Goal: Task Accomplishment & Management: Complete application form

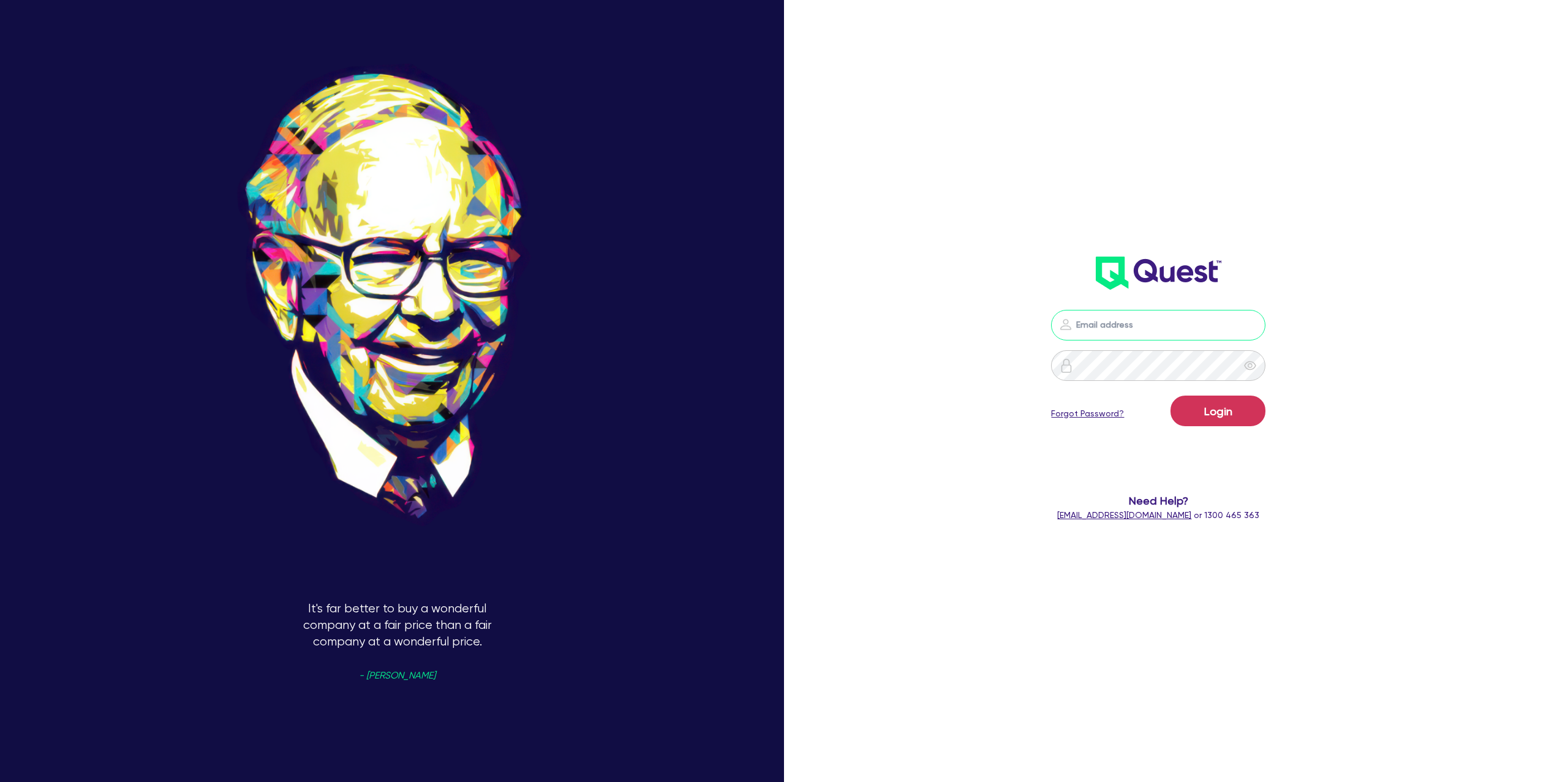
click at [1121, 331] on input "email" at bounding box center [1157, 325] width 214 height 30
type input "[PERSON_NAME][EMAIL_ADDRESS][DOMAIN_NAME]"
click at [1225, 415] on button "Login" at bounding box center [1218, 411] width 95 height 30
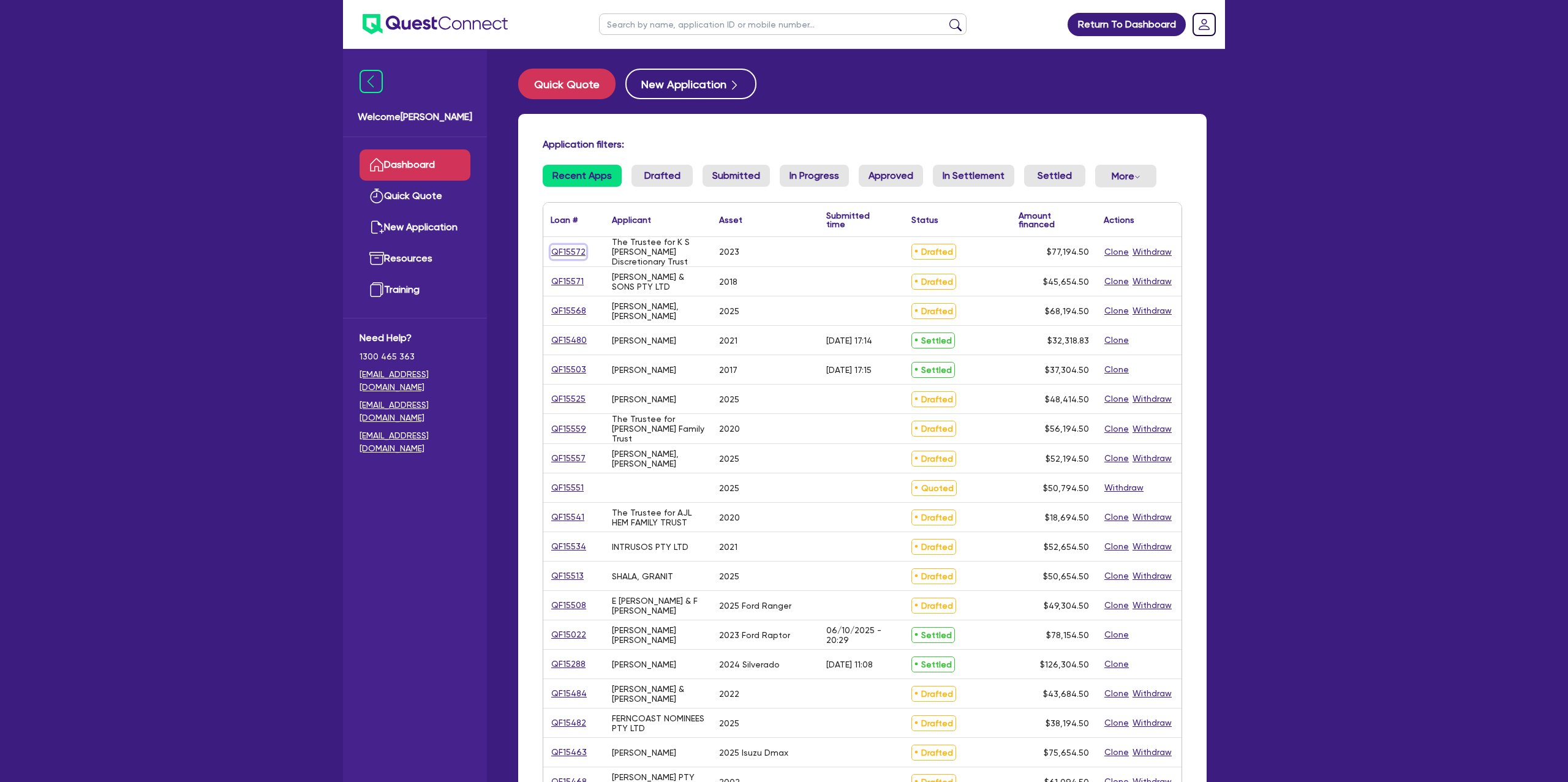
click at [570, 254] on link "QF15572" at bounding box center [568, 251] width 35 height 14
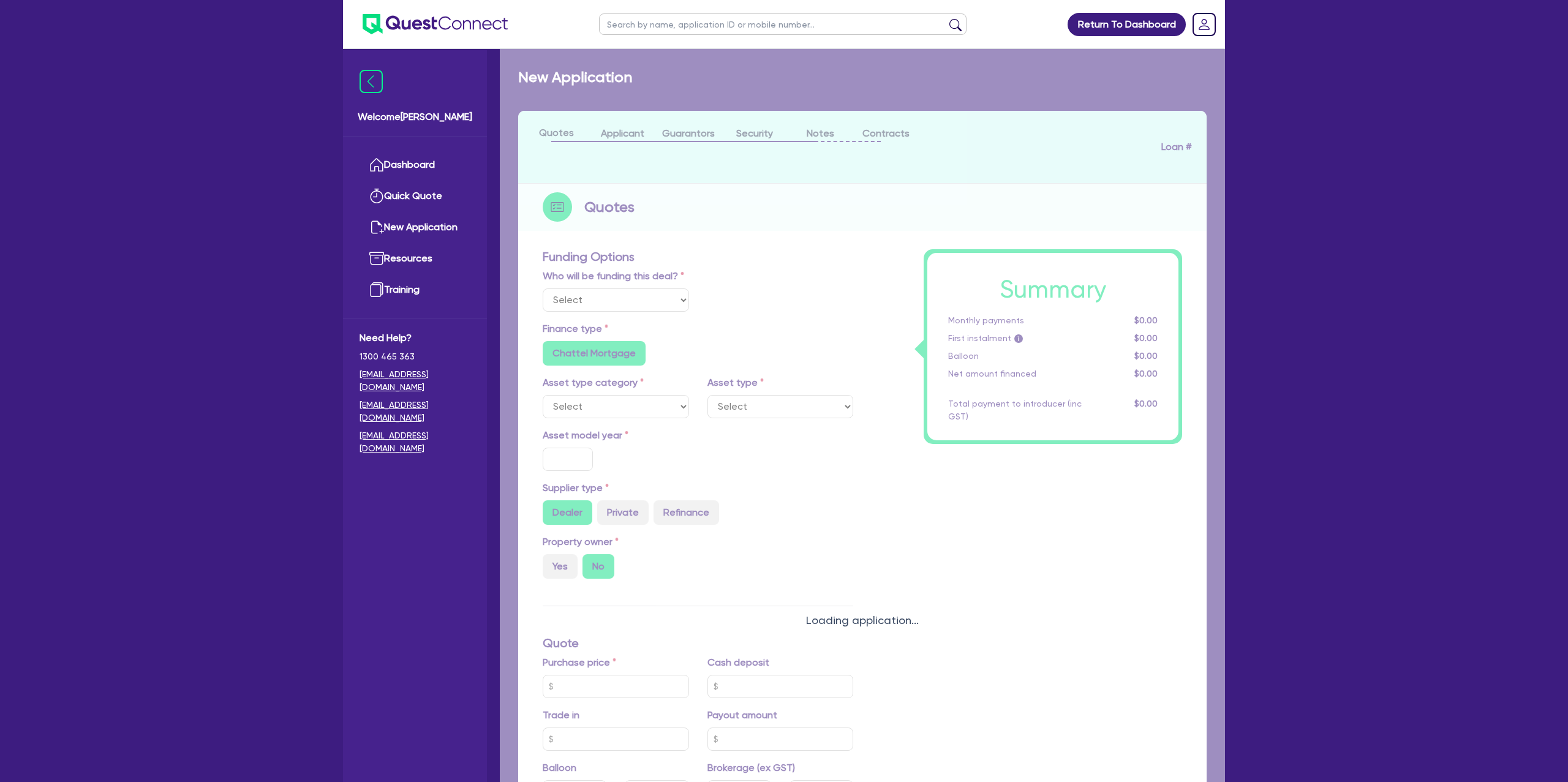
scroll to position [1, 0]
select select "Other"
select select "CARS_AND_LIGHT_TRUCKS"
type input "2023"
radio input "false"
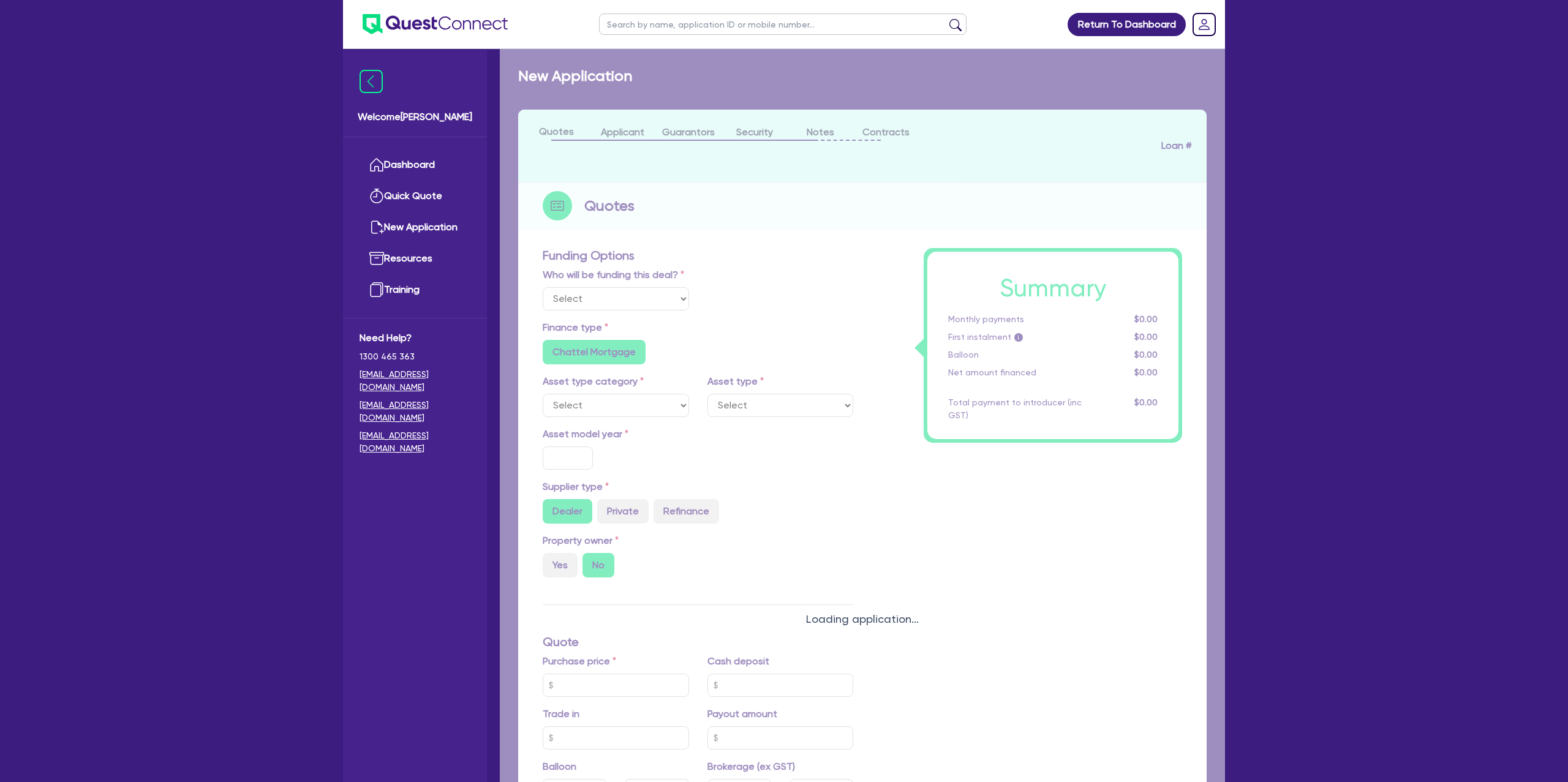
radio input "true"
type input "75,000"
type input "7.99"
type input "1,400"
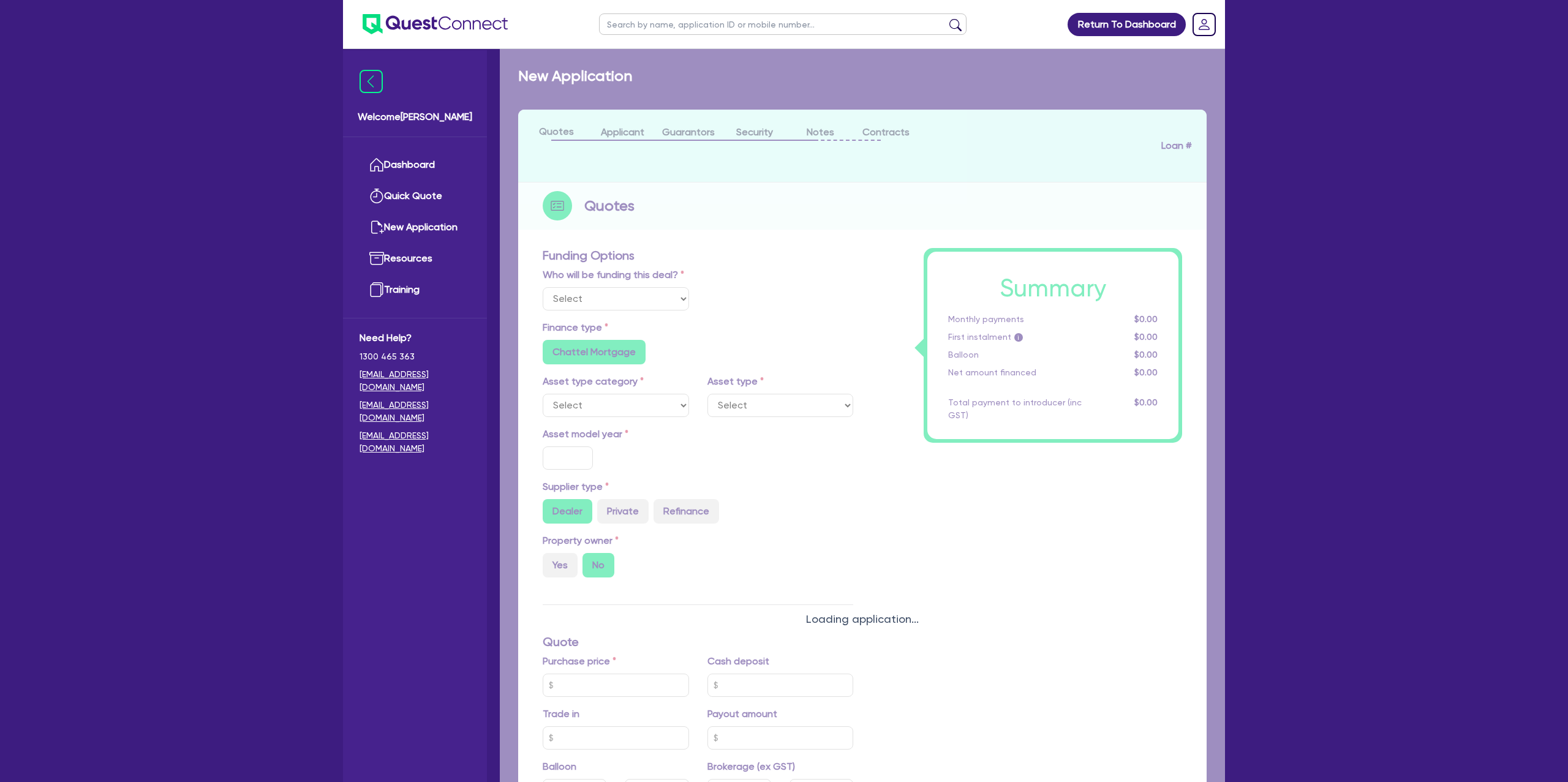
radio input "true"
select select "PASSENGER_VEHICLES"
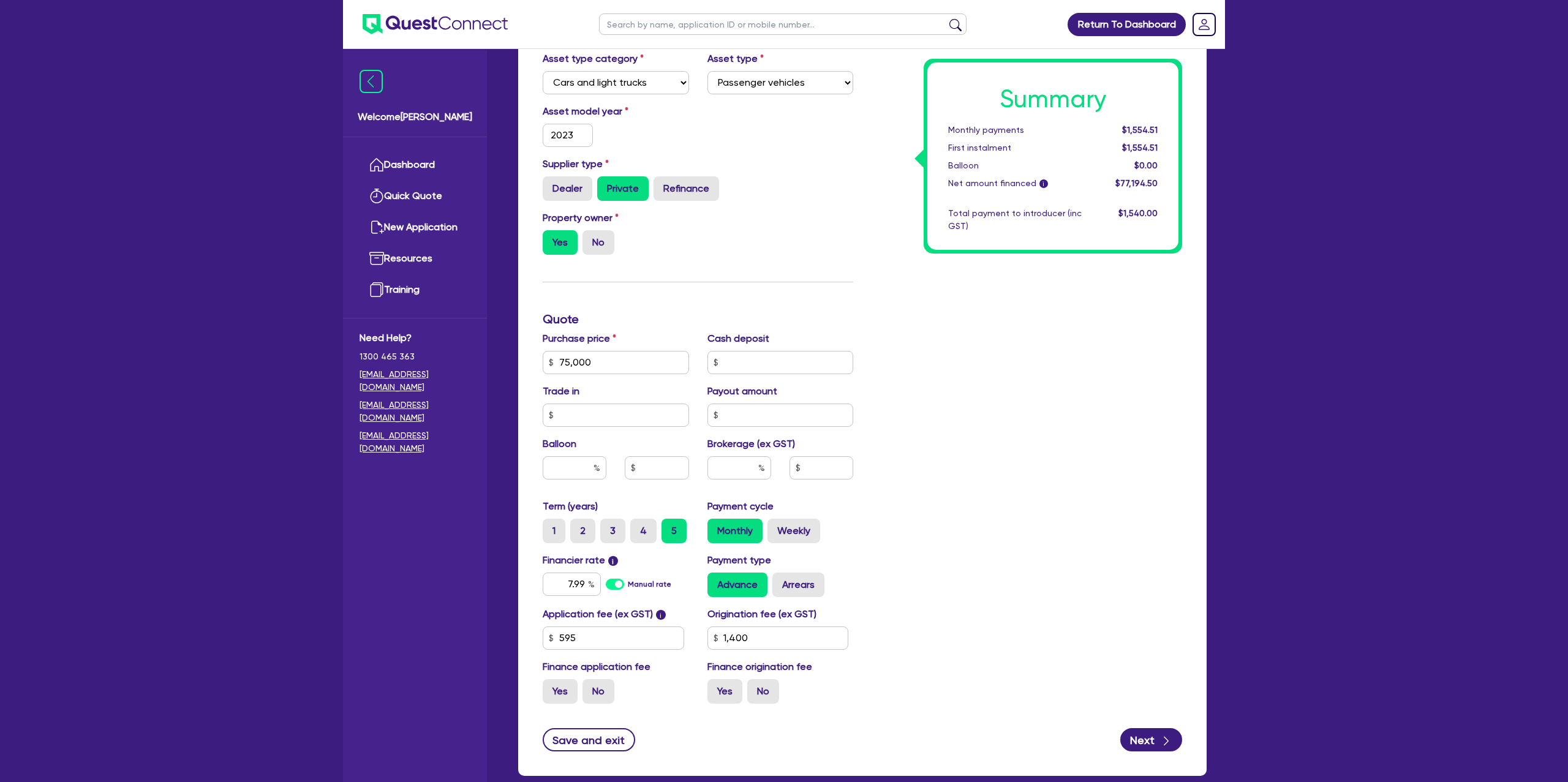
scroll to position [337, 0]
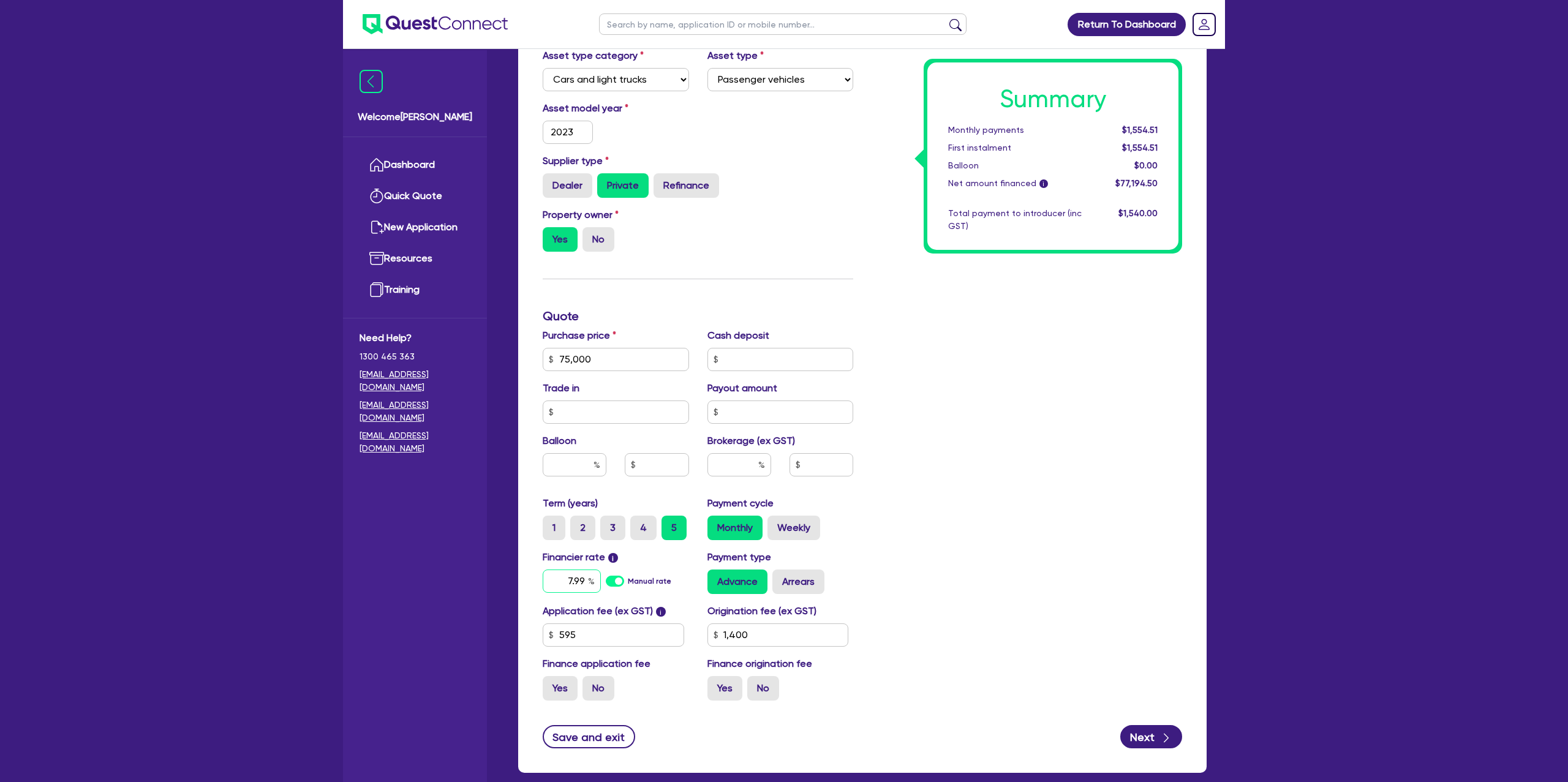
click at [583, 581] on input "7.99" at bounding box center [571, 581] width 58 height 23
type input "75,000"
type input "7.9"
type input "1,400"
type input "75,000"
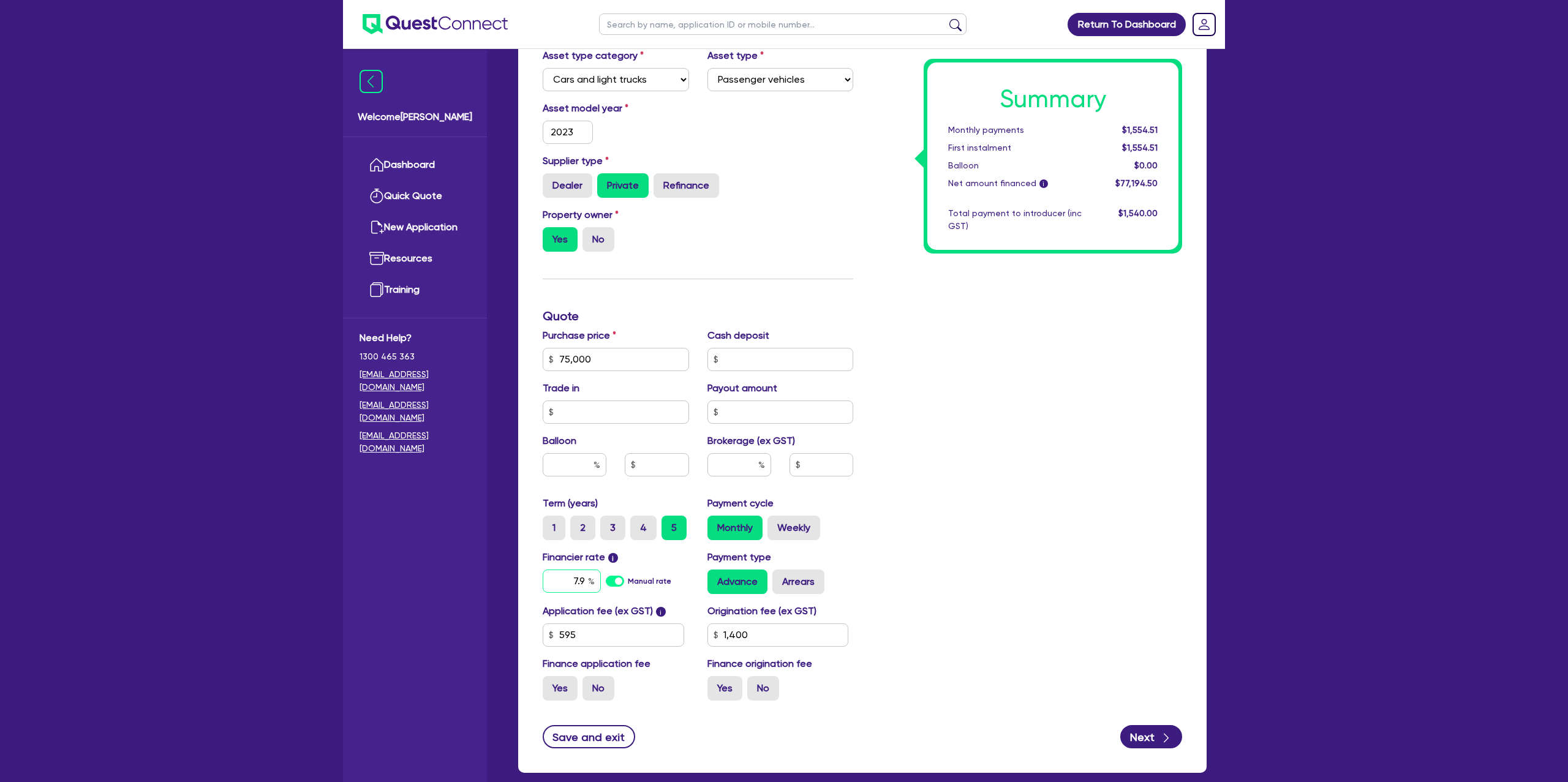
type input "7."
type input "1,400"
type input "75,000"
type input "7"
type input "1,400"
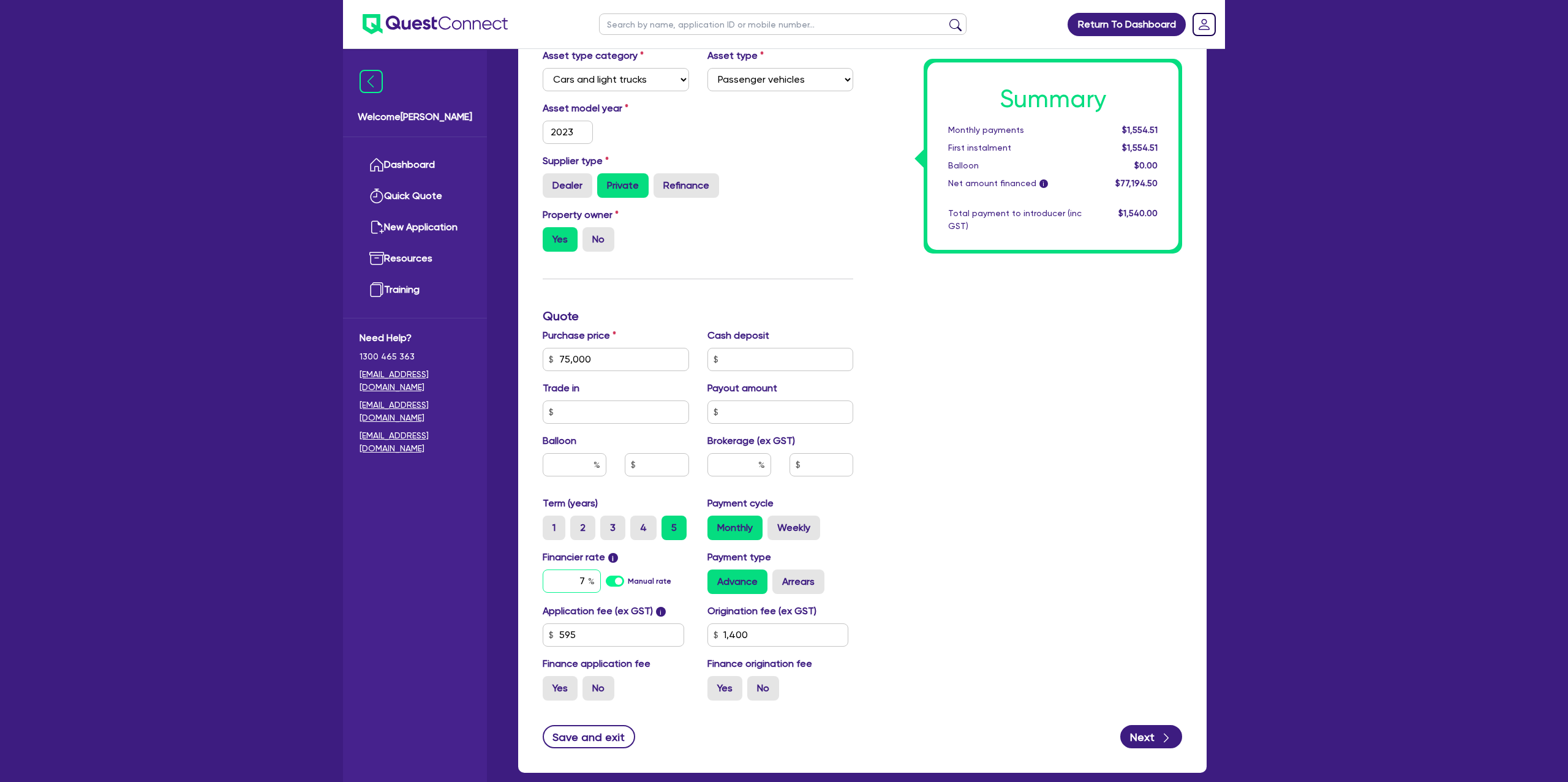
type input "75,000"
type input "1,400"
type input "75,000"
type input "8"
type input "1,400"
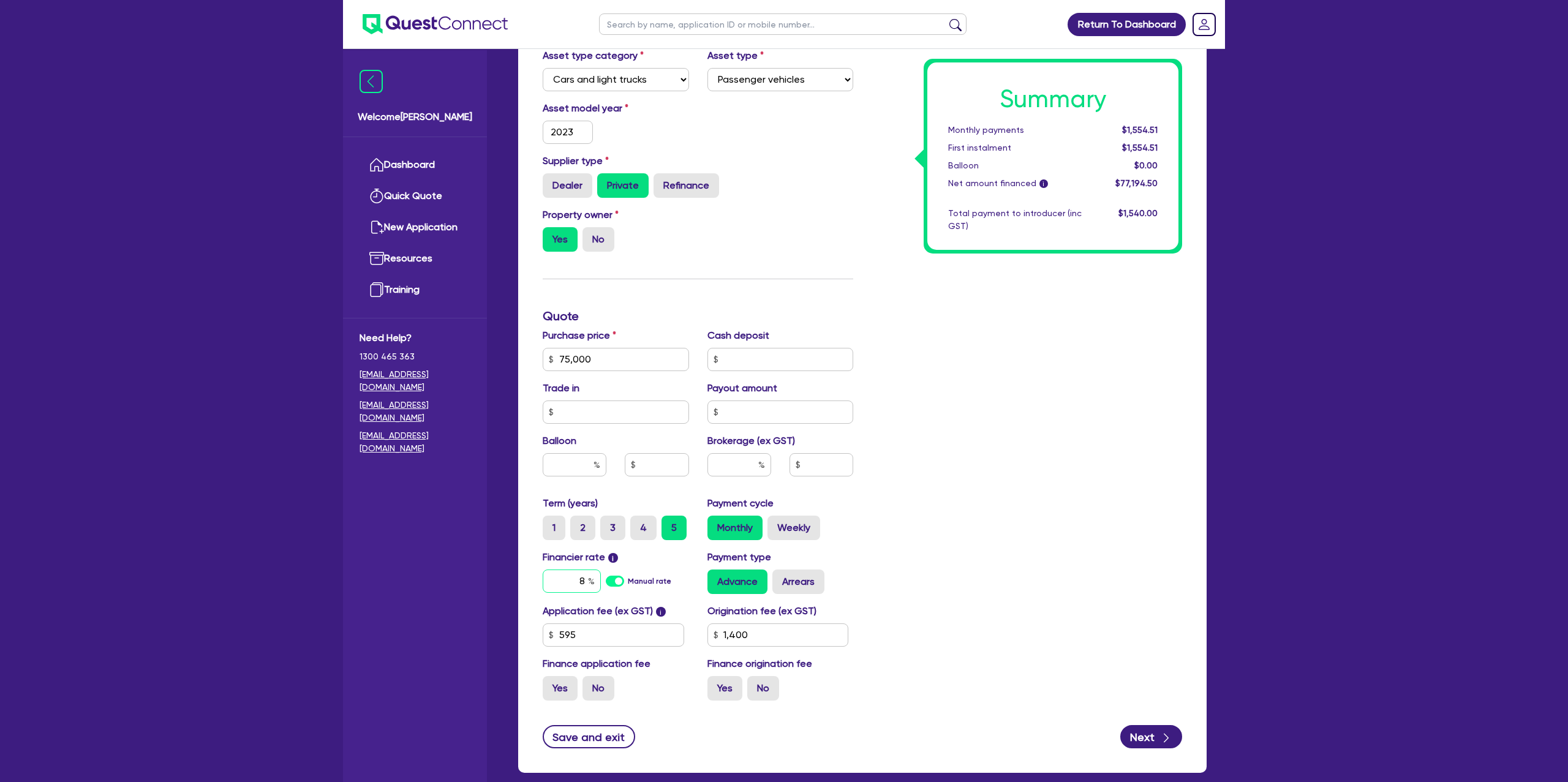
type input "75,000"
type input "8."
type input "1,400"
type input "75,000"
type input "8.9"
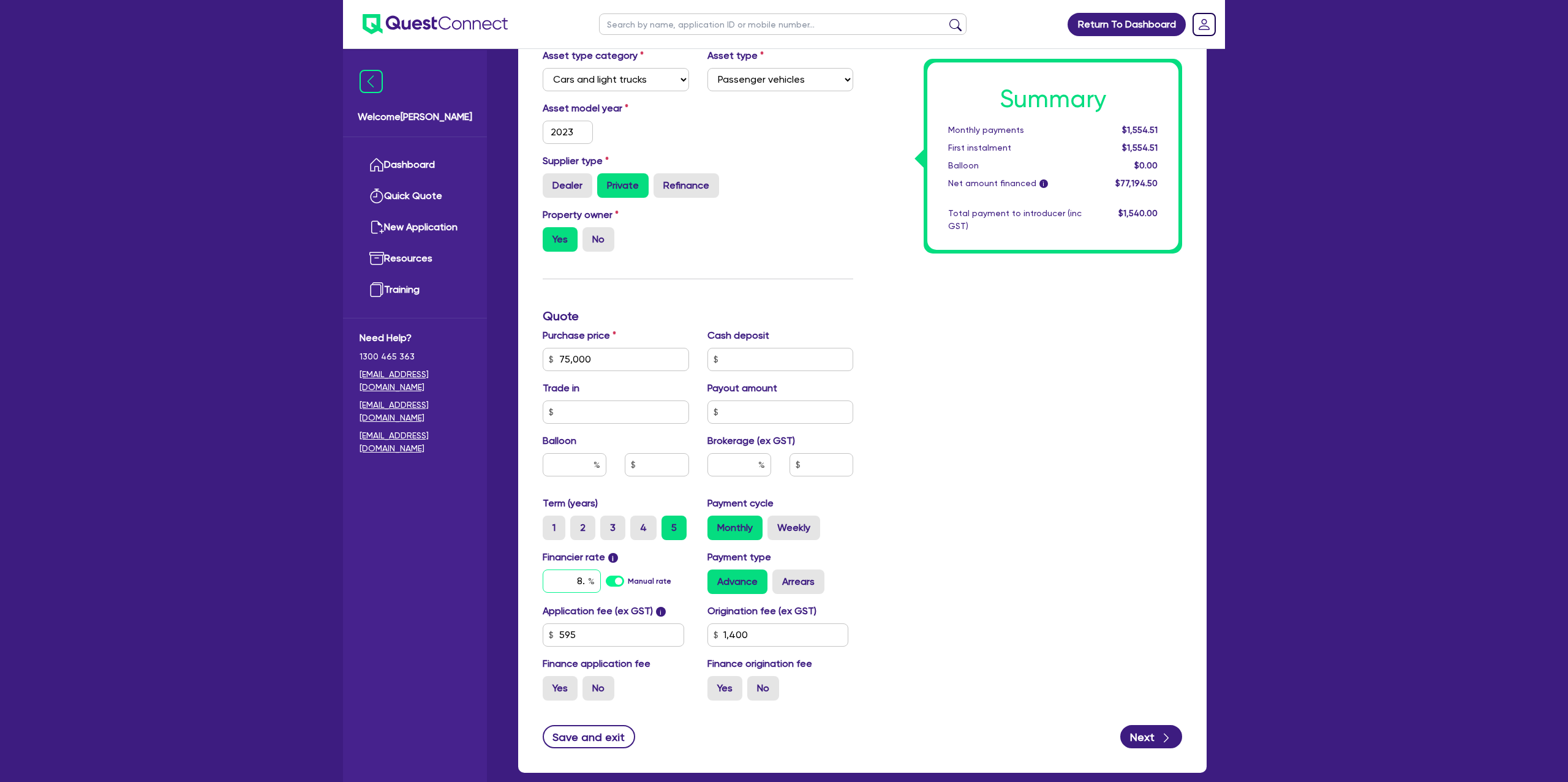
type input "1,400"
type input "75,000"
type input "8.99"
type input "1,400"
type input "8.99"
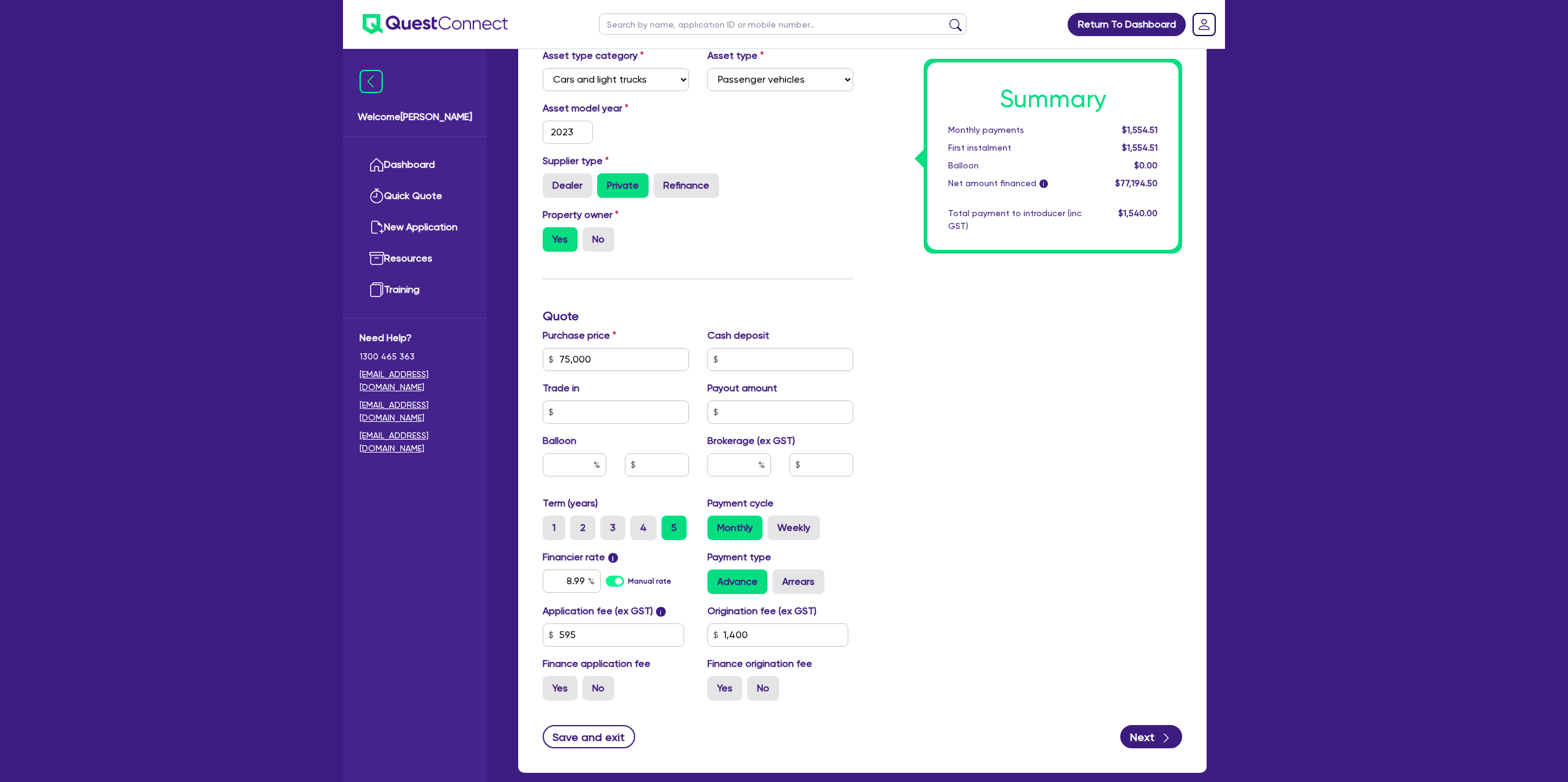
type input "75,000"
type input "1,400"
type input "75,000"
type input "1,400"
click at [967, 521] on div "Summary Monthly payments $1,554.51 First instalment $1,554.51 Balloon $0.00 Net…" at bounding box center [1027, 316] width 329 height 788
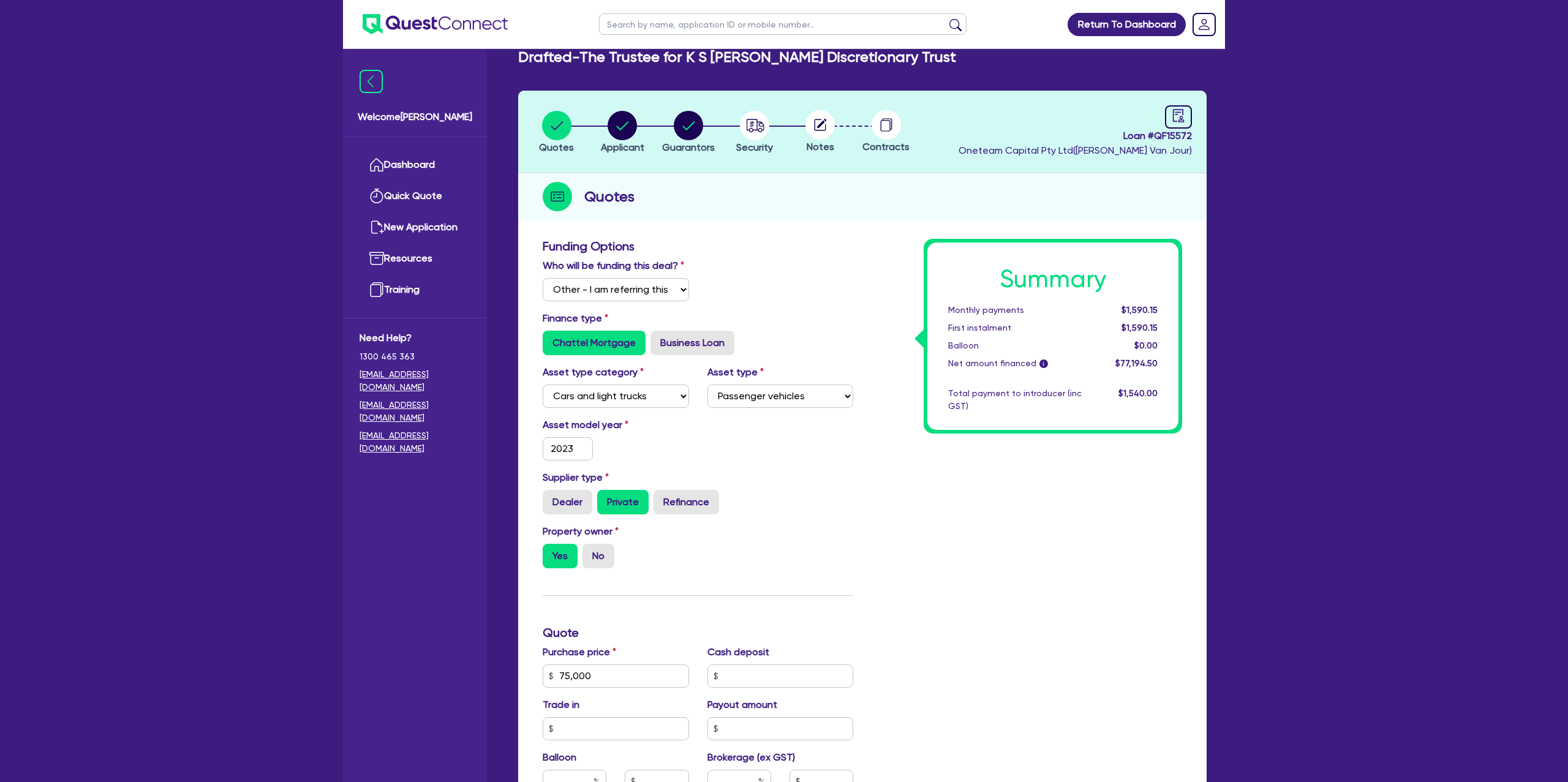
scroll to position [0, 0]
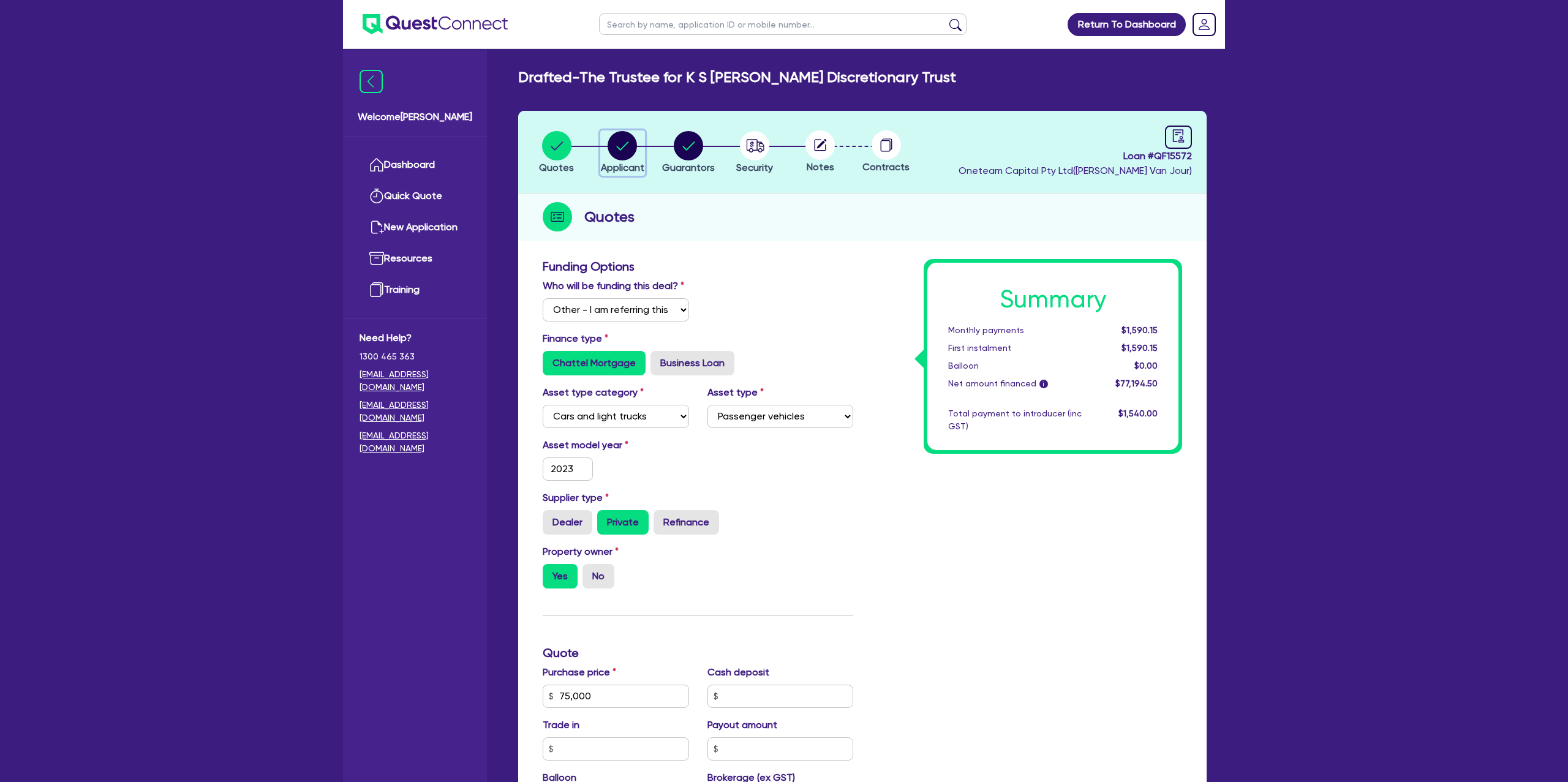
click at [623, 135] on circle "button" at bounding box center [621, 146] width 29 height 29
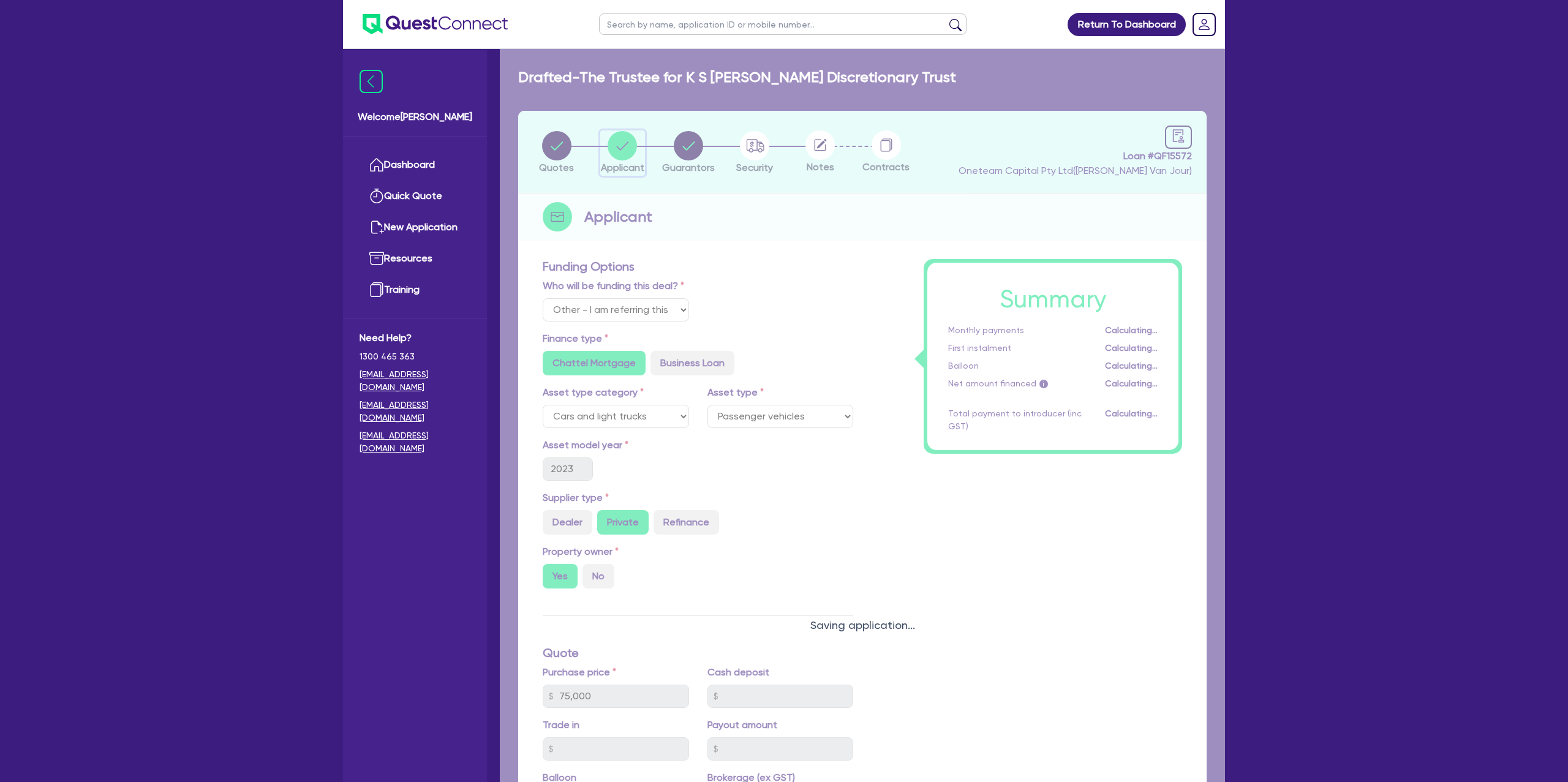
select select "TRUST"
select select "COMPANY"
select select "FISHERIES"
select select "FISHING_BUSINESSES"
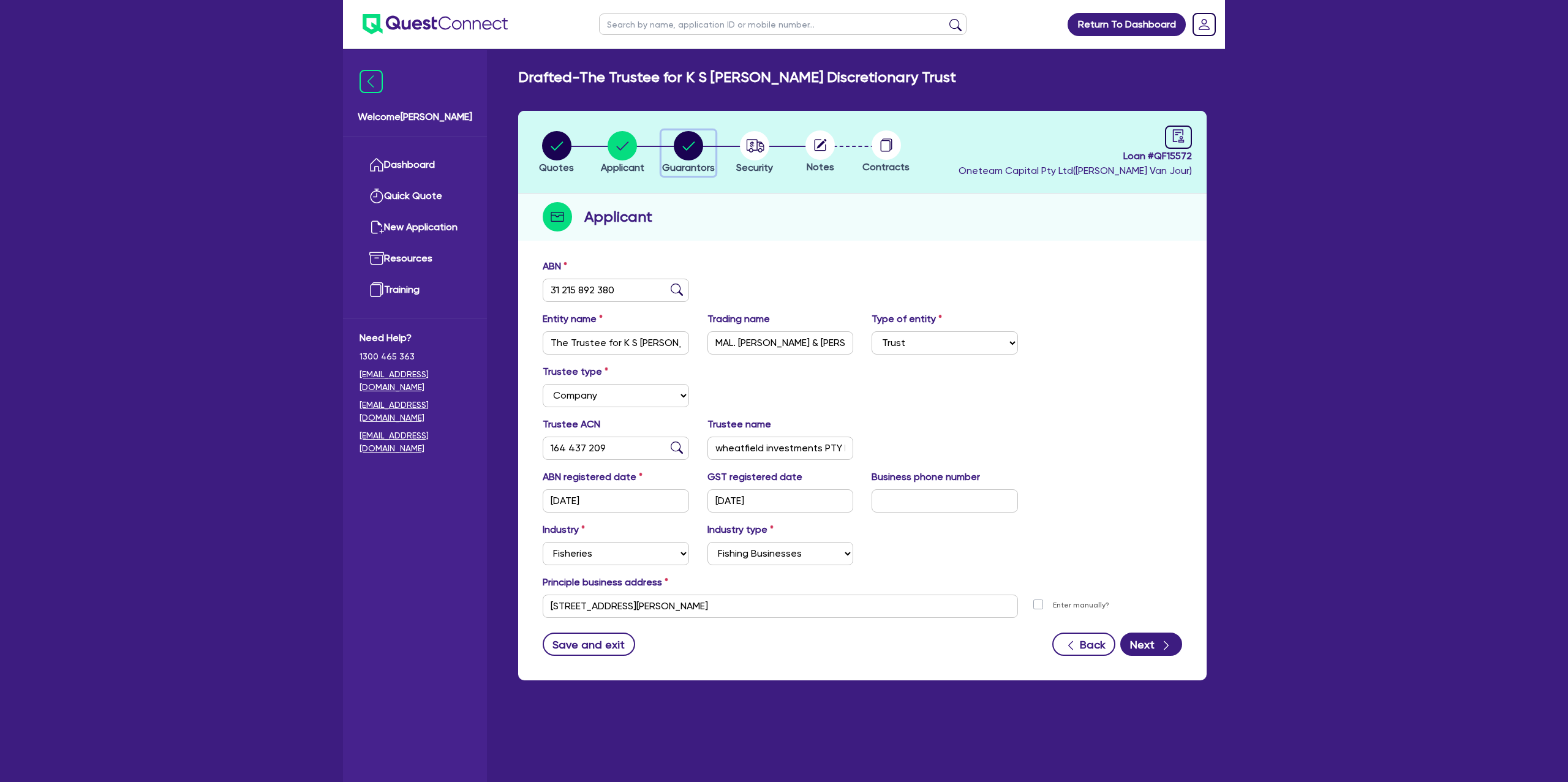
click at [679, 147] on circle "button" at bounding box center [688, 146] width 29 height 29
select select "MRS"
select select "VIC"
select select "MARRIED"
select select "CASH"
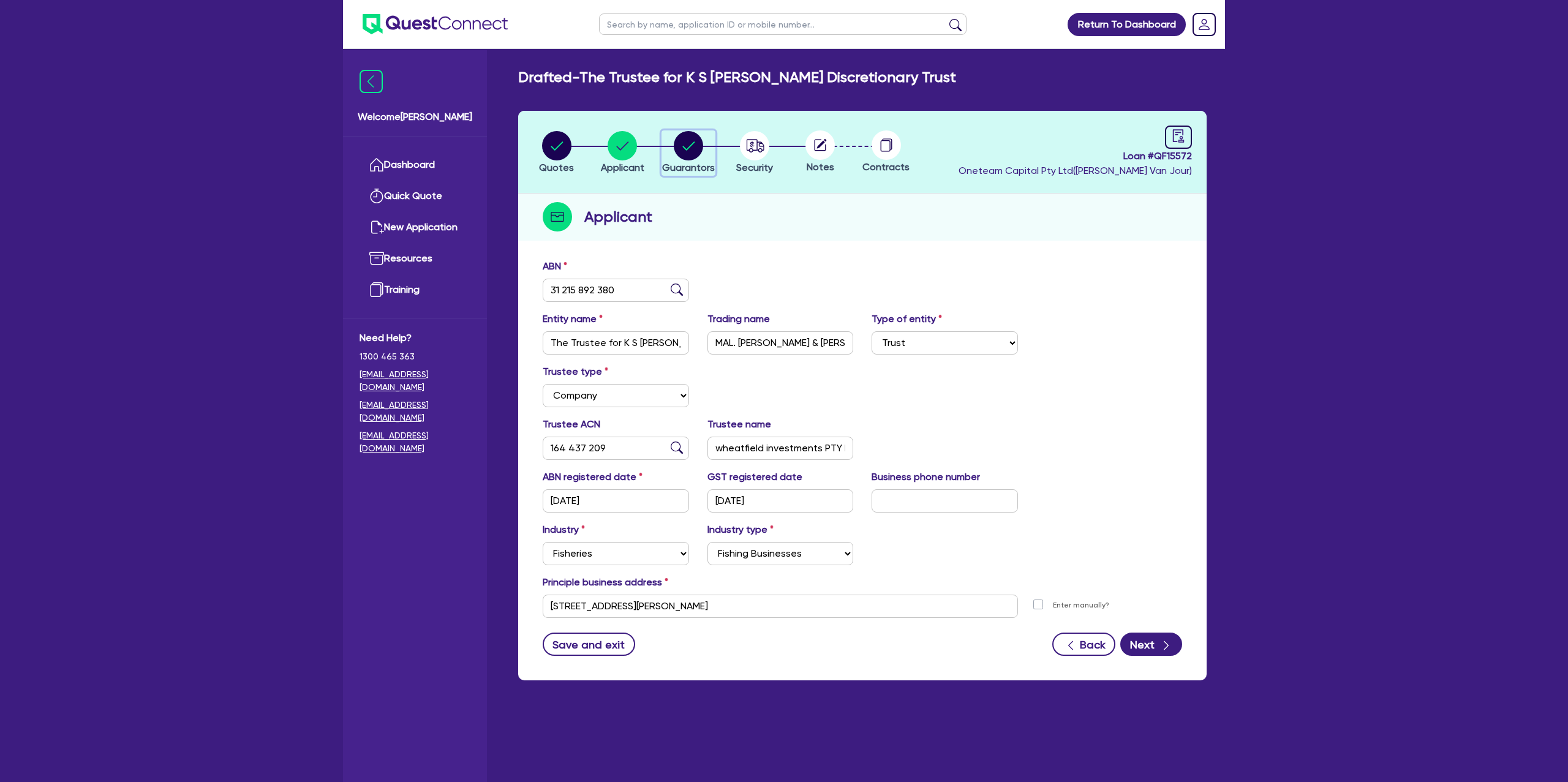
select select "INVESTMENT_PROPERTY"
select select "MORTGAGE"
select select "VEHICLE_LOAN"
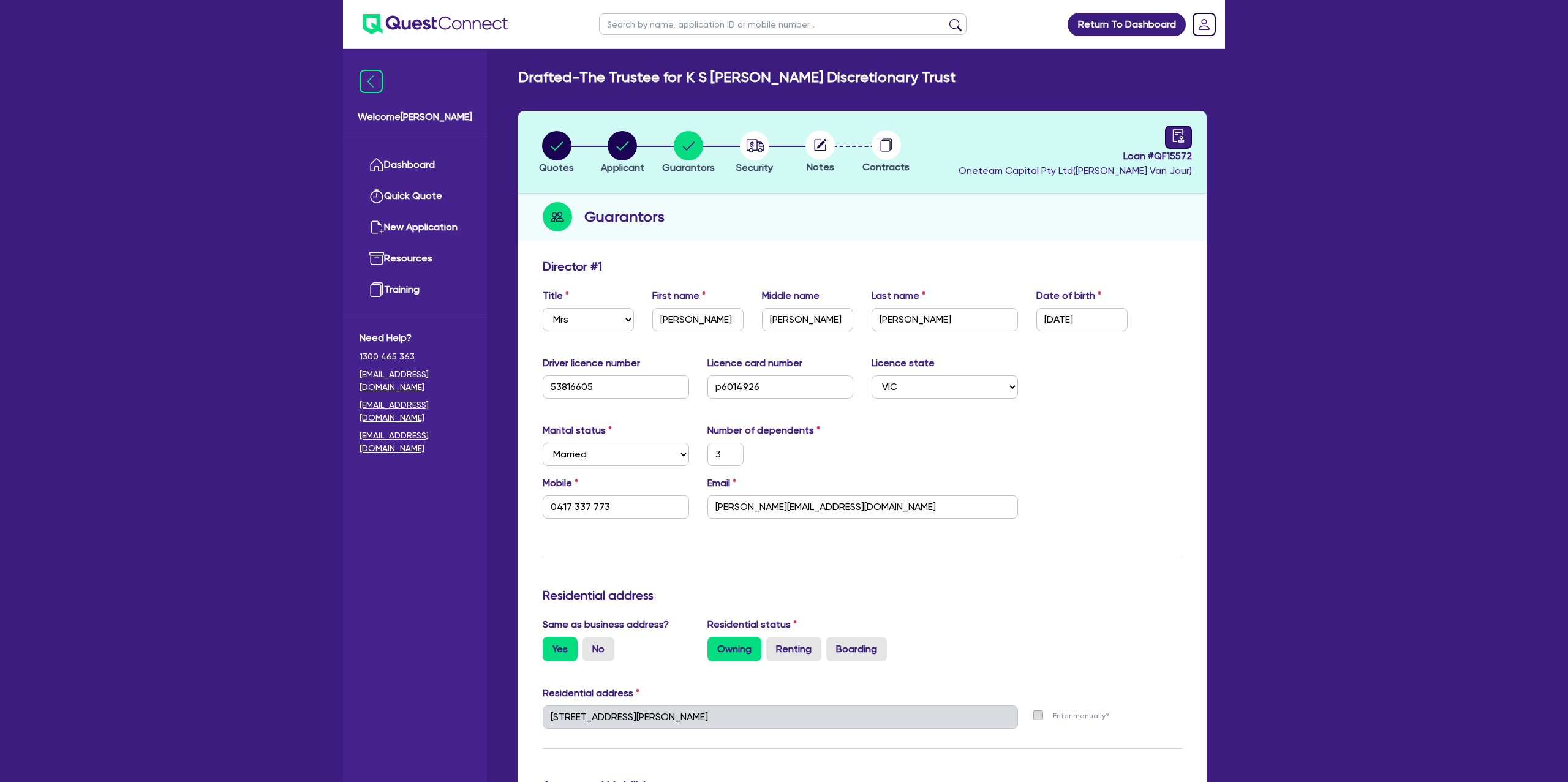
drag, startPoint x: 1176, startPoint y: 147, endPoint x: 1181, endPoint y: 142, distance: 7.1
click at [1177, 145] on div "Loan # QF15572 Oneteam Capital Pty Ltd ( [PERSON_NAME] )" at bounding box center [1074, 151] width 233 height 52
click at [1186, 133] on div at bounding box center [1178, 137] width 27 height 23
select select "DRAFTED_NEW"
select select "Other"
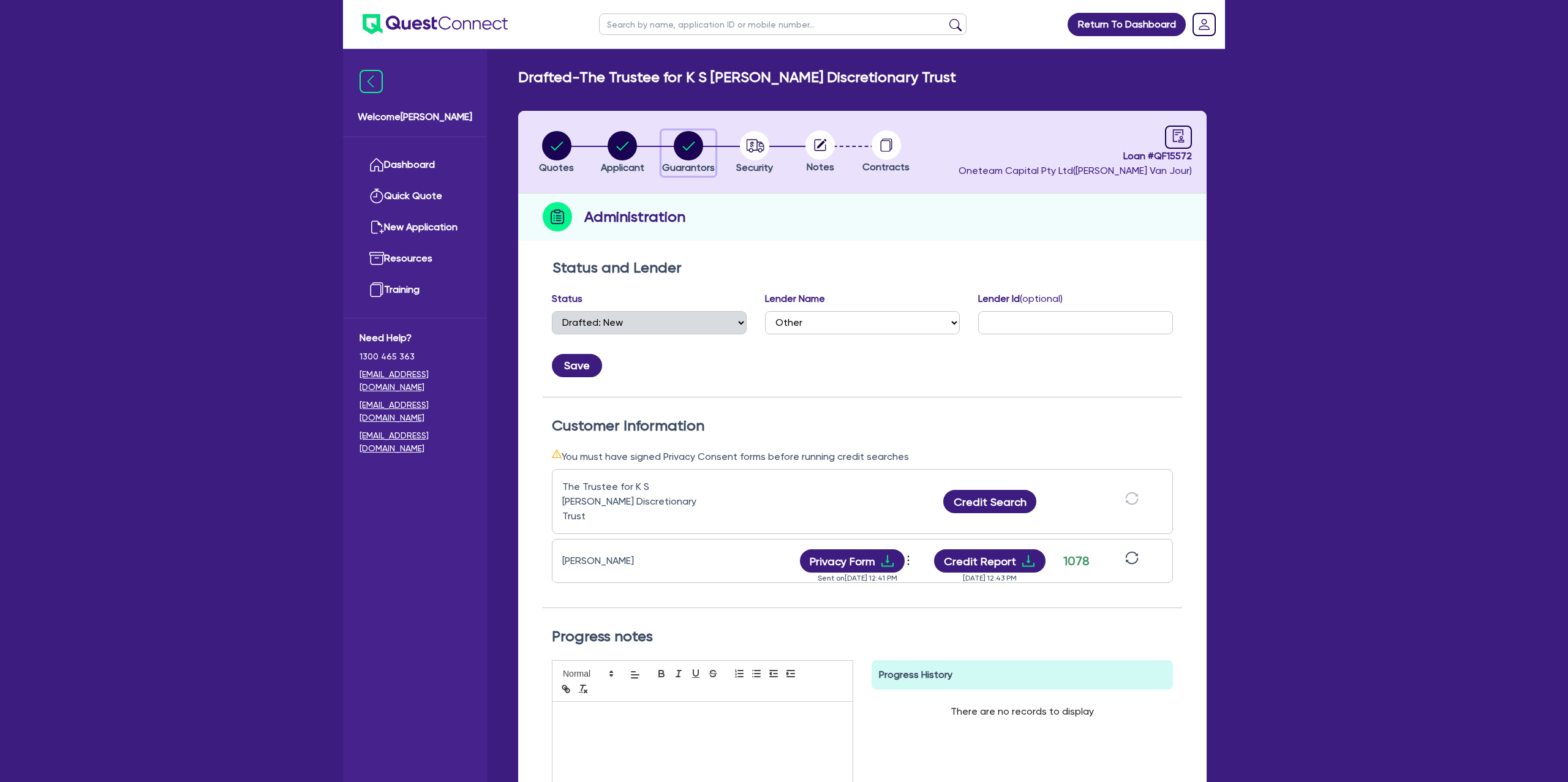
click at [691, 144] on circle "button" at bounding box center [688, 146] width 29 height 29
select select "MRS"
select select "VIC"
select select "MARRIED"
select select "CASH"
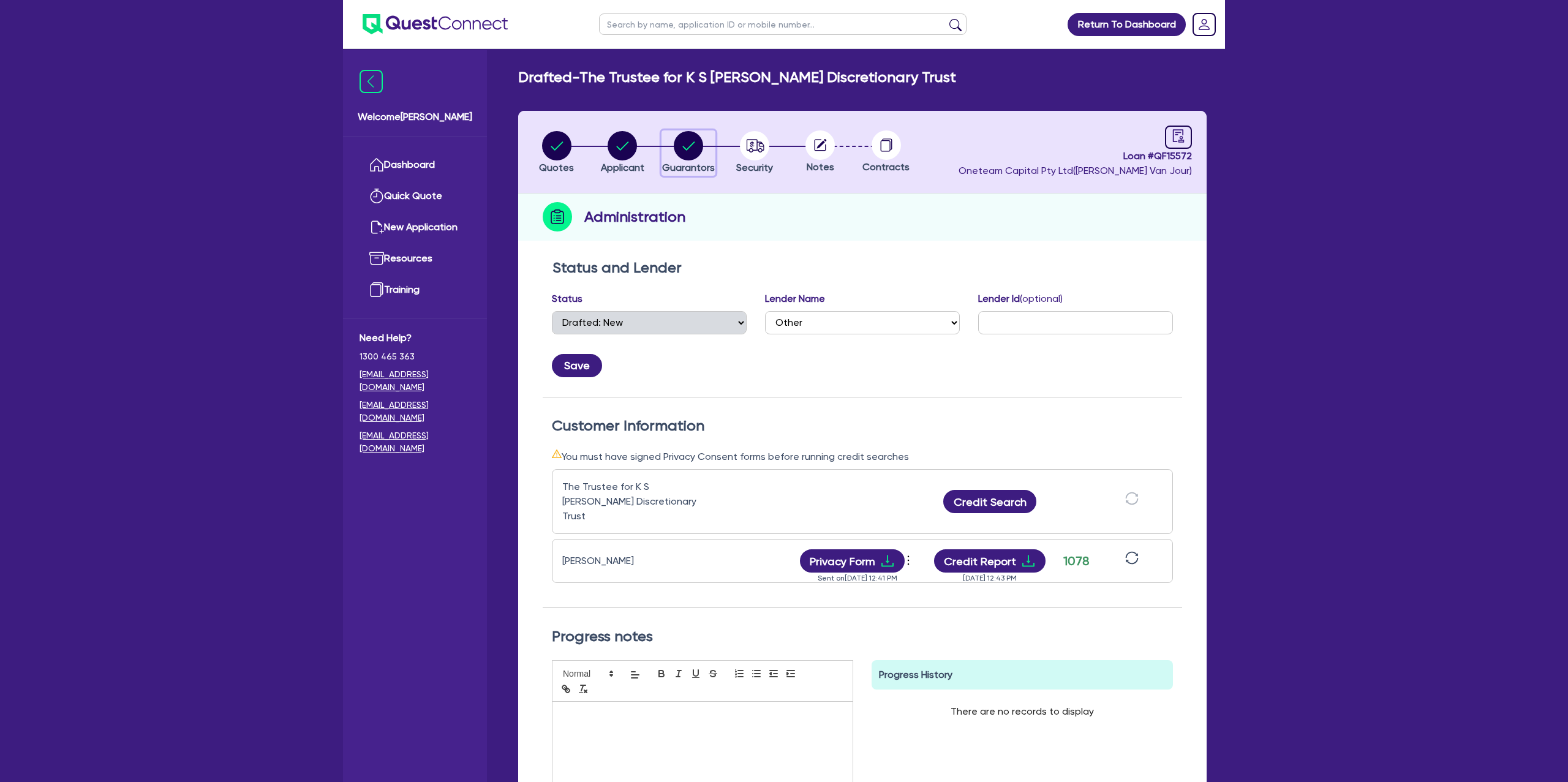
select select "INVESTMENT_PROPERTY"
select select "MORTGAGE"
select select "VEHICLE_LOAN"
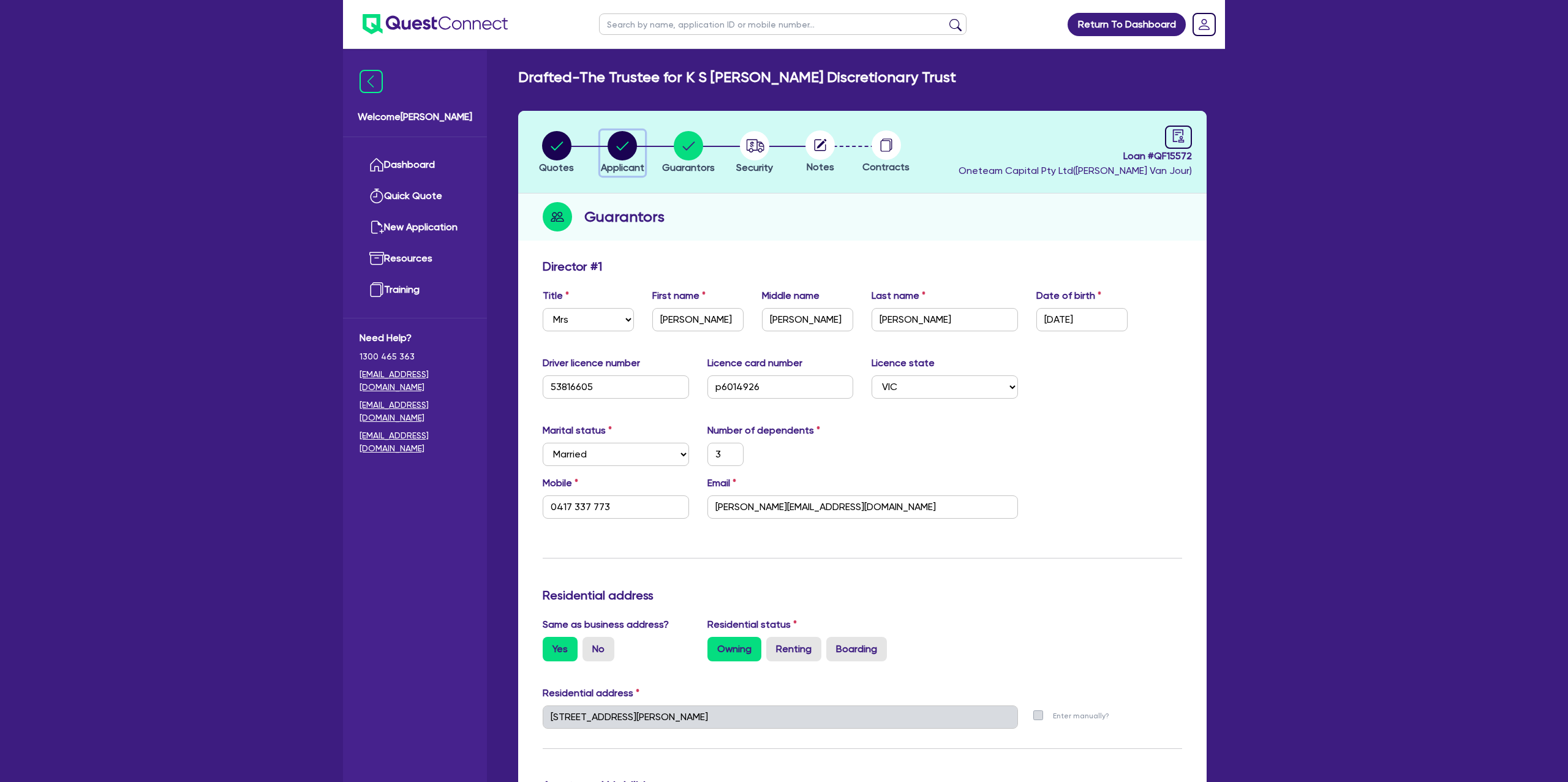
click at [628, 142] on icon "button" at bounding box center [622, 146] width 12 height 9
select select "TRUST"
select select "COMPANY"
select select "FISHERIES"
select select "FISHING_BUSINESSES"
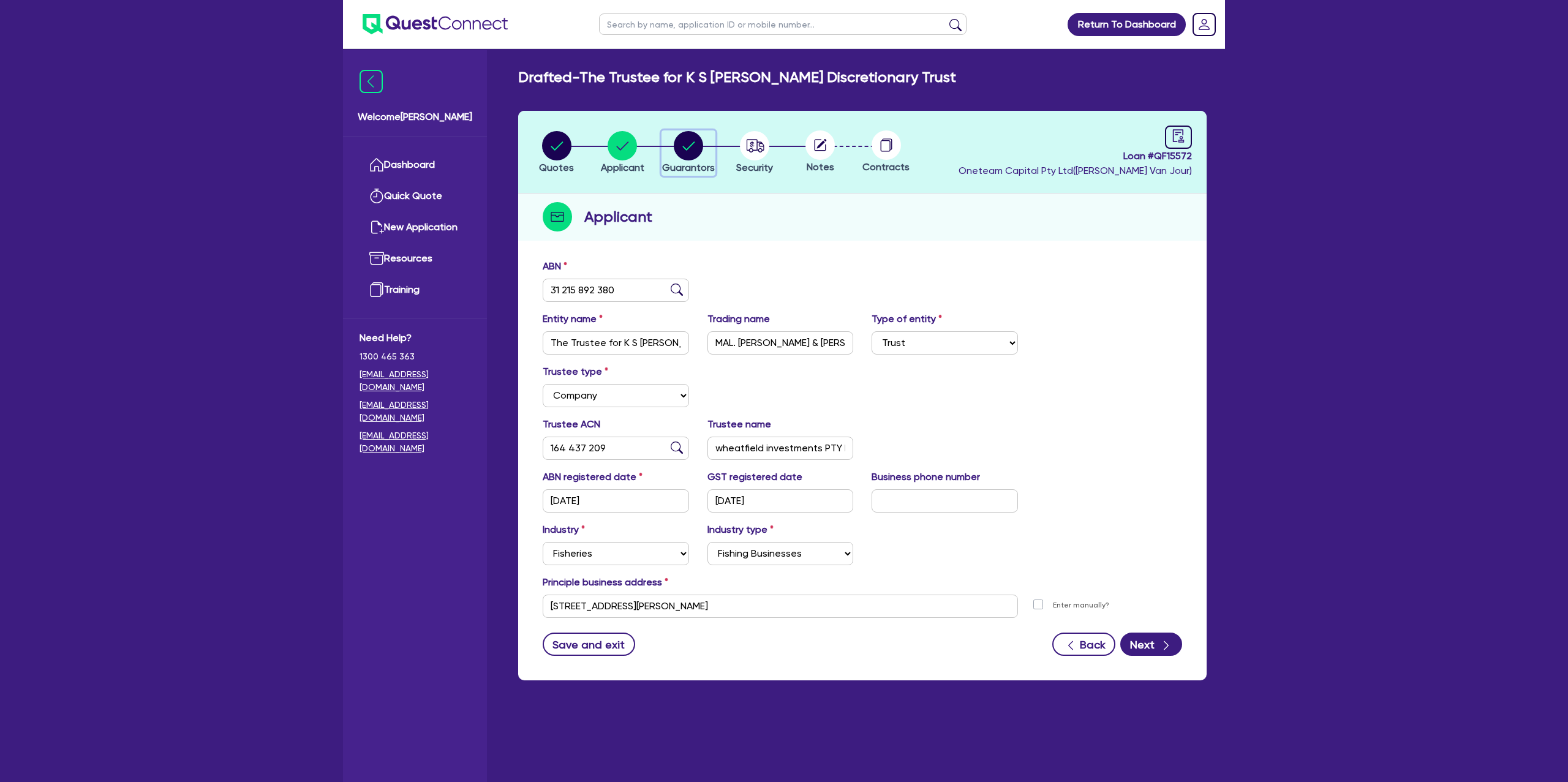
click at [684, 147] on icon "button" at bounding box center [688, 146] width 12 height 9
select select "MRS"
select select "VIC"
select select "MARRIED"
select select "CASH"
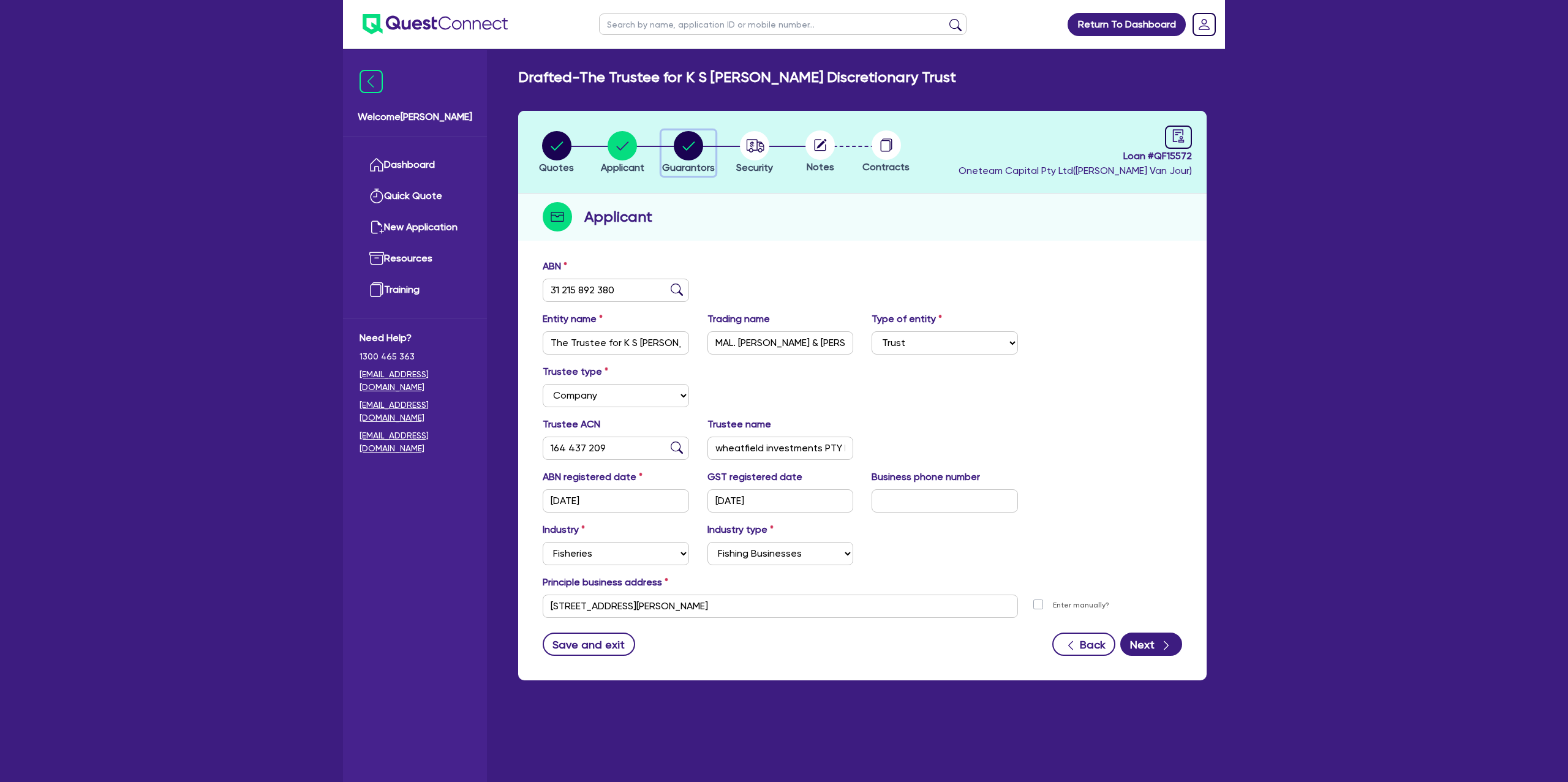
select select "INVESTMENT_PROPERTY"
select select "MORTGAGE"
select select "VEHICLE_LOAN"
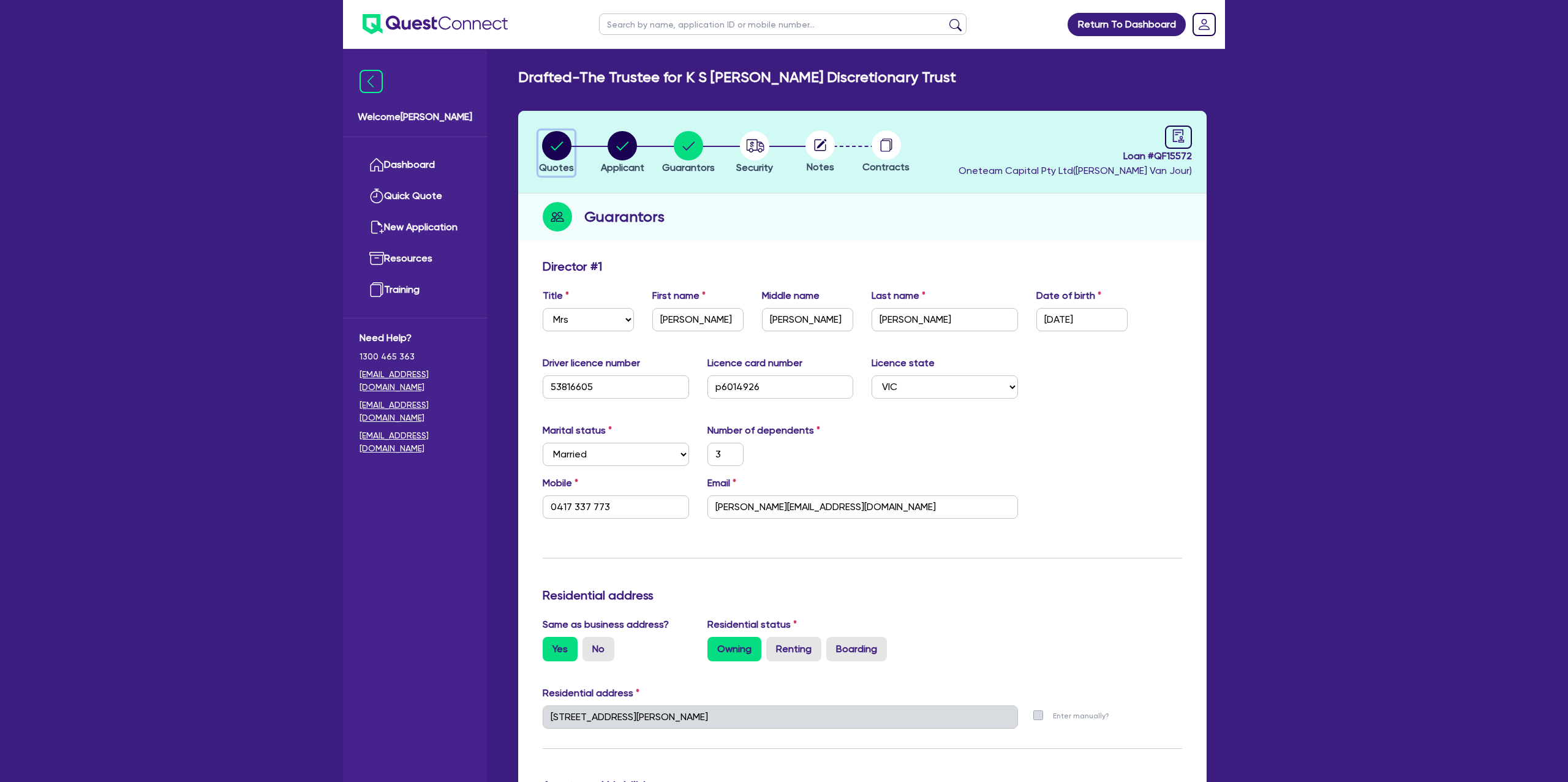
click at [558, 142] on circle "button" at bounding box center [557, 146] width 29 height 29
select select "Other"
select select "CARS_AND_LIGHT_TRUCKS"
select select "PASSENGER_VEHICLES"
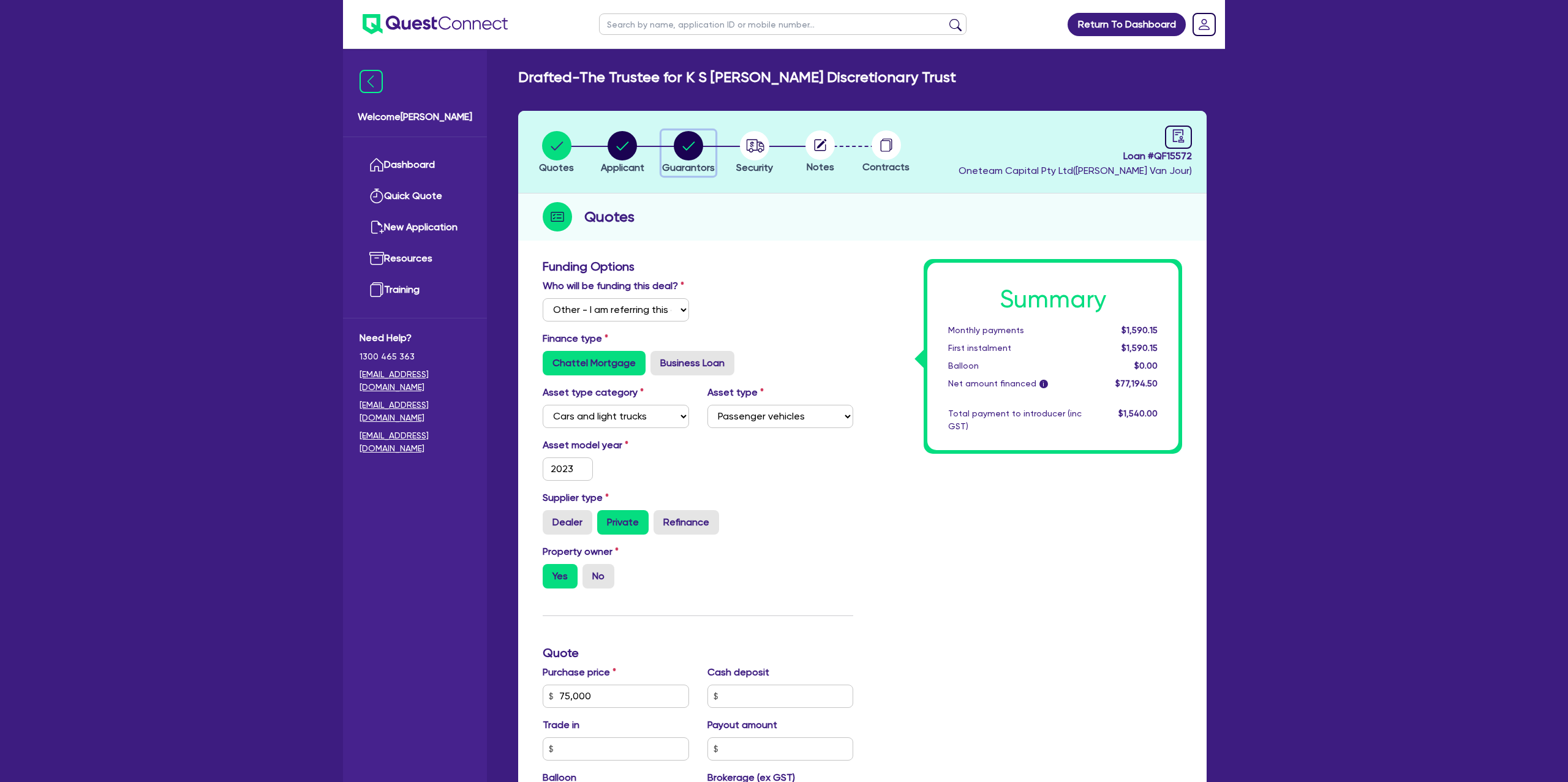
click at [692, 139] on circle "button" at bounding box center [688, 146] width 29 height 29
select select "MRS"
select select "VIC"
select select "MARRIED"
select select "CASH"
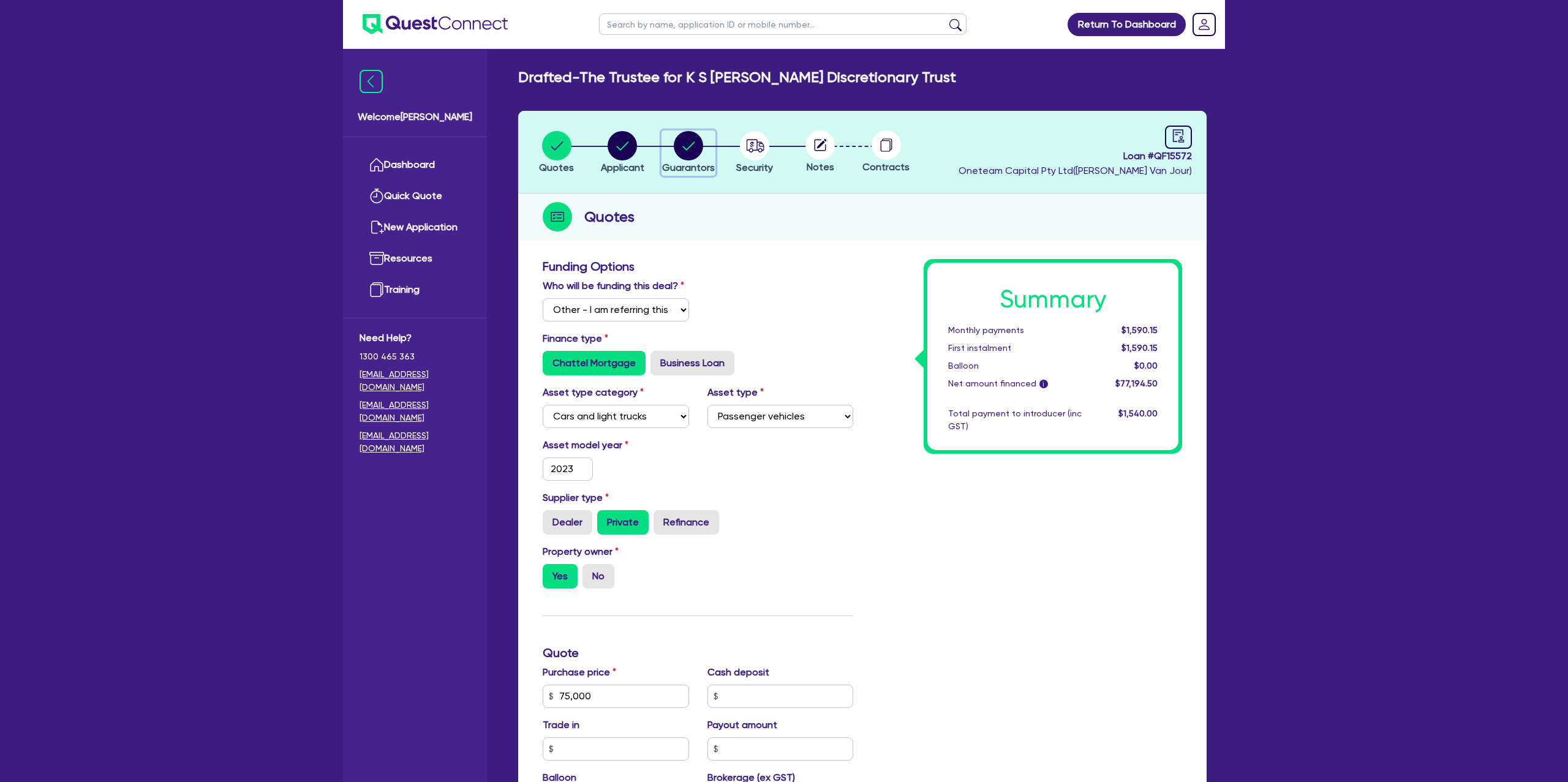
select select "INVESTMENT_PROPERTY"
select select "MORTGAGE"
select select "VEHICLE_LOAN"
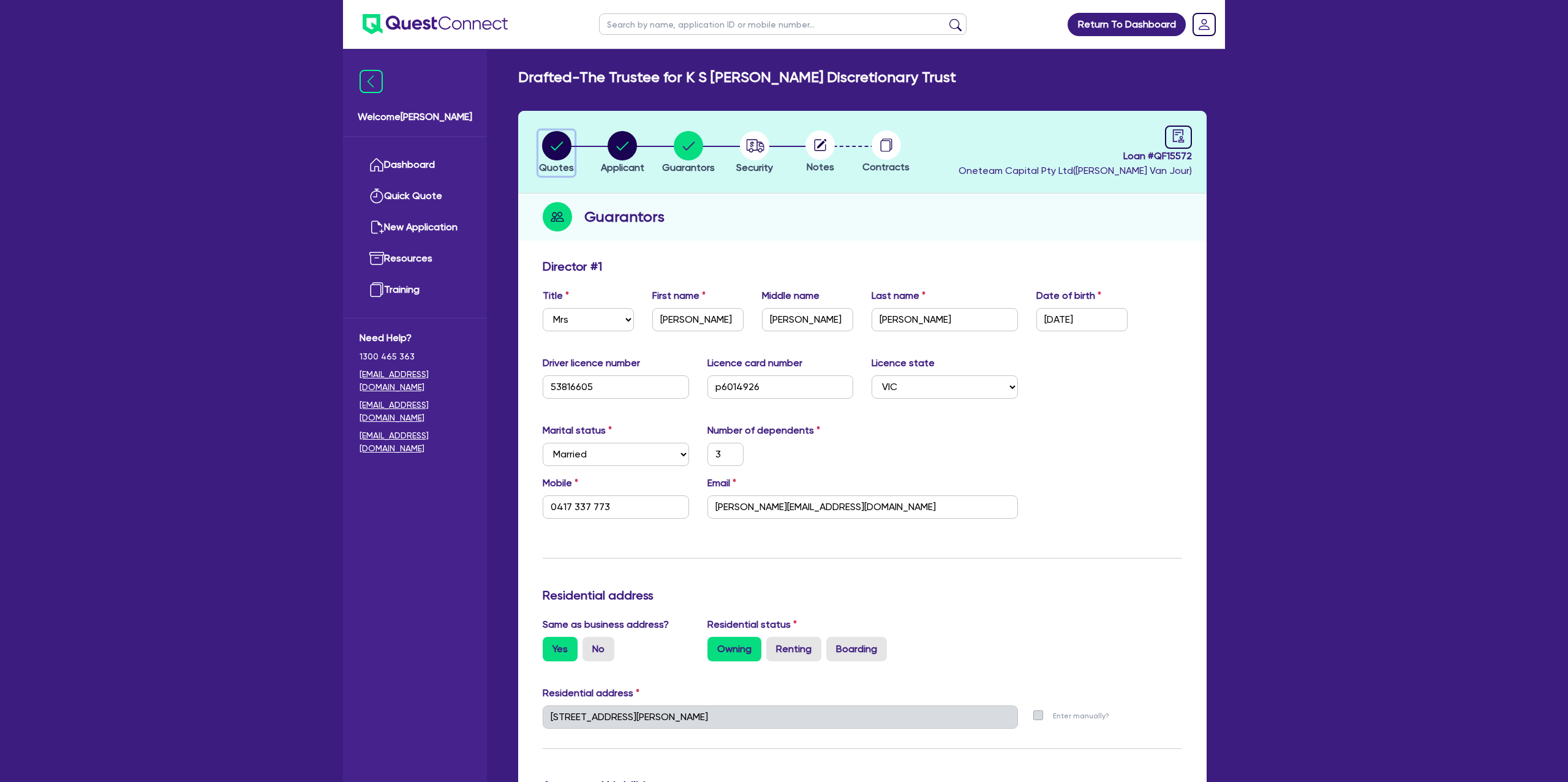
click at [556, 148] on icon "button" at bounding box center [557, 146] width 12 height 9
select select "Other"
select select "CARS_AND_LIGHT_TRUCKS"
select select "PASSENGER_VEHICLES"
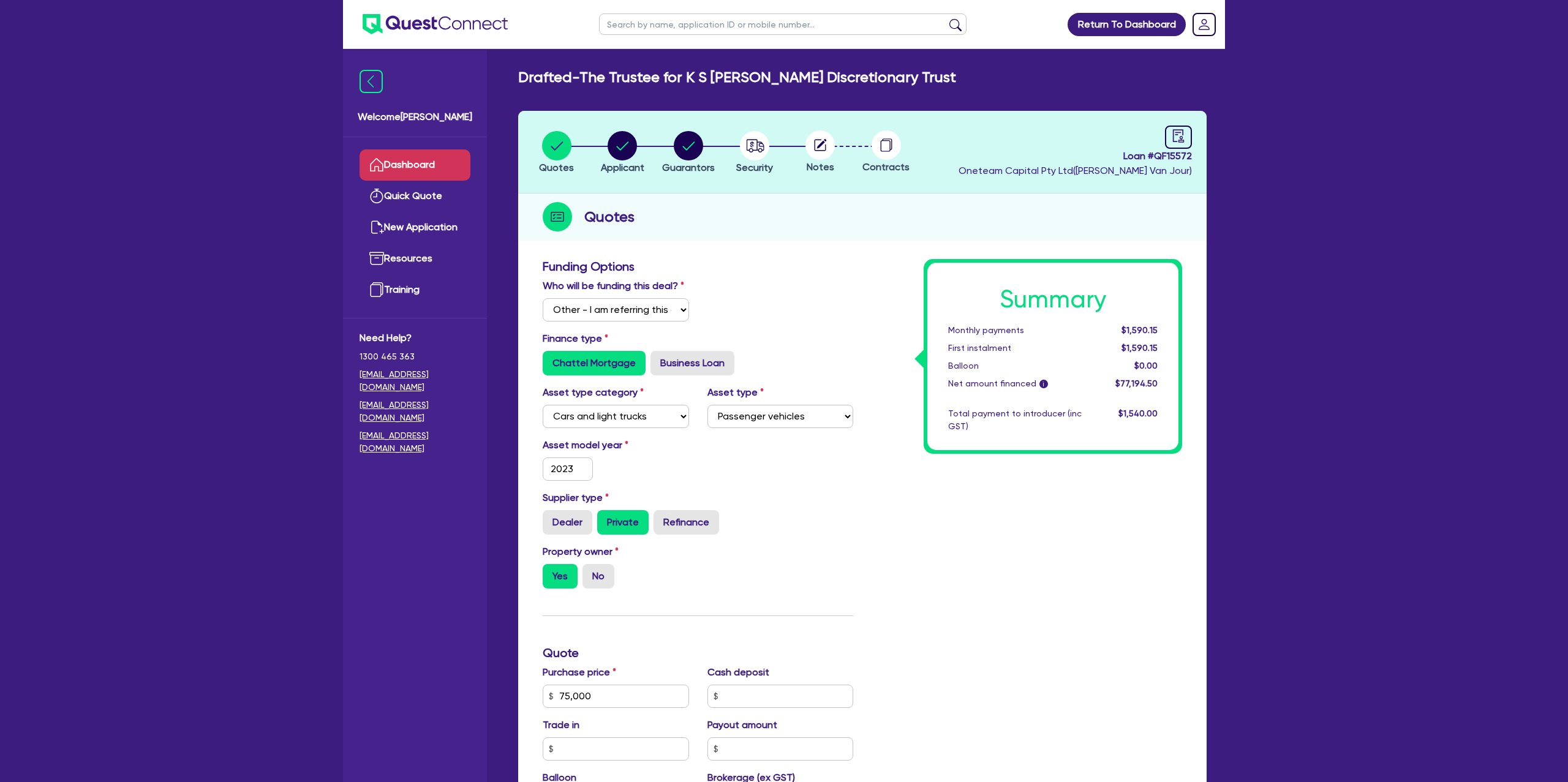
click at [399, 166] on link "Dashboard" at bounding box center [415, 165] width 110 height 31
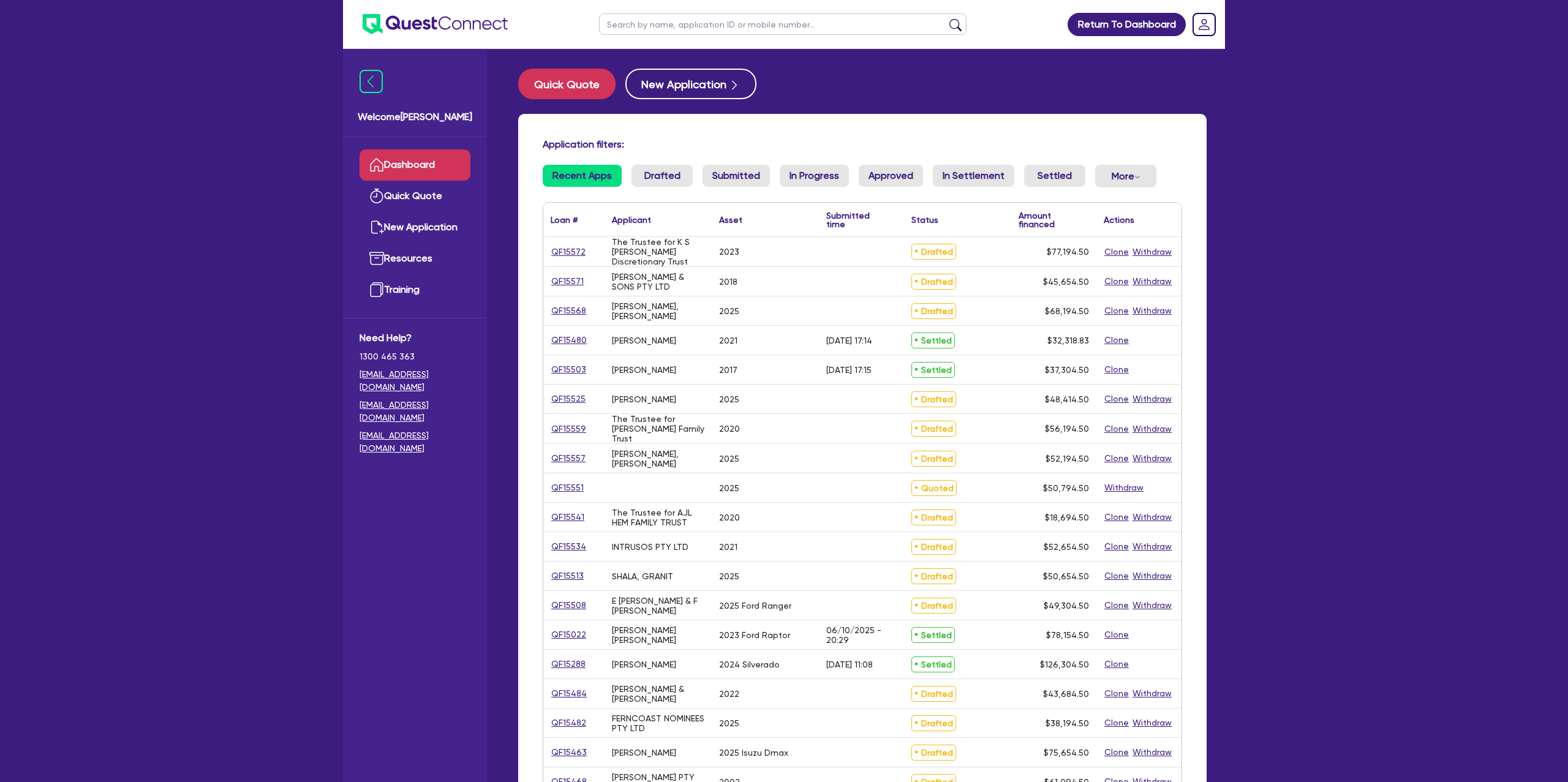
click at [658, 31] on input "text" at bounding box center [782, 24] width 367 height 22
click at [889, 88] on div "Quick Quote New Application" at bounding box center [861, 84] width 688 height 30
click at [573, 252] on link "QF15572" at bounding box center [568, 251] width 35 height 14
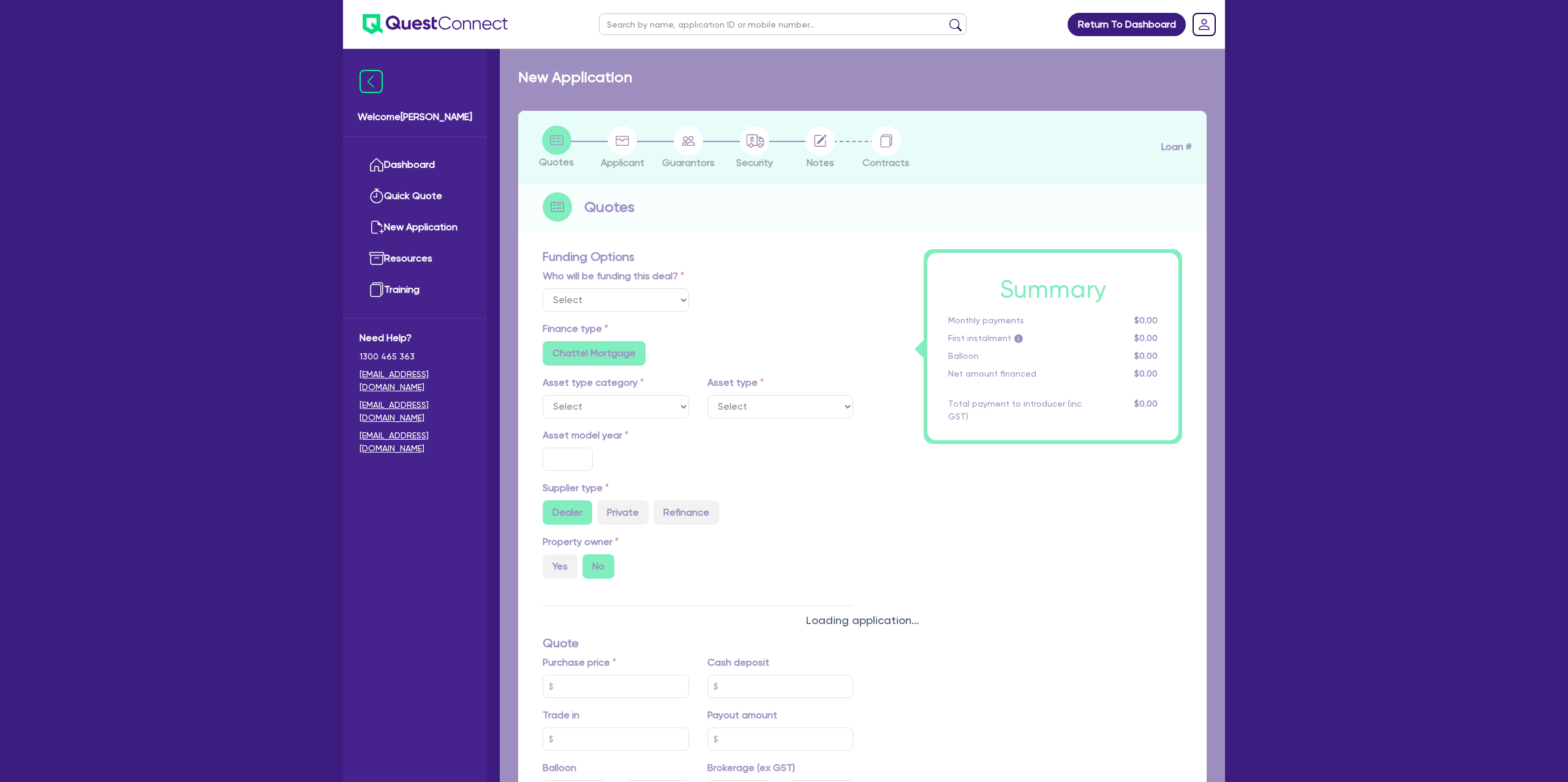
select select "Other"
select select "CARS_AND_LIGHT_TRUCKS"
type input "2023"
radio input "false"
radio input "true"
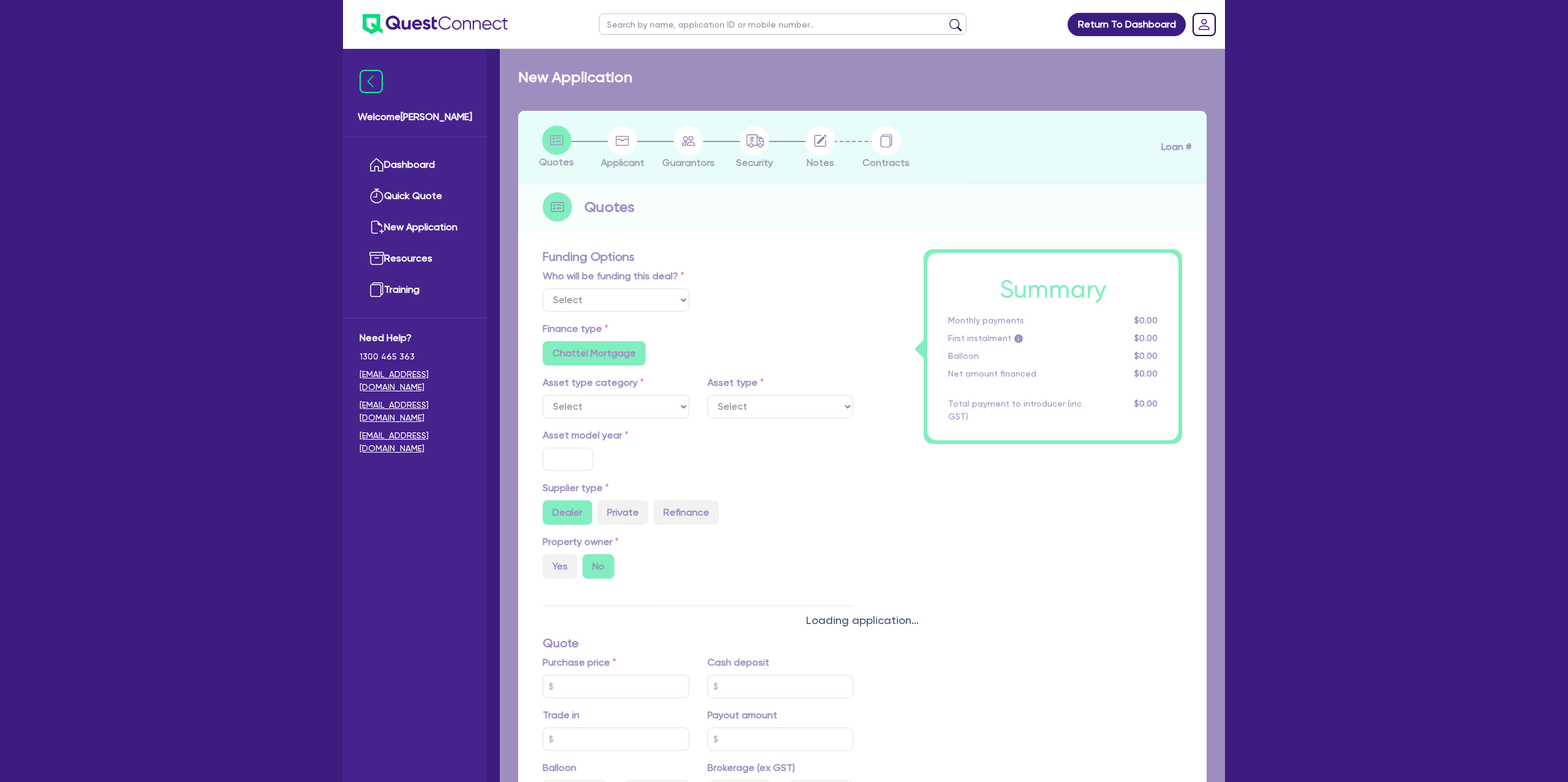
radio input "true"
type input "75,000"
type input "8.99"
type input "1,400"
radio input "true"
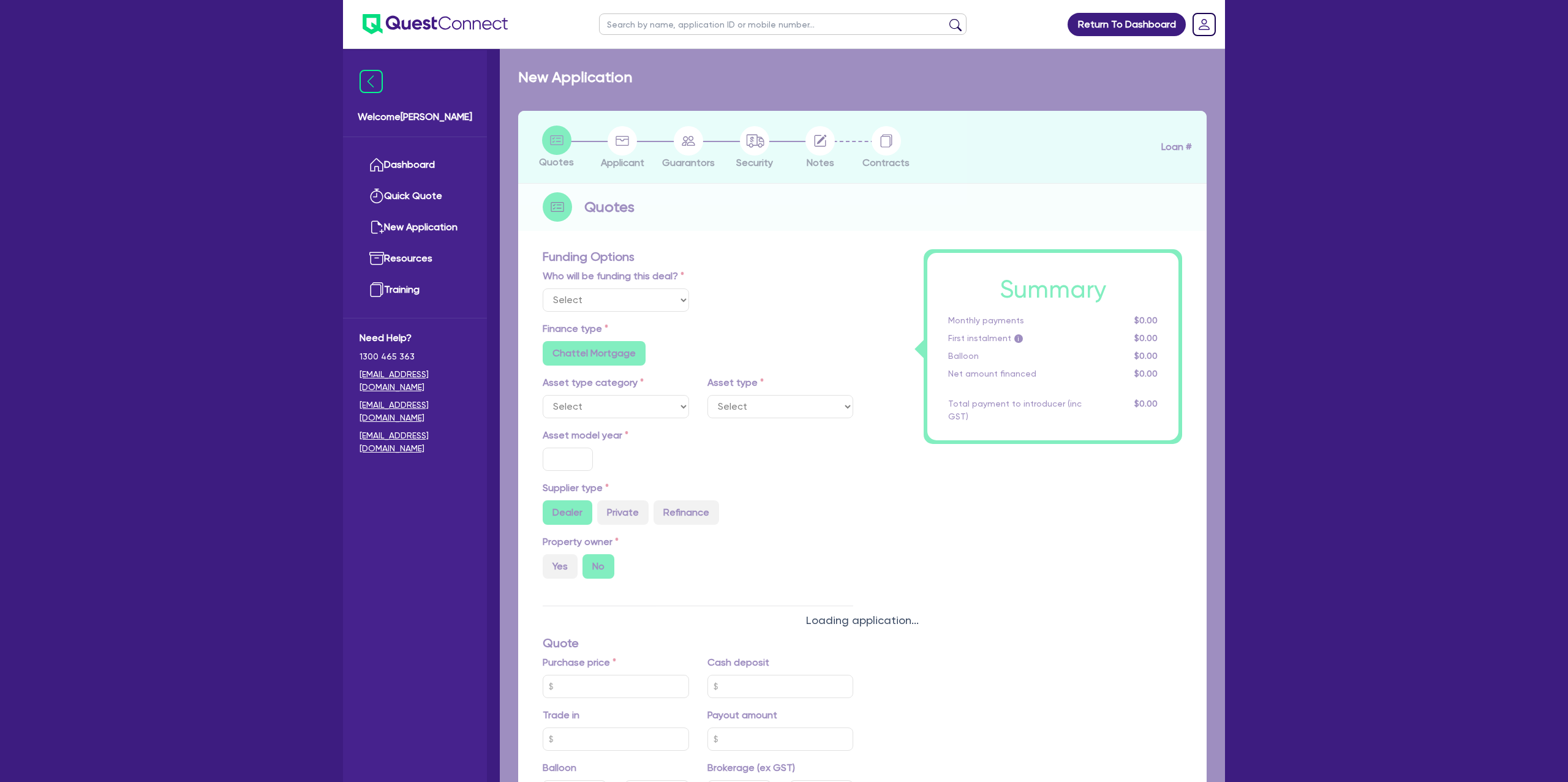
radio input "true"
select select "PASSENGER_VEHICLES"
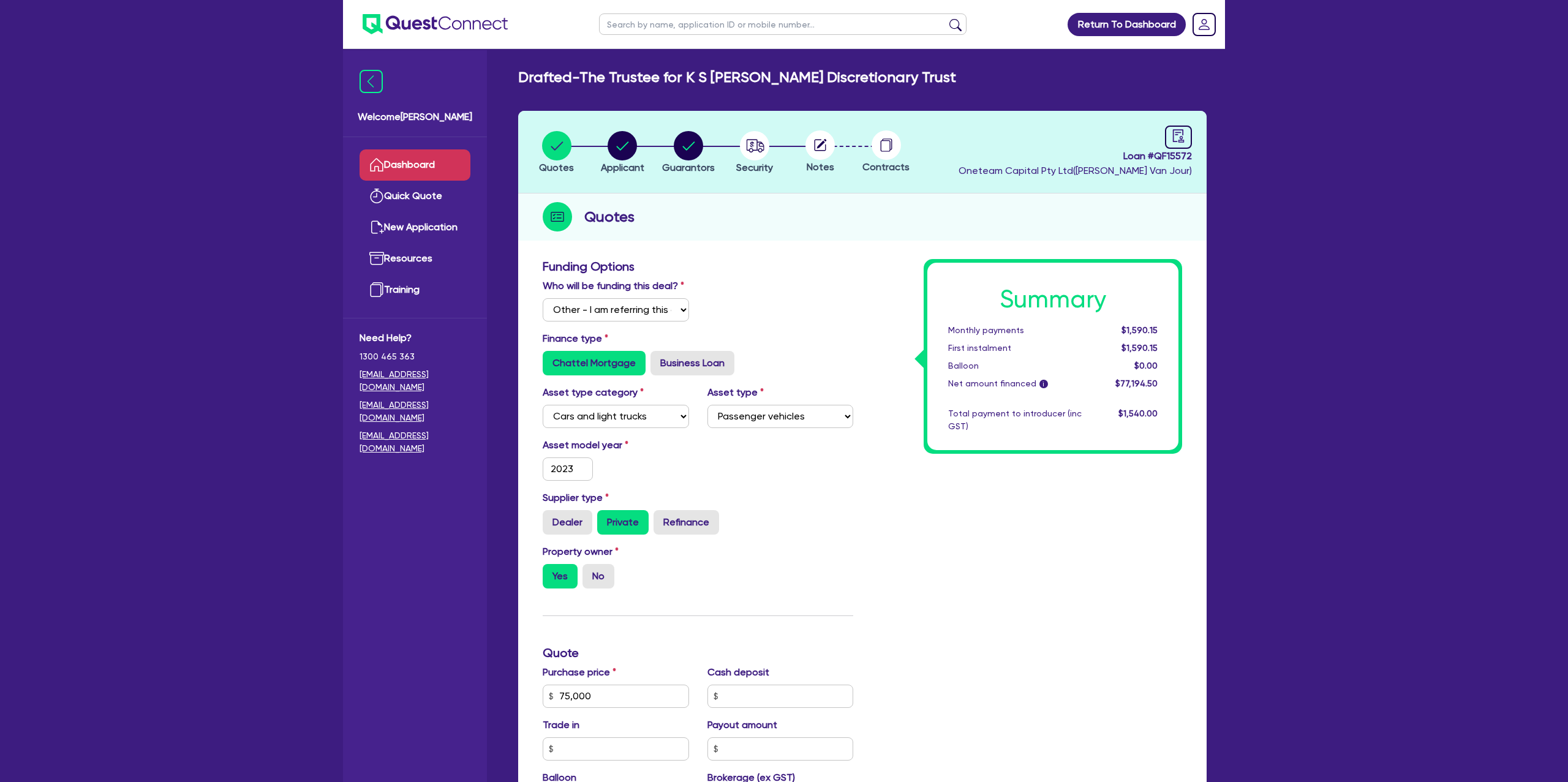
click at [405, 171] on link "Dashboard" at bounding box center [415, 165] width 110 height 31
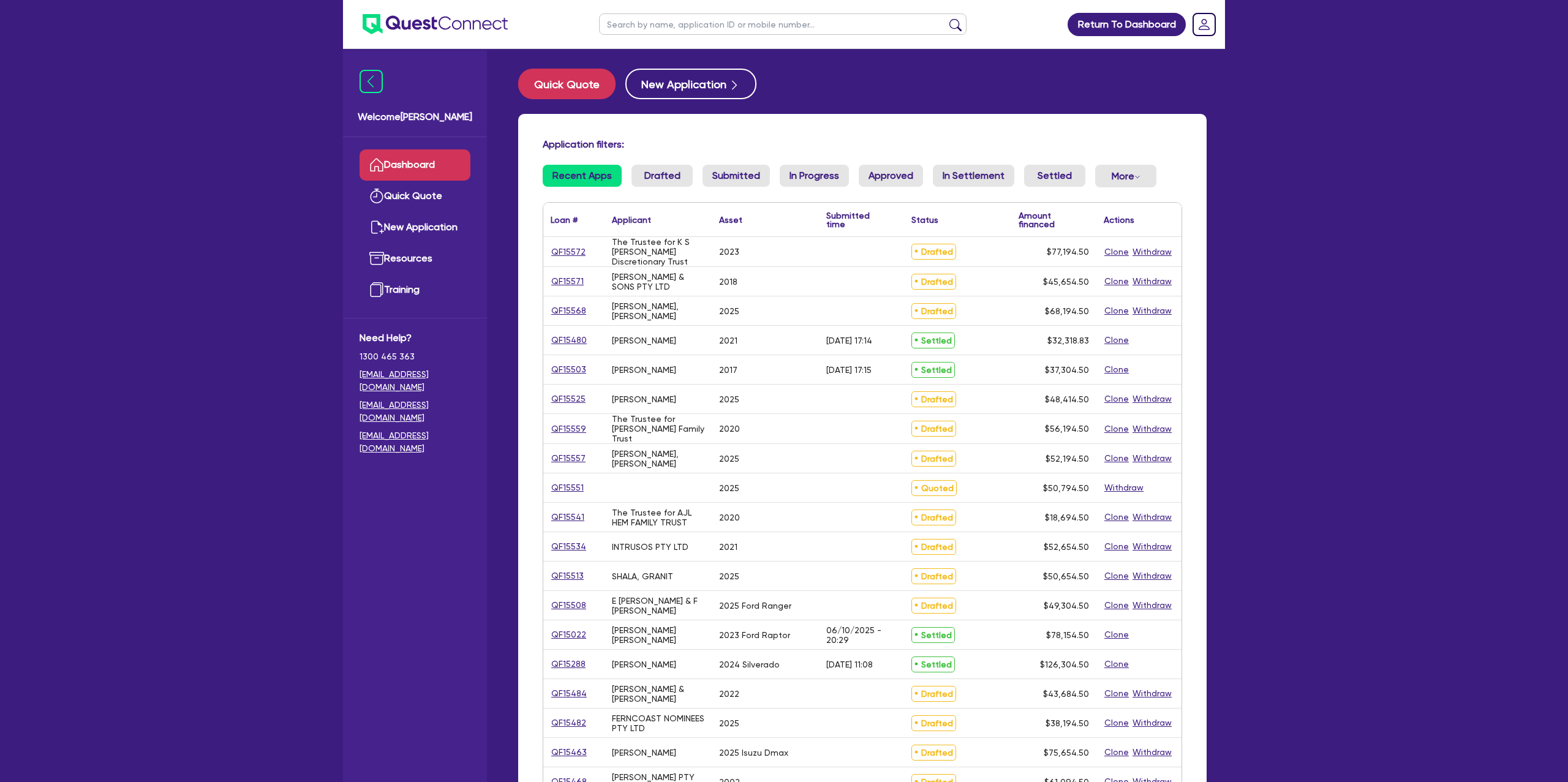
click at [674, 25] on input "text" at bounding box center [782, 24] width 367 height 22
type input "[PERSON_NAME]"
click at [946, 18] on button "submit" at bounding box center [955, 27] width 20 height 17
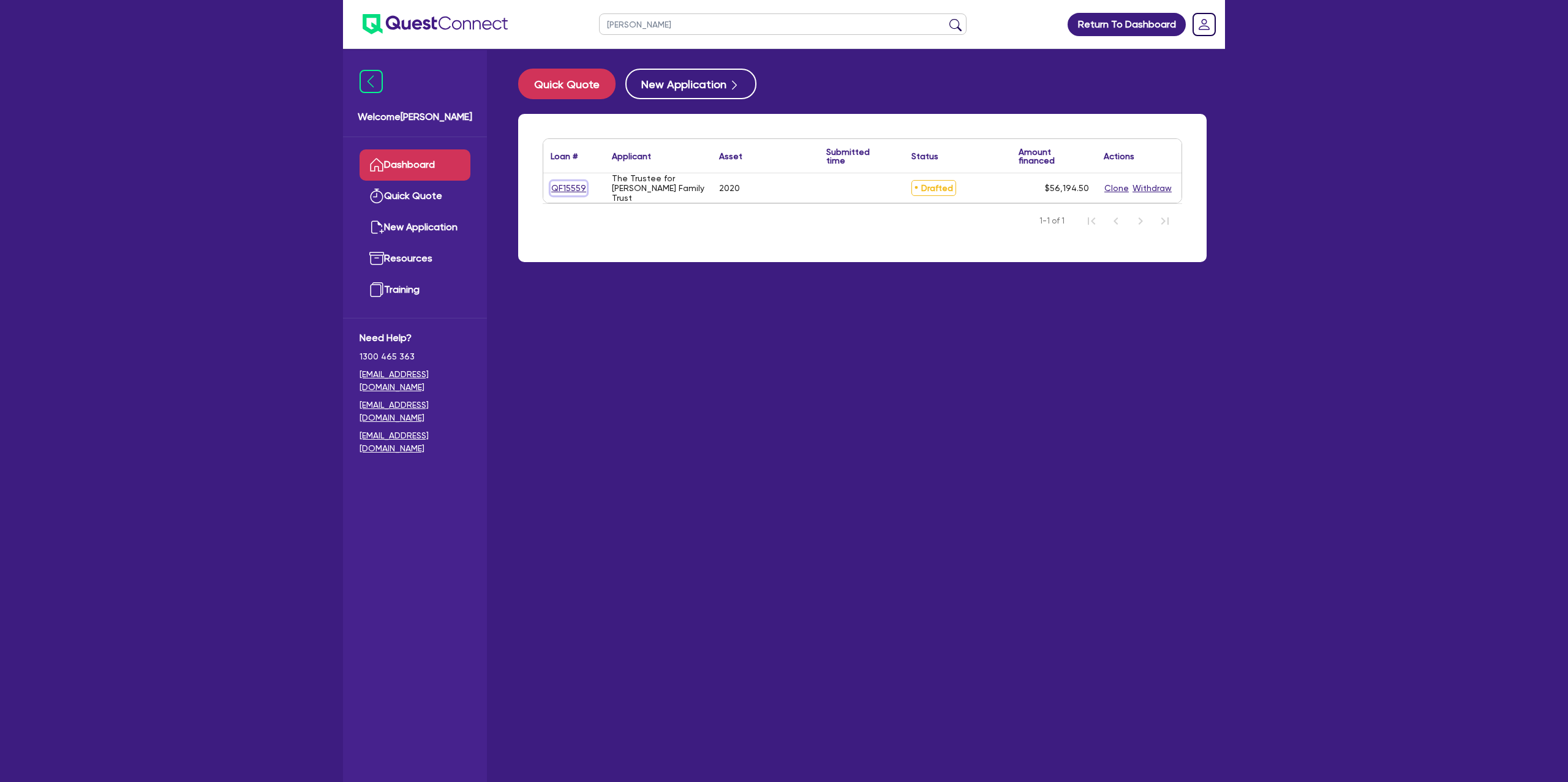
click at [581, 187] on link "QF15559" at bounding box center [569, 188] width 36 height 14
select select "Other"
select select "CARS_AND_LIGHT_TRUCKS"
select select "PASSENGER_VEHICLES"
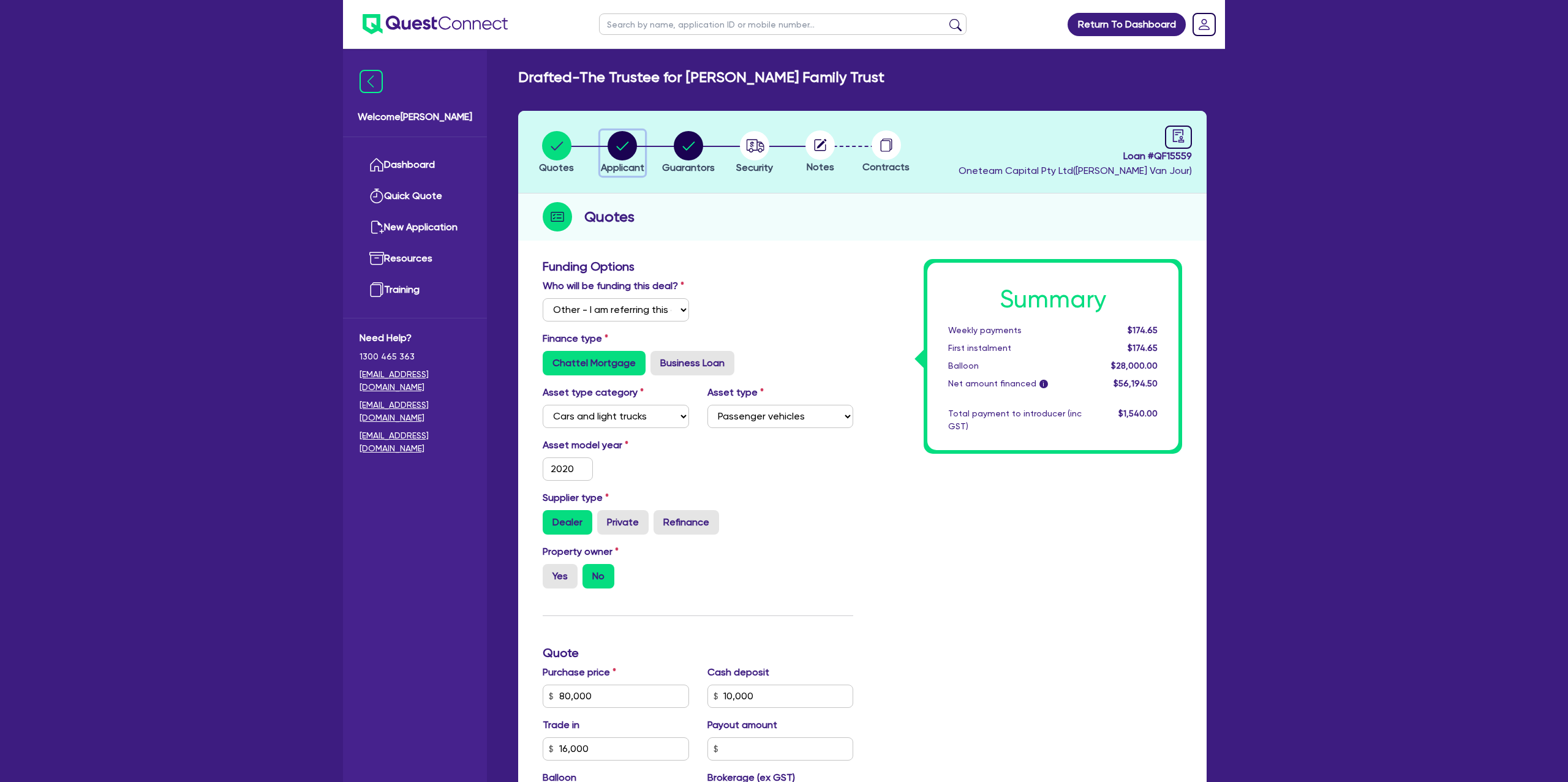
click at [625, 138] on circle "button" at bounding box center [621, 146] width 29 height 29
select select "TRUST"
select select "COMPANY"
select select "BUILDING_CONSTRUCTION"
select select "TRADES_SERVICES_CONSUMERS"
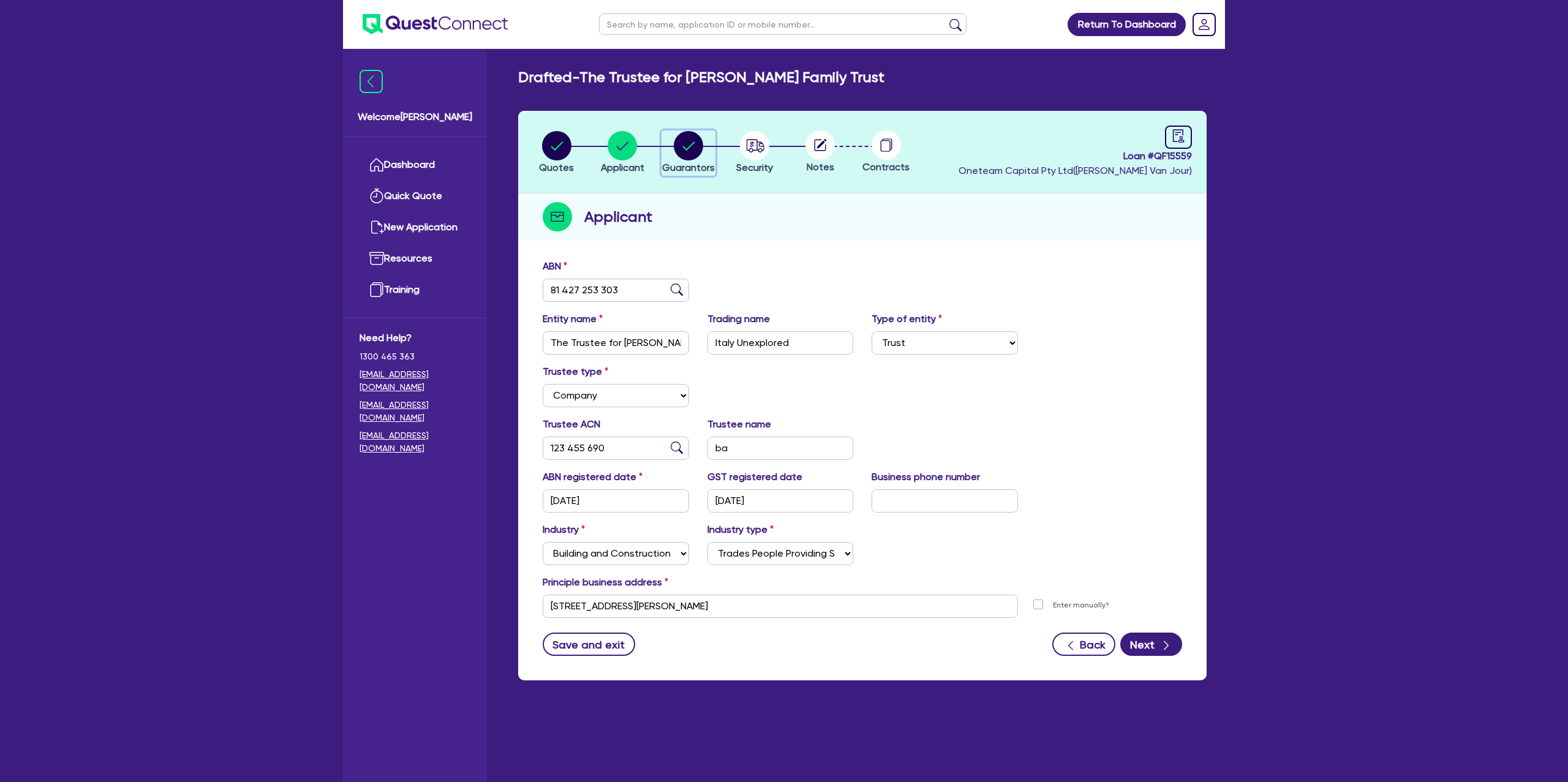
click at [690, 142] on circle "button" at bounding box center [688, 146] width 29 height 29
select select "MR"
select select "[GEOGRAPHIC_DATA]"
select select "MARRIED"
select select "PROPERTY"
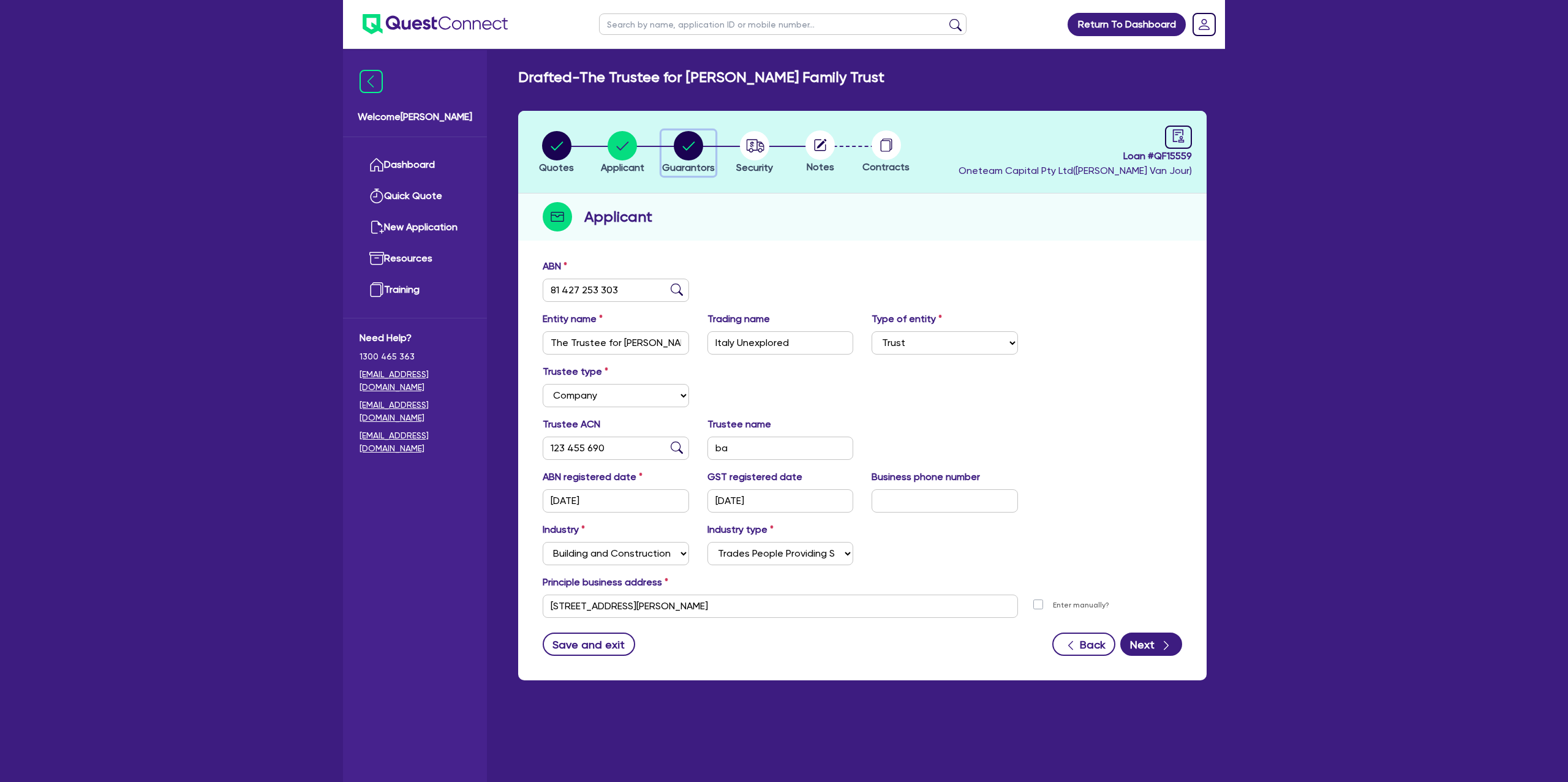
select select "MORTGAGE"
select select "VEHICLE_LOAN"
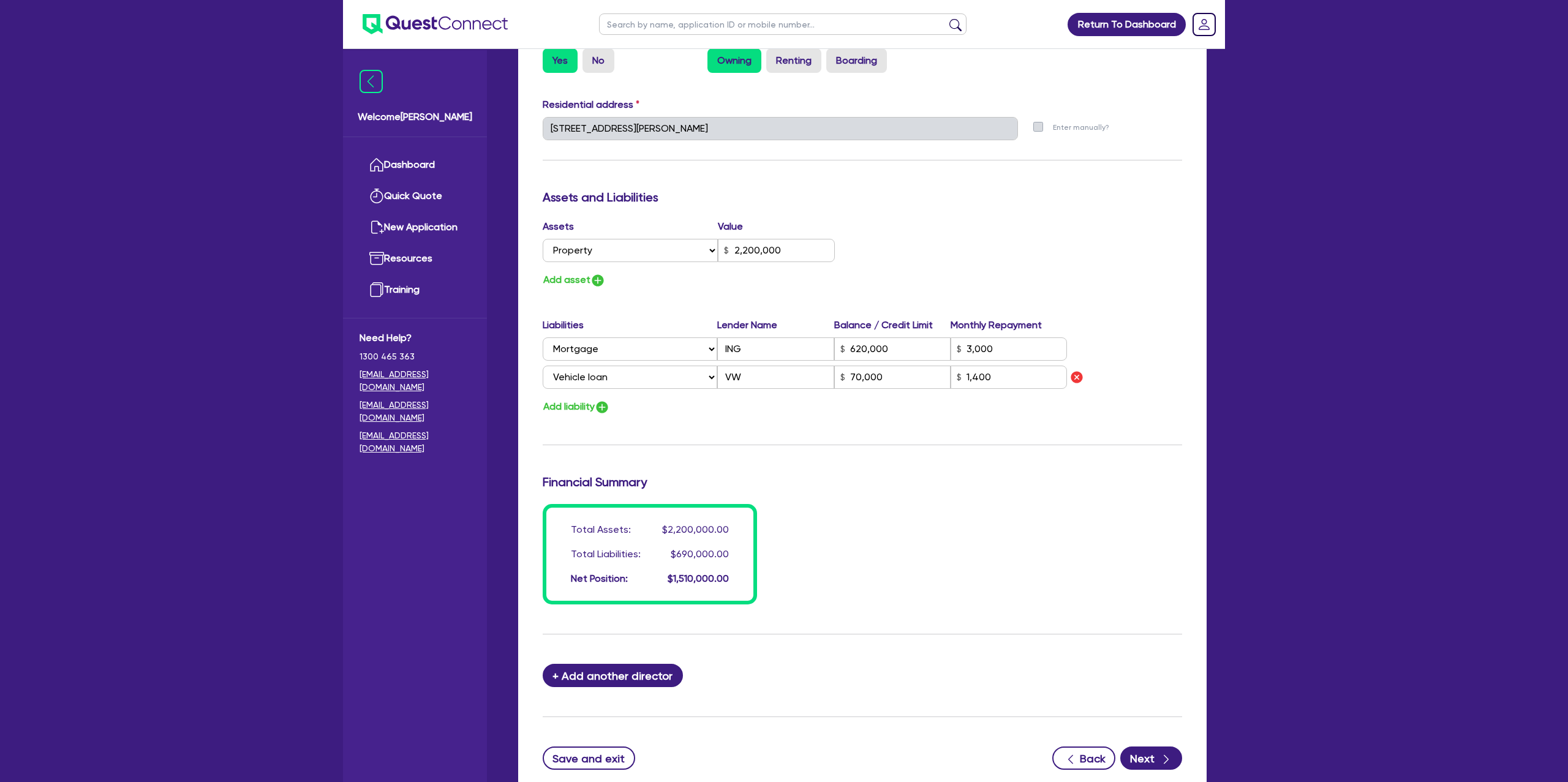
scroll to position [627, 0]
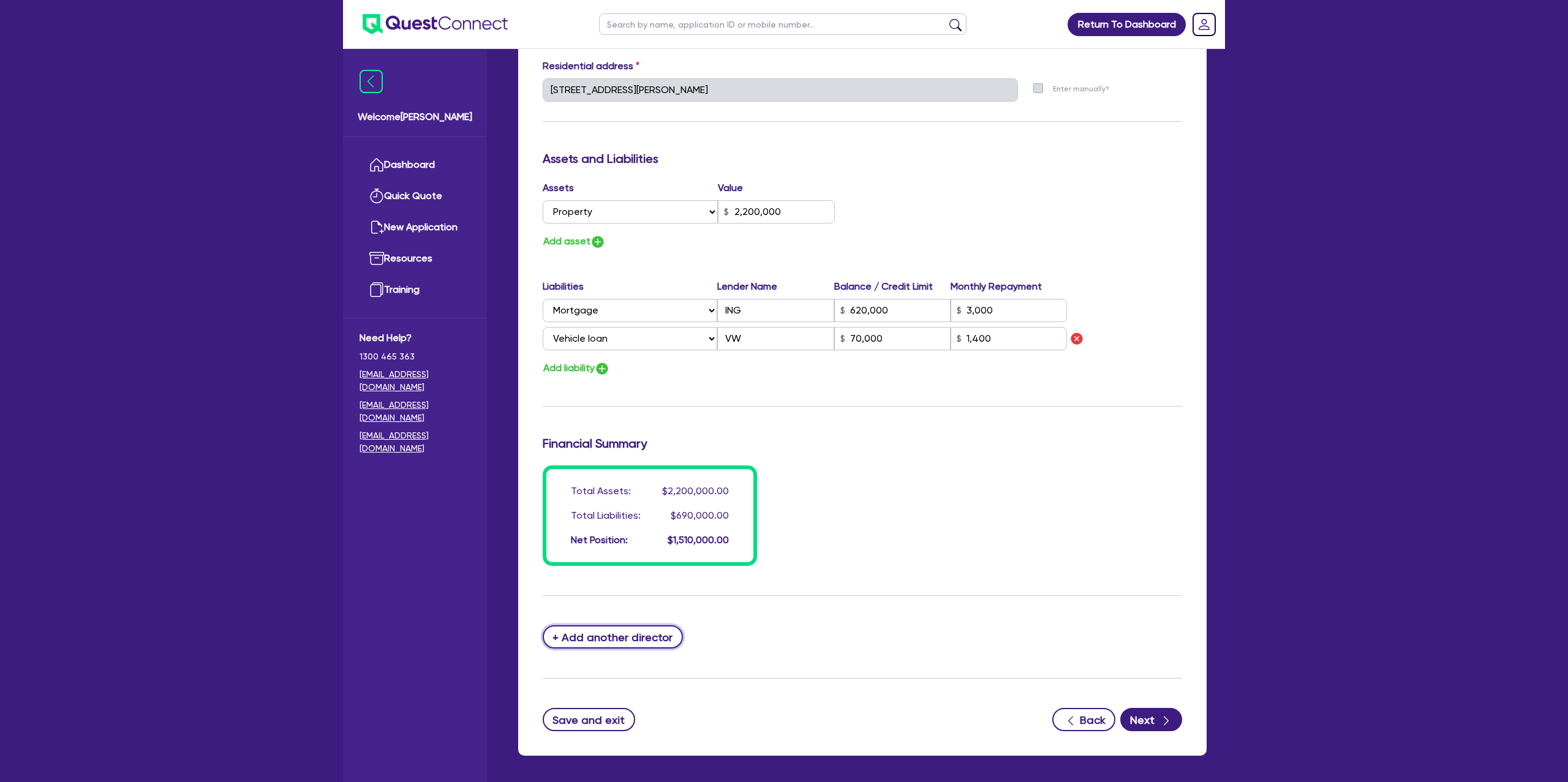
click at [599, 640] on button "+ Add another director" at bounding box center [612, 636] width 140 height 23
type input "2"
type input "0419991546"
type input "2200000"
type input "620000"
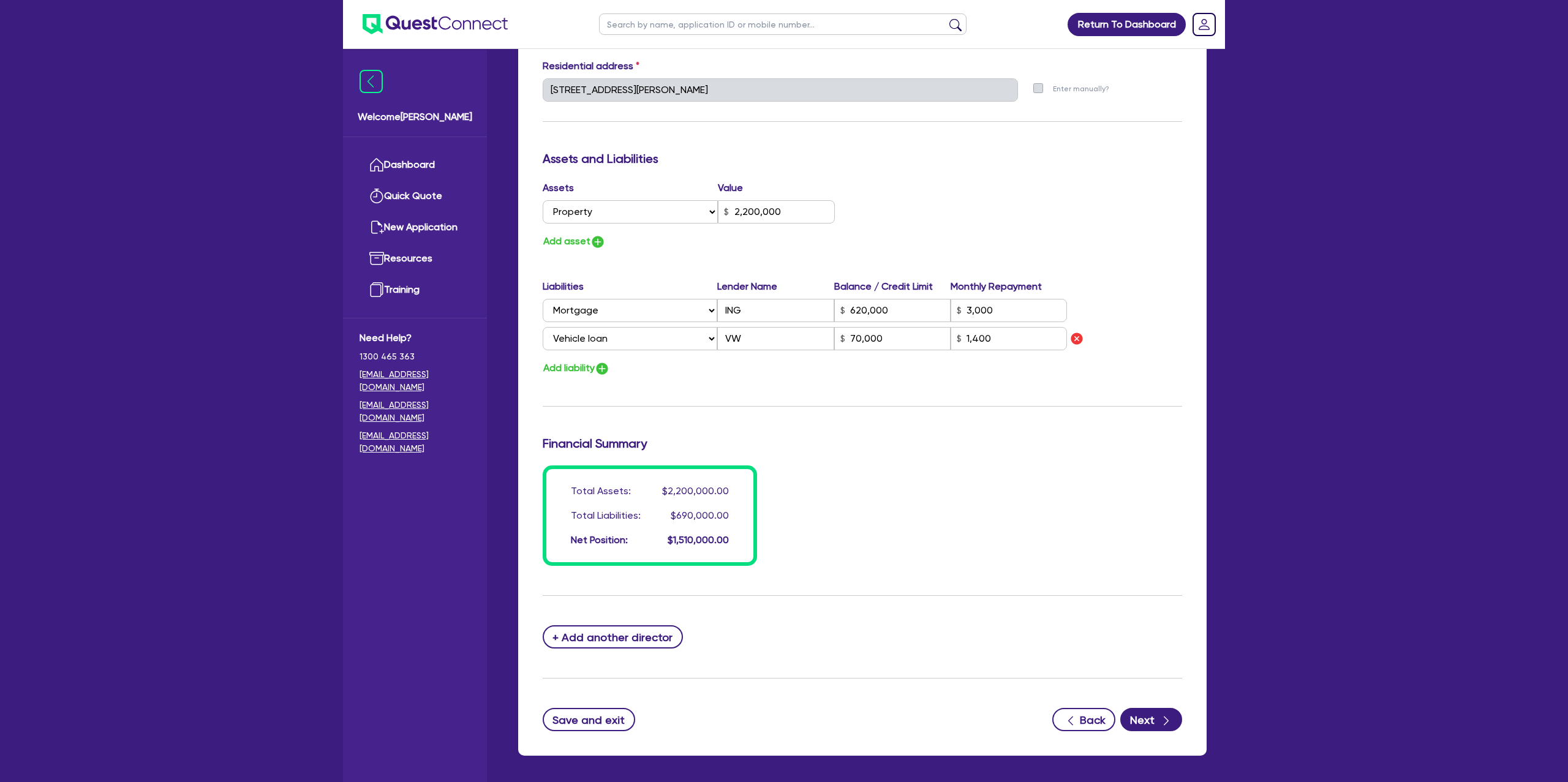
type input "3000"
type input "70000"
type input "1400"
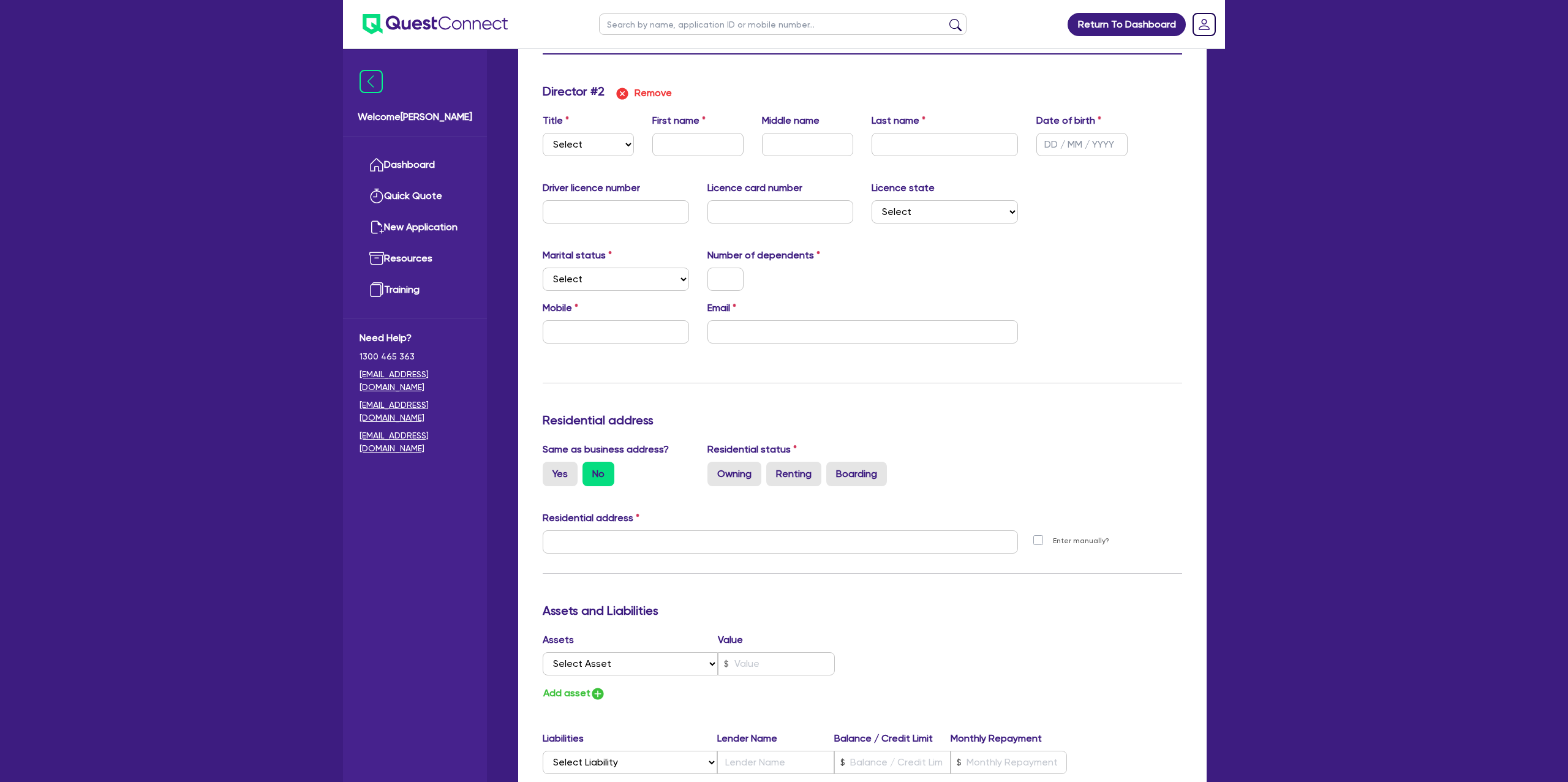
scroll to position [1172, 0]
click at [613, 136] on select "Select Mr Mrs Ms Miss Dr" at bounding box center [588, 141] width 91 height 23
select select "MRS"
click at [542, 129] on select "Select Mr Mrs Ms Miss Dr" at bounding box center [588, 141] width 91 height 23
type input "2"
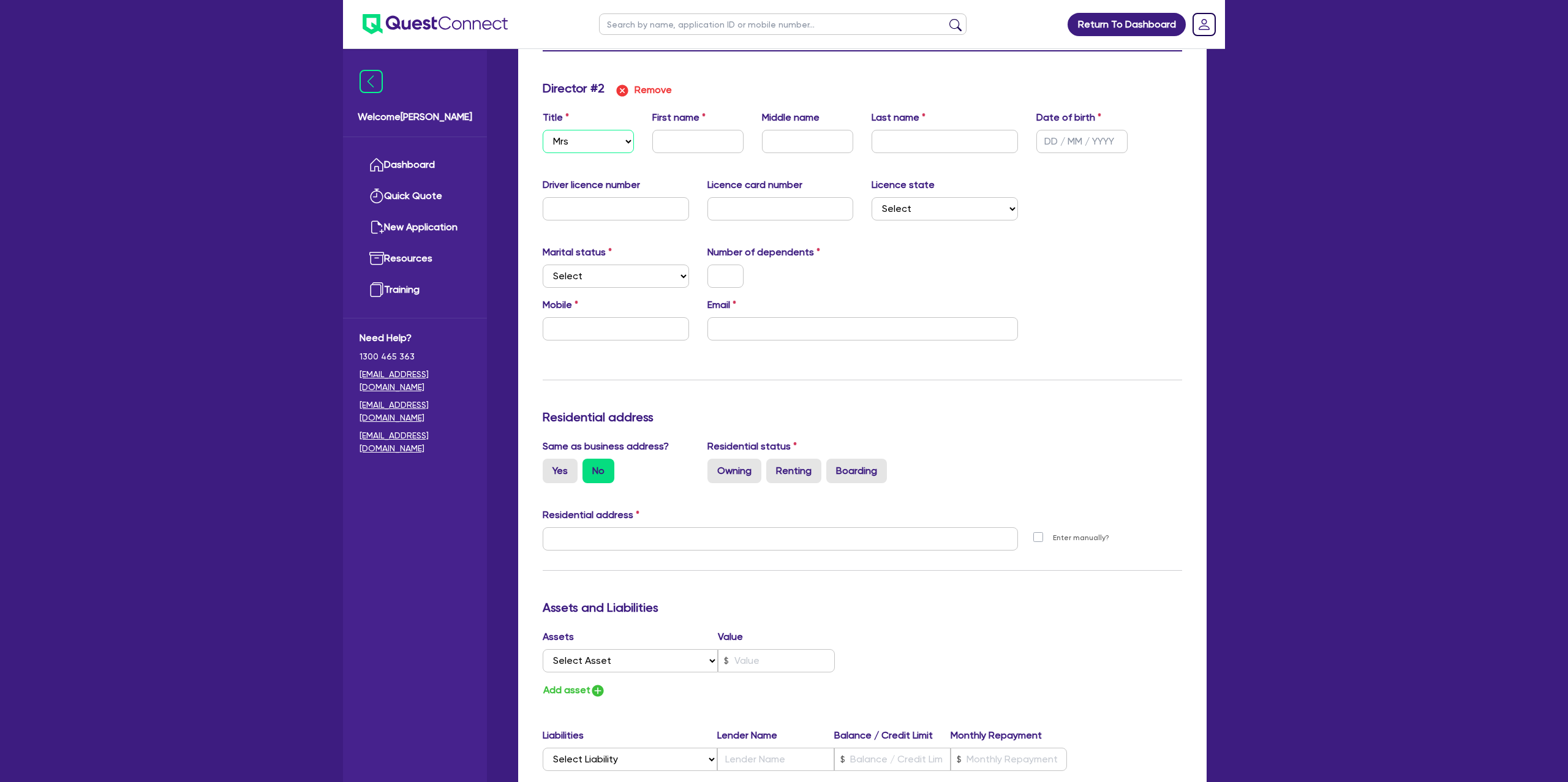
type input "0419991546"
type input "2200000"
type input "620000"
type input "3000"
type input "70000"
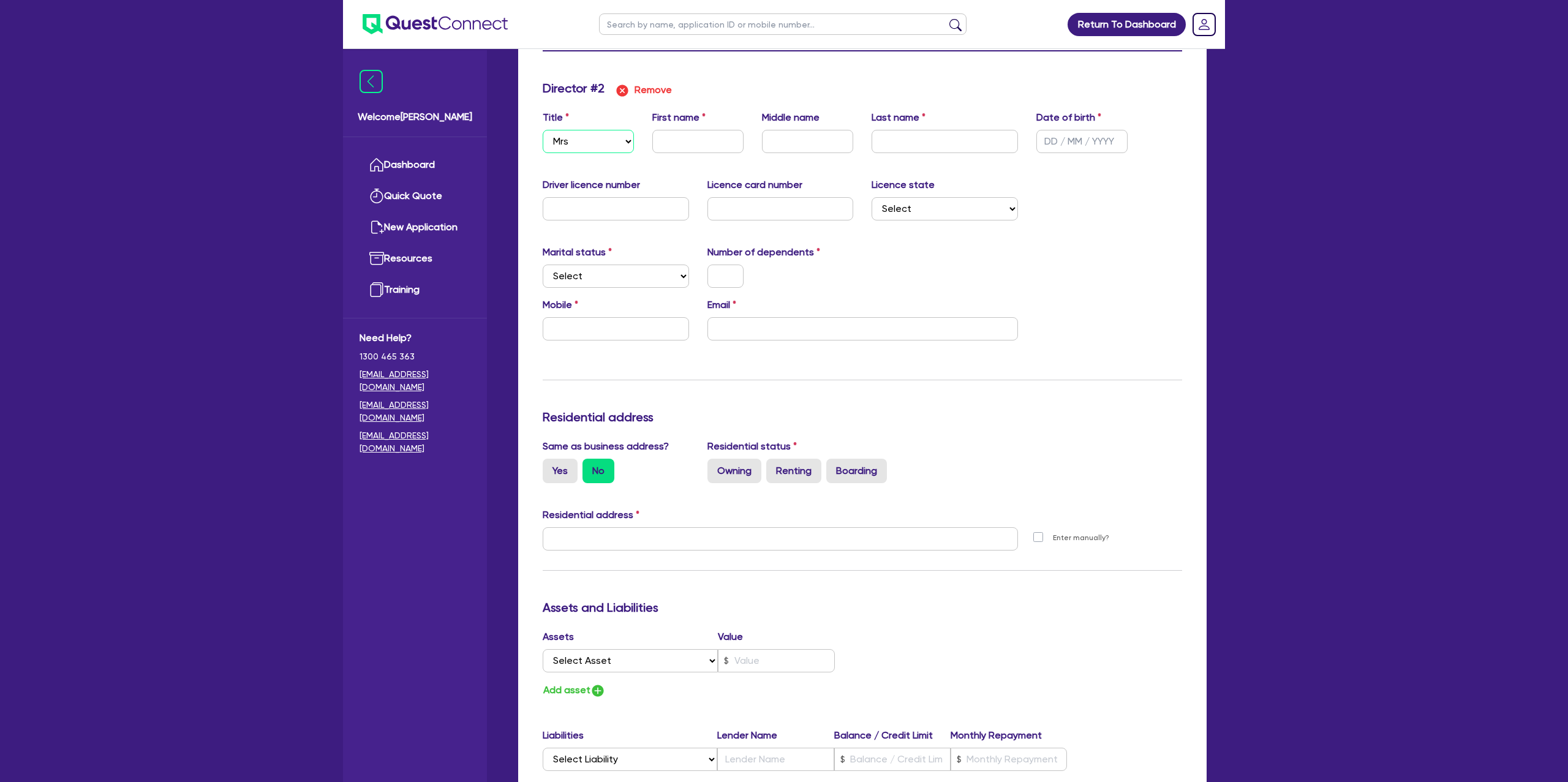
type input "1400"
click at [683, 137] on input "text" at bounding box center [697, 141] width 91 height 23
type input "2"
type input "0419 991 546"
type input "2,200,000"
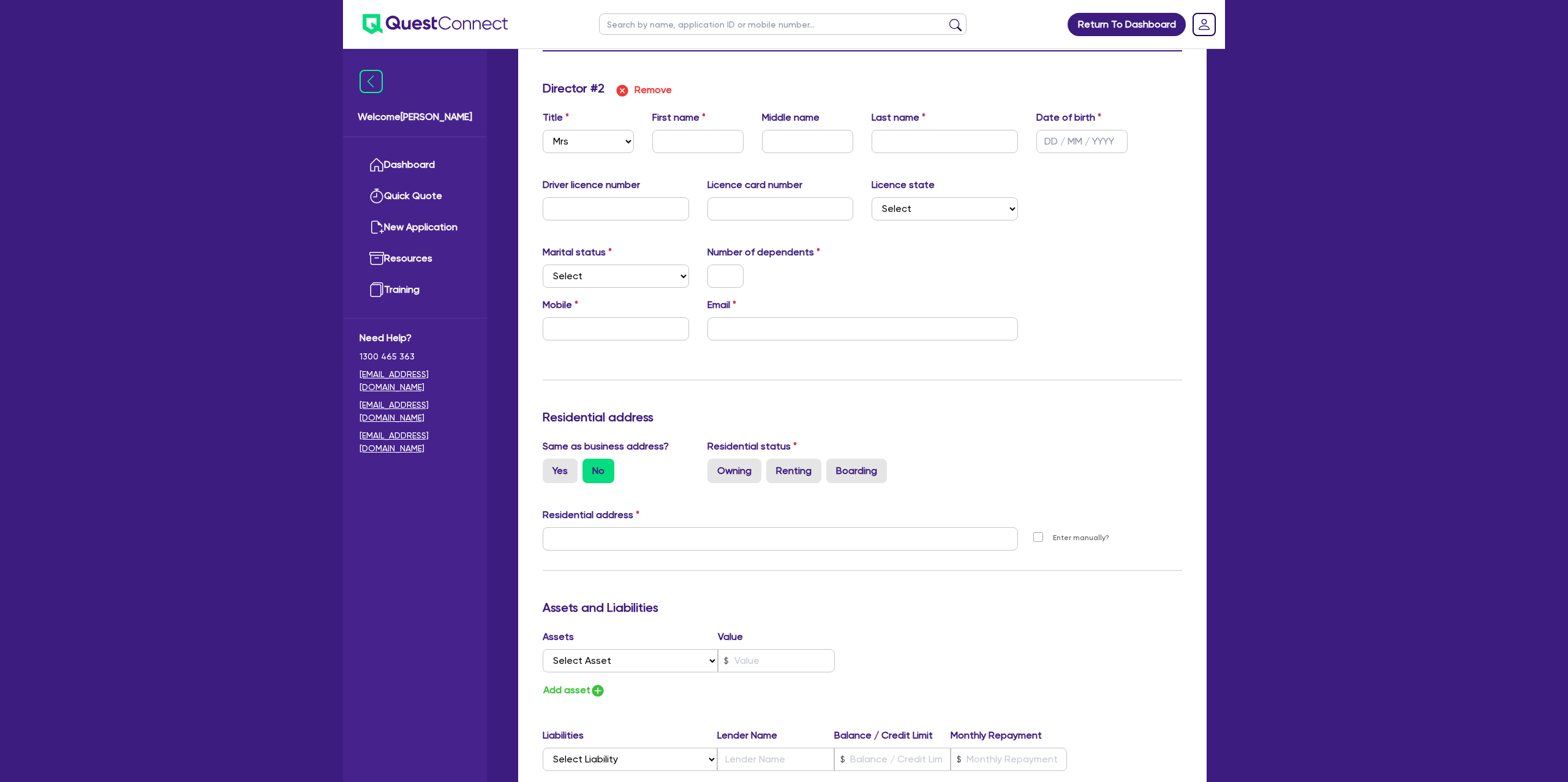
type input "620,000"
type input "3,000"
type input "70,000"
type input "1,400"
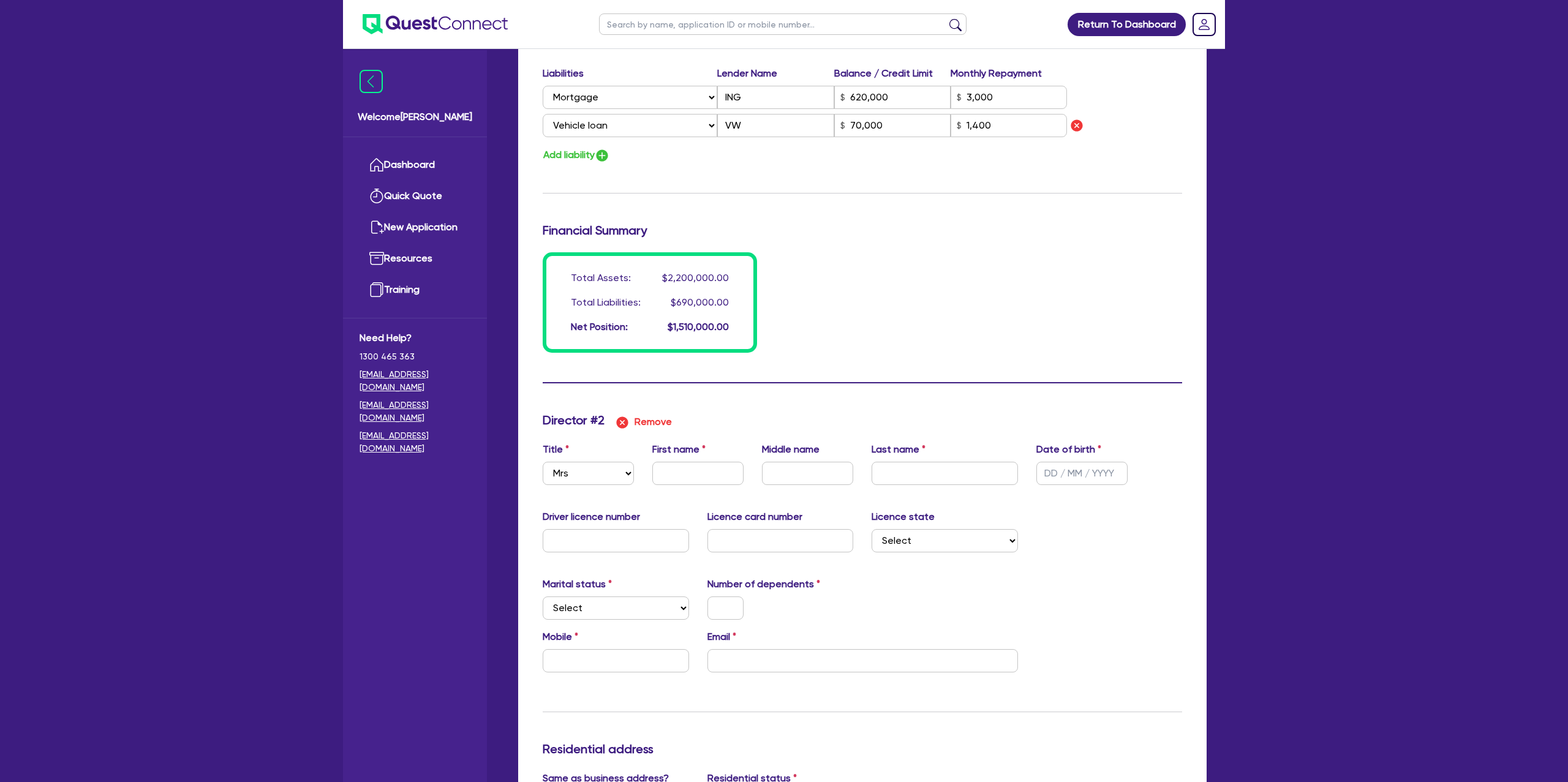
scroll to position [843, 0]
type input "2"
type input "0419991546"
type input "2200000"
type input "620000"
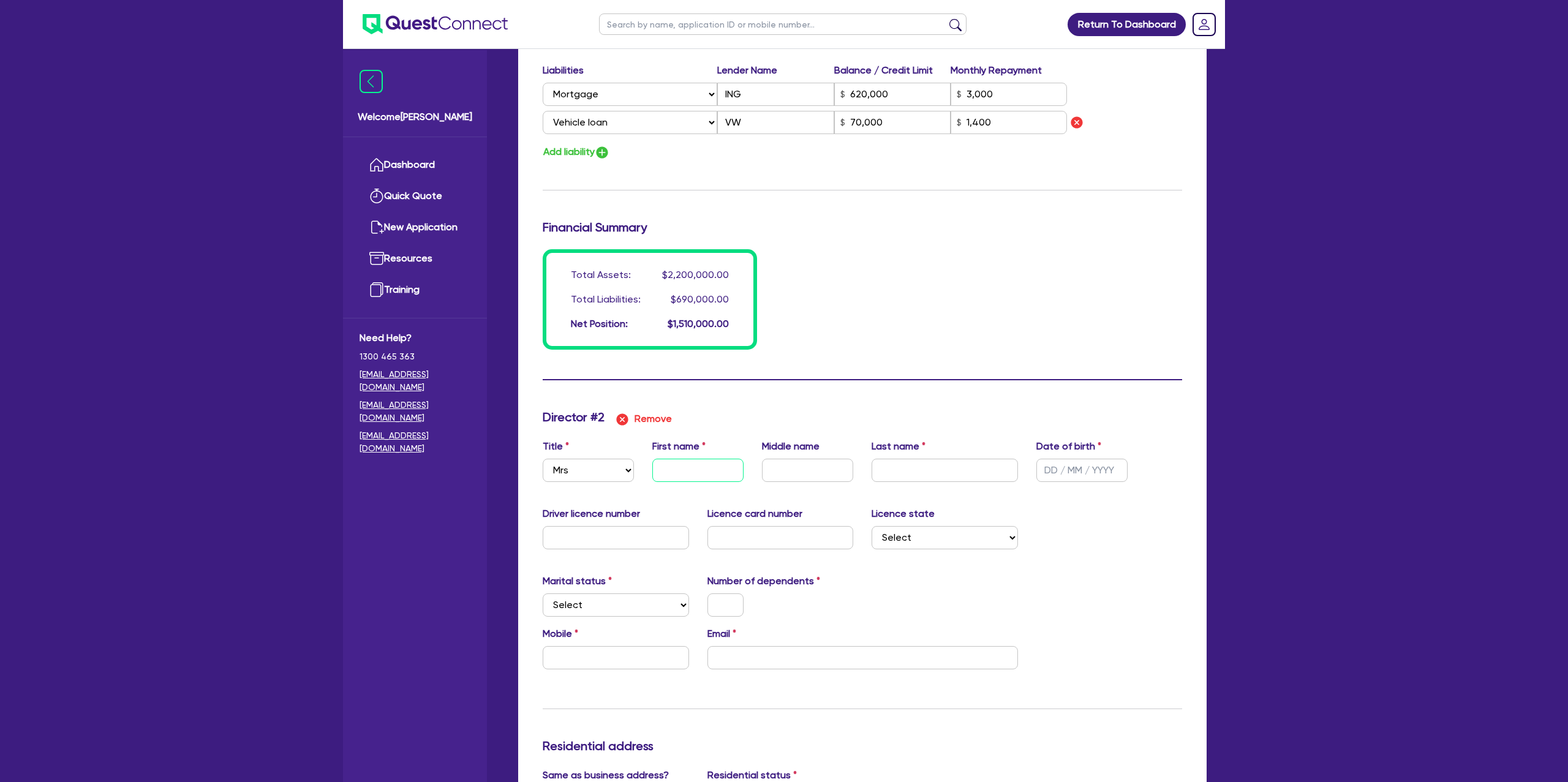
type input "3000"
type input "70000"
type input "1400"
type input "S"
type input "2"
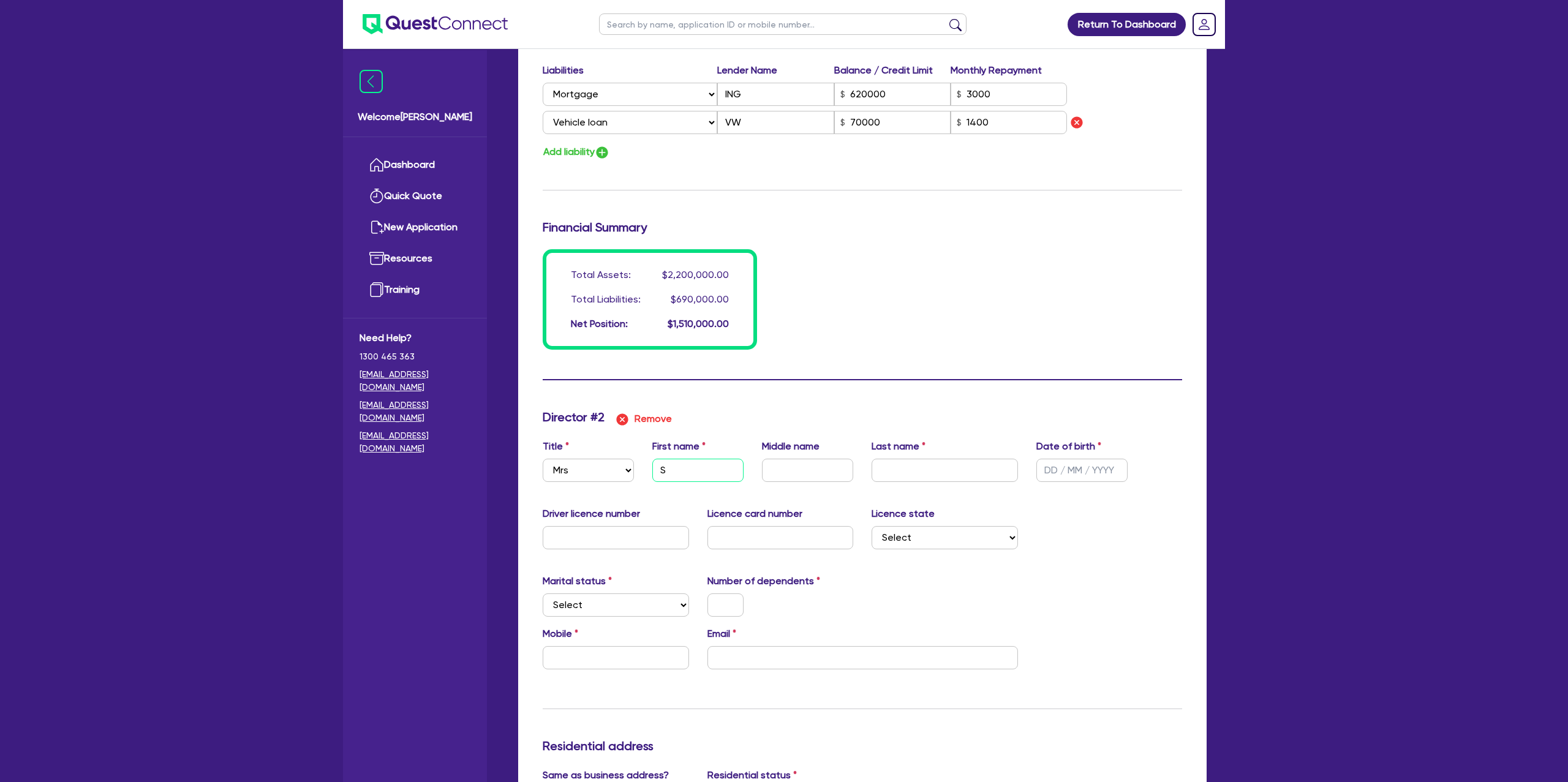
type input "0419991546"
type input "2200000"
type input "620000"
type input "3000"
type input "70000"
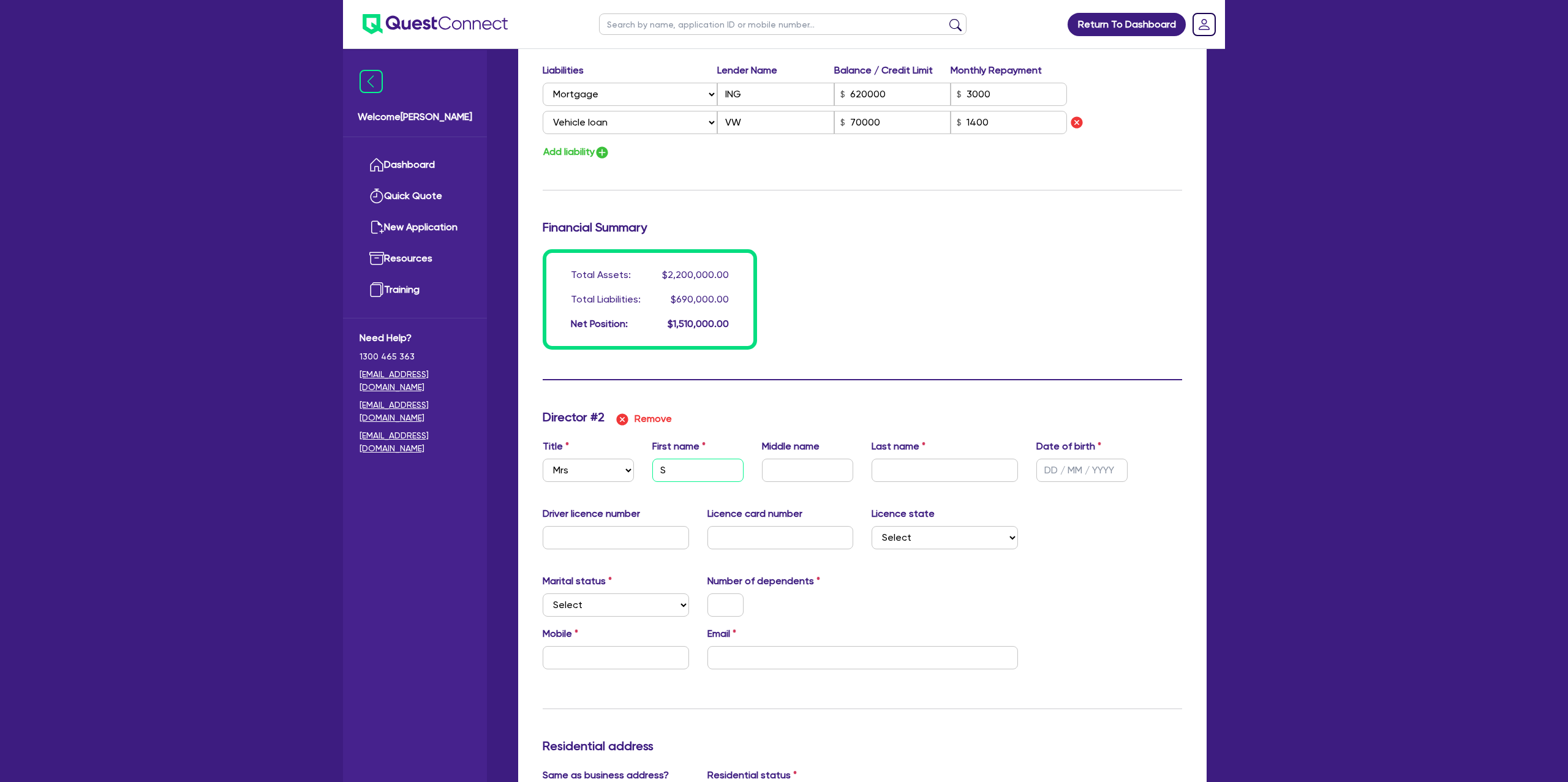
type input "1400"
type input "SU"
type input "2"
type input "0419991546"
type input "2200000"
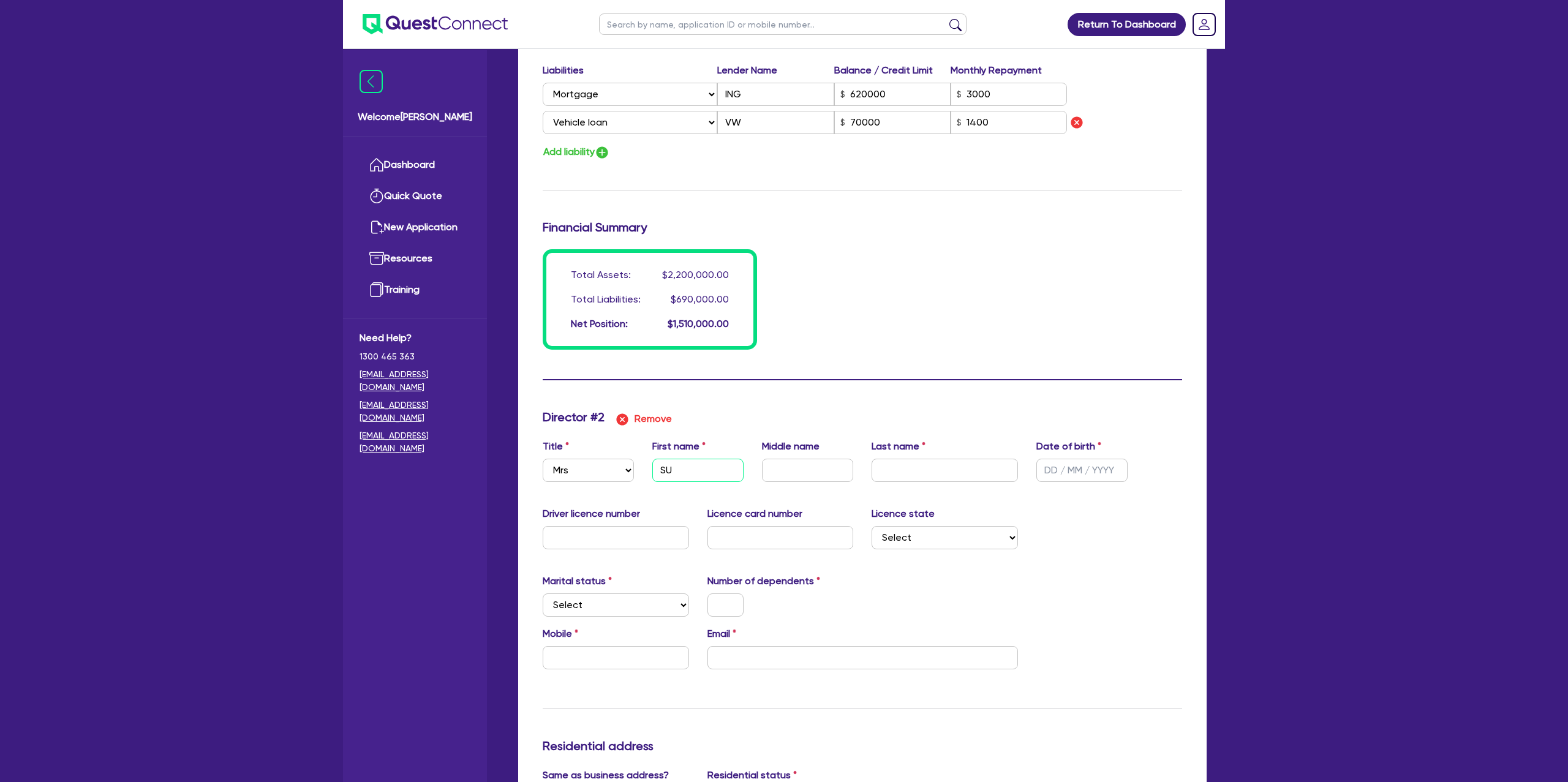
type input "620000"
type input "3000"
type input "70000"
type input "1400"
type input "SUZ"
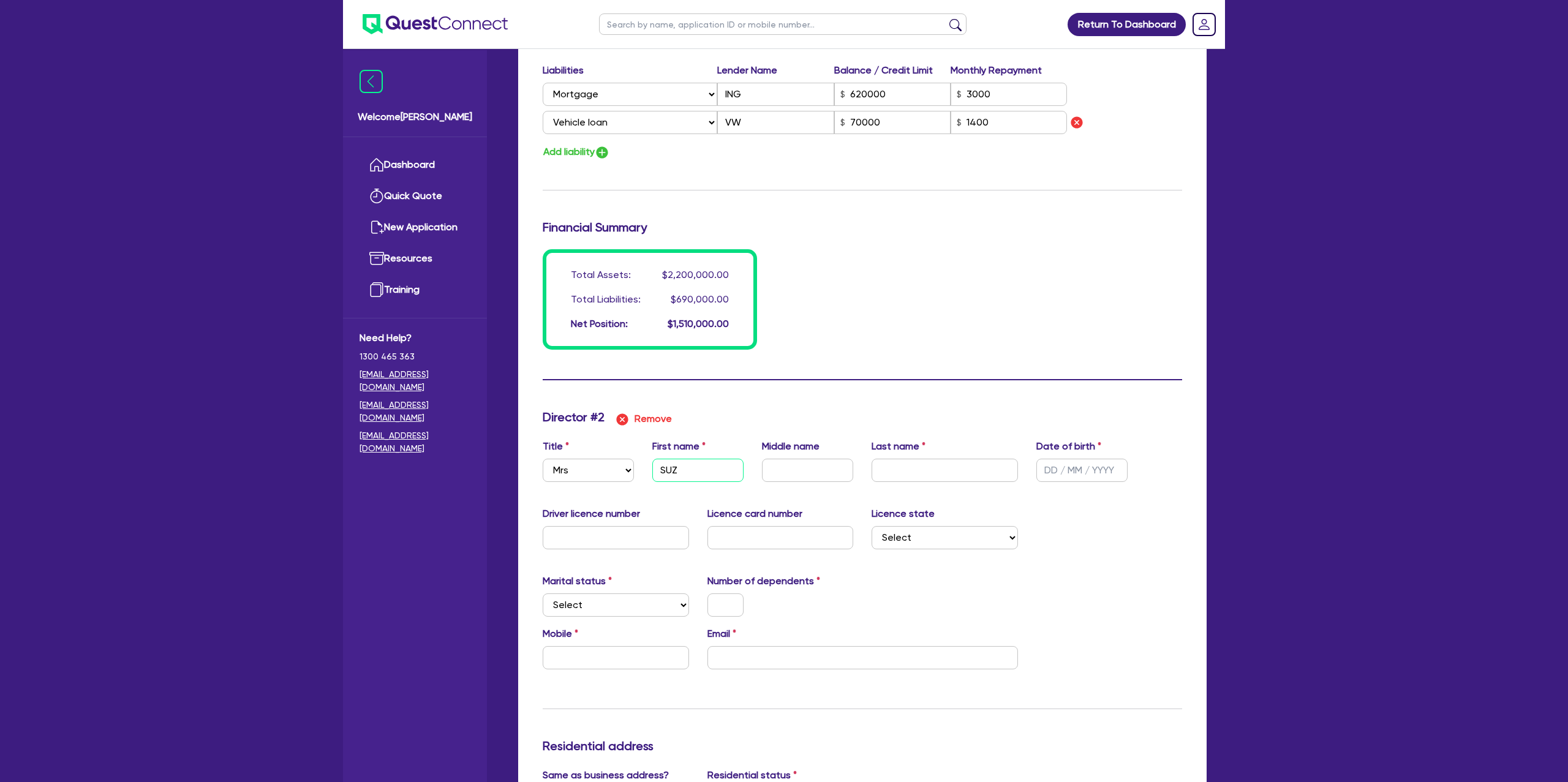
type input "2"
type input "0419991546"
type input "2200000"
type input "620000"
type input "3000"
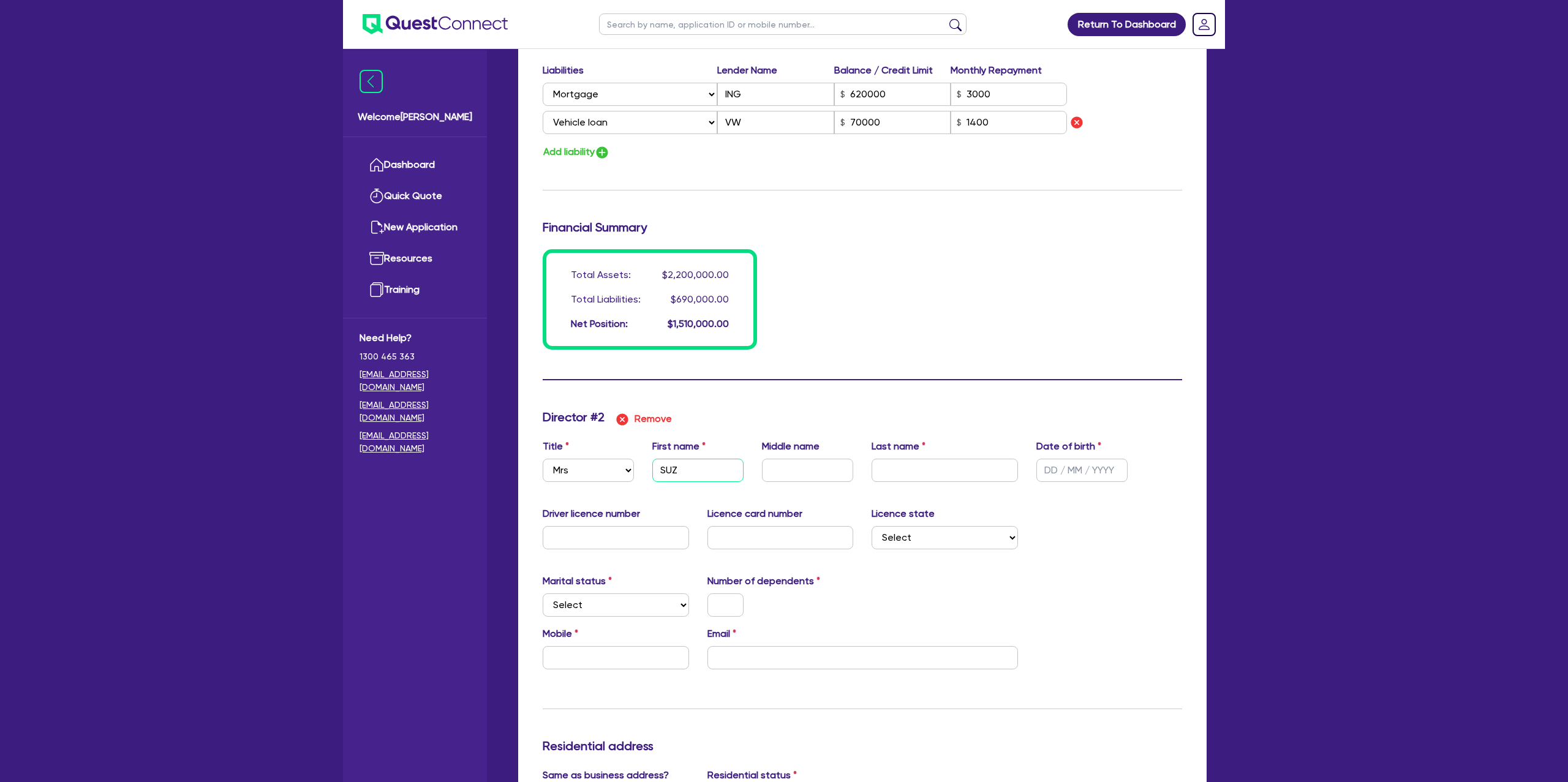
type input "70000"
type input "1400"
type input "SUZA"
type input "2"
type input "0419991546"
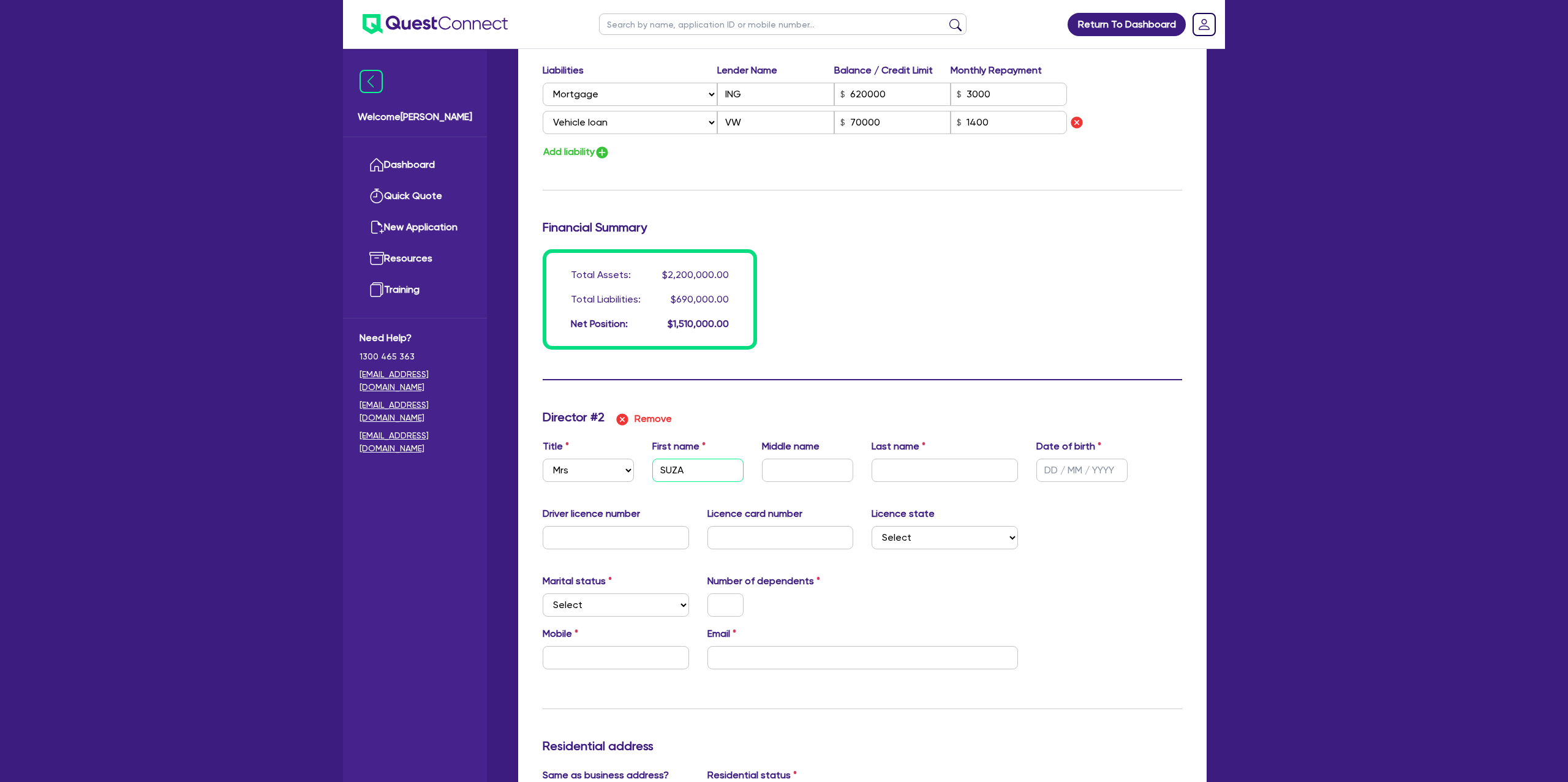
type input "2200000"
type input "620000"
type input "3000"
type input "70000"
type input "1400"
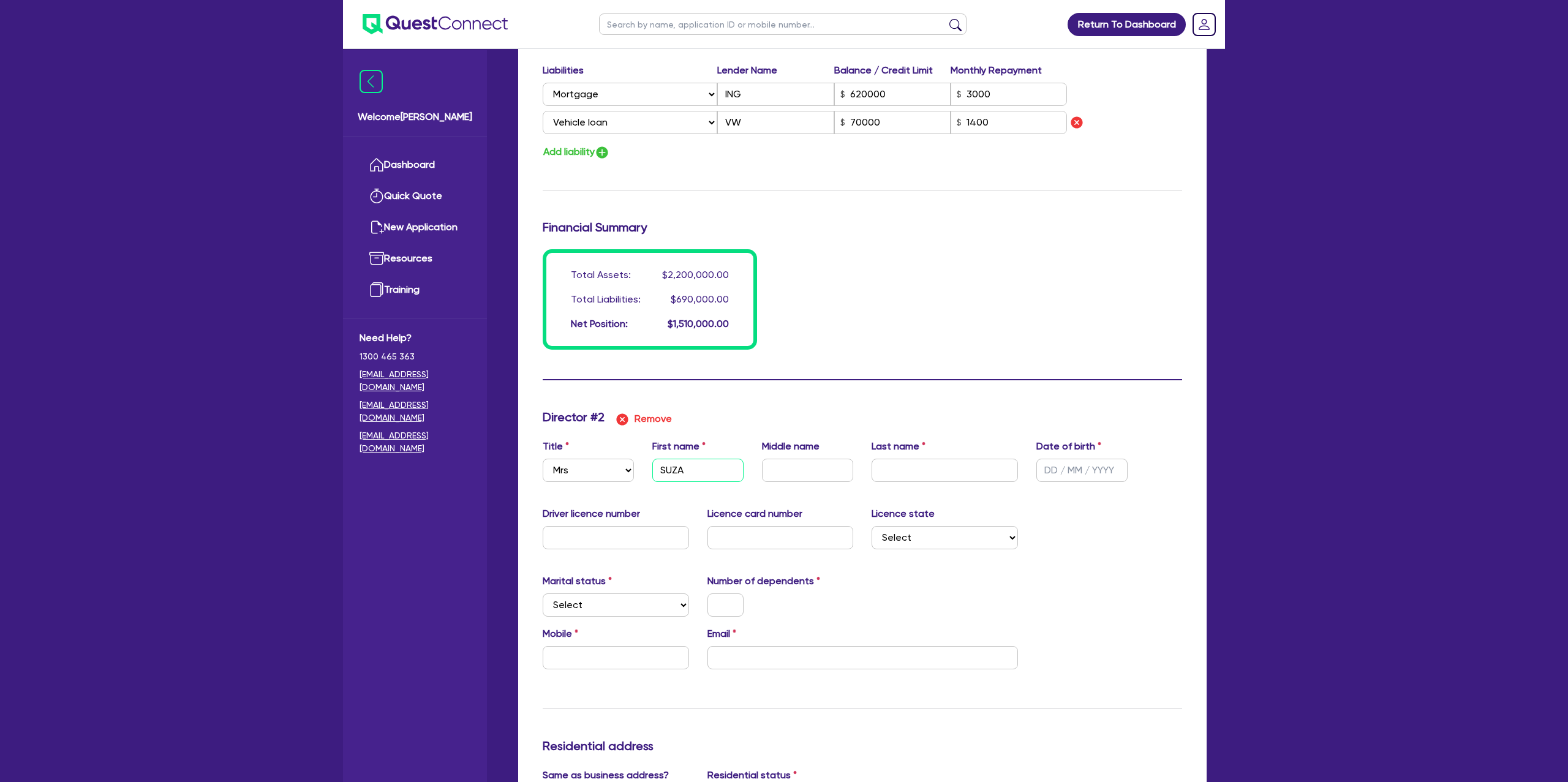
type input "[PERSON_NAME]"
type input "2"
type input "0419991546"
type input "2200000"
type input "620000"
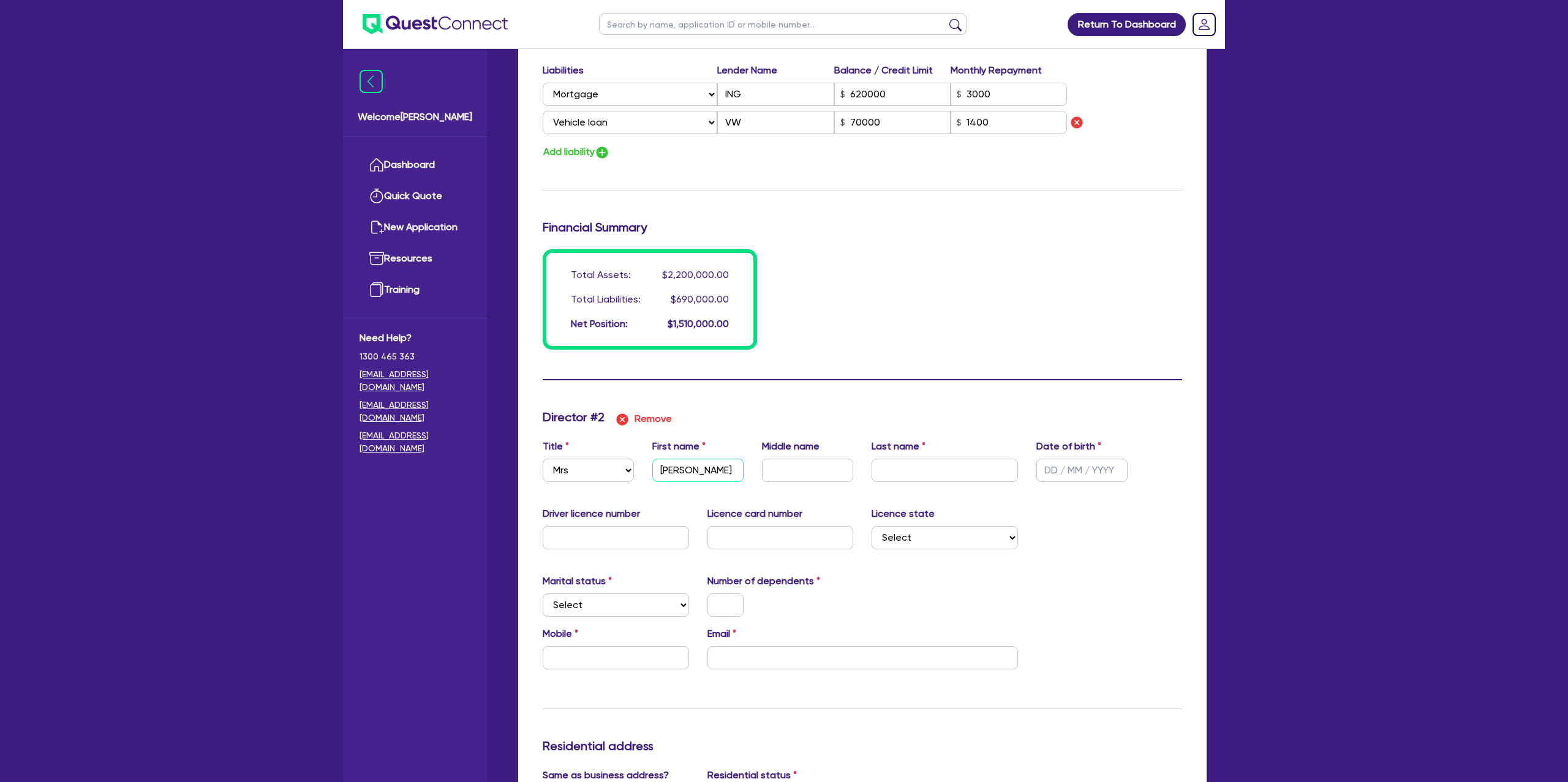
type input "3000"
type input "70000"
type input "1400"
type input "[PERSON_NAME]"
type input "2"
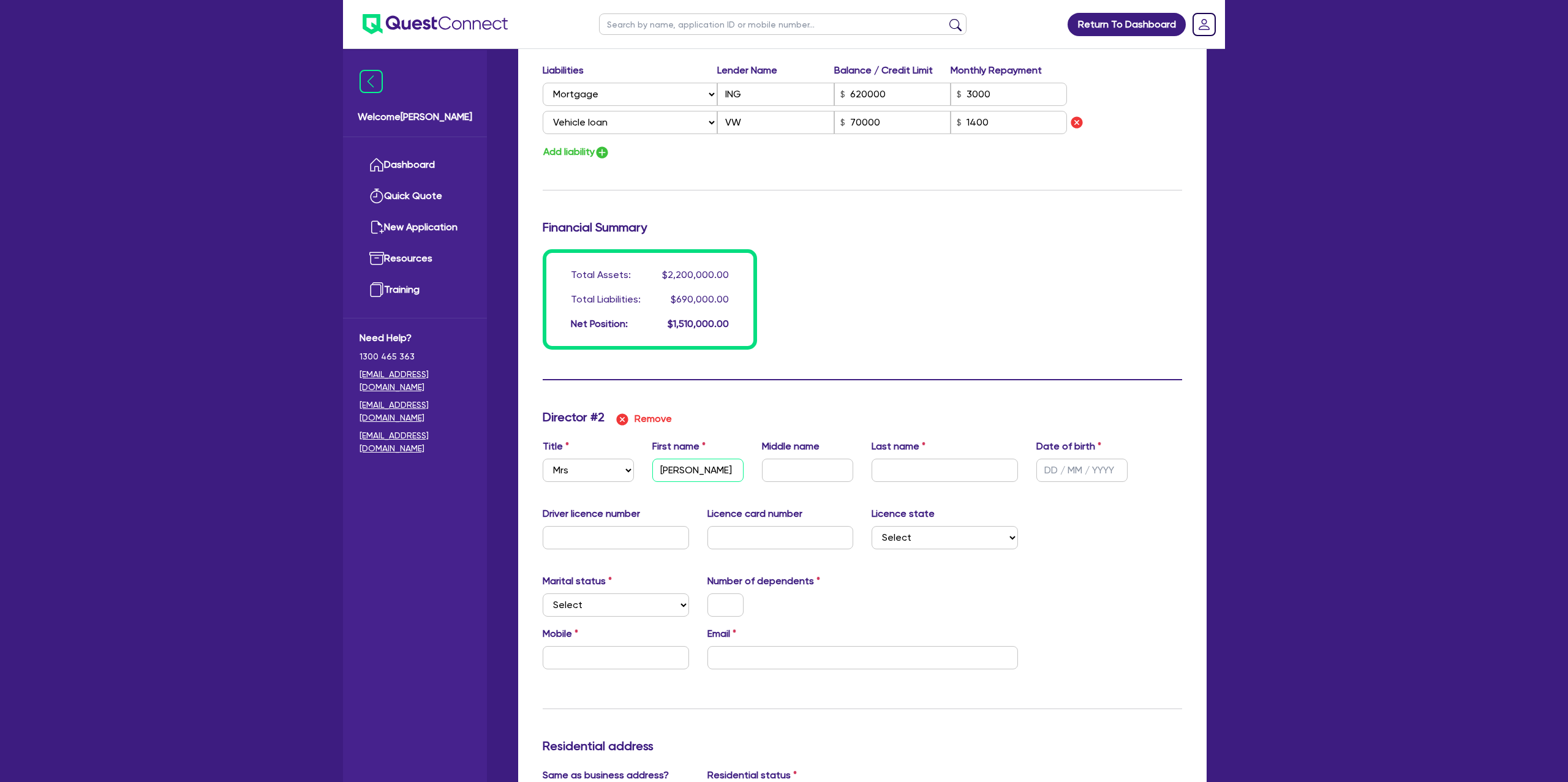
type input "0419991546"
type input "2200000"
type input "620000"
type input "3000"
type input "70000"
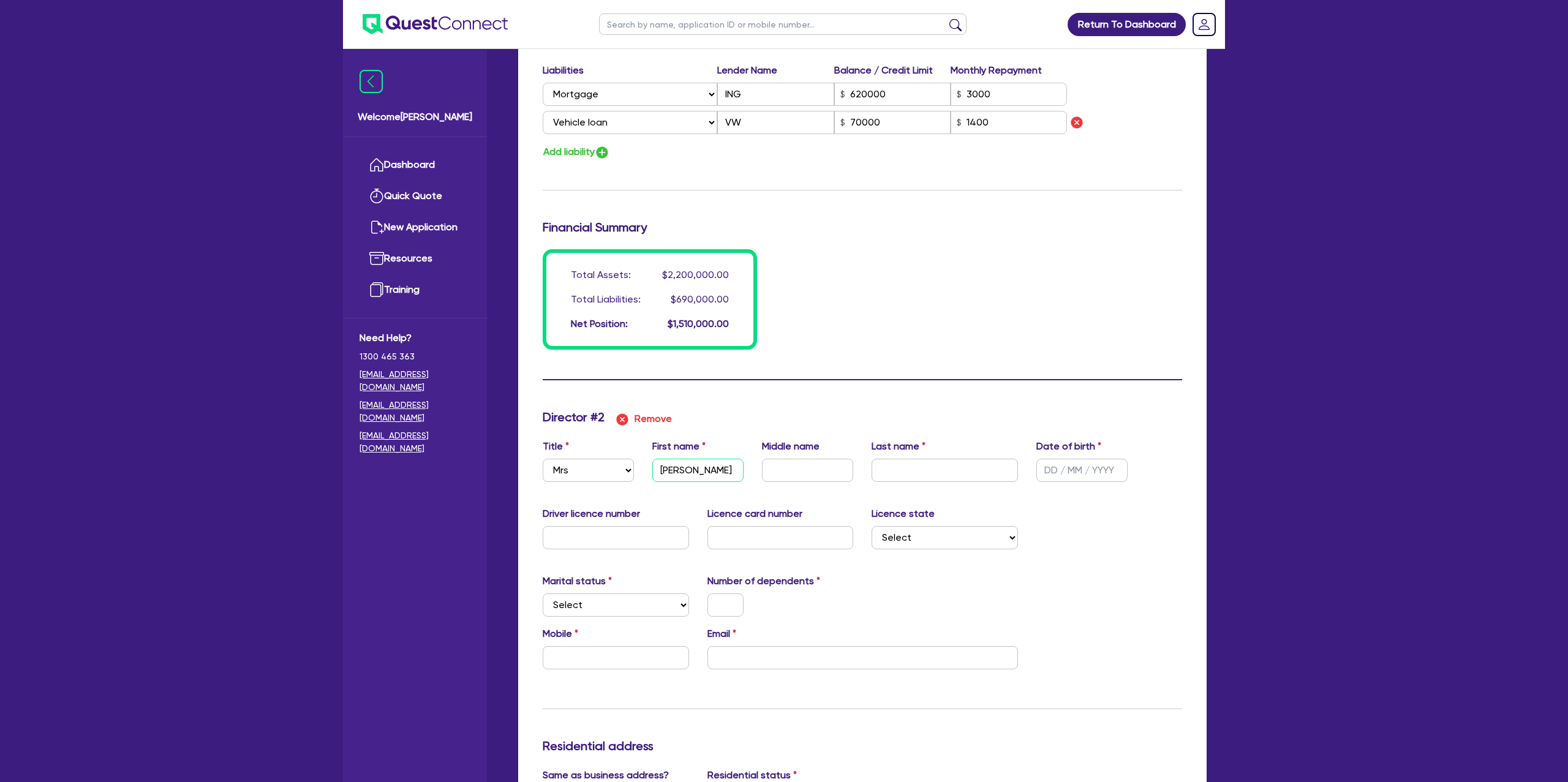
type input "1400"
type input "[PERSON_NAME]"
type input "2"
type input "0419991546"
type input "2200000"
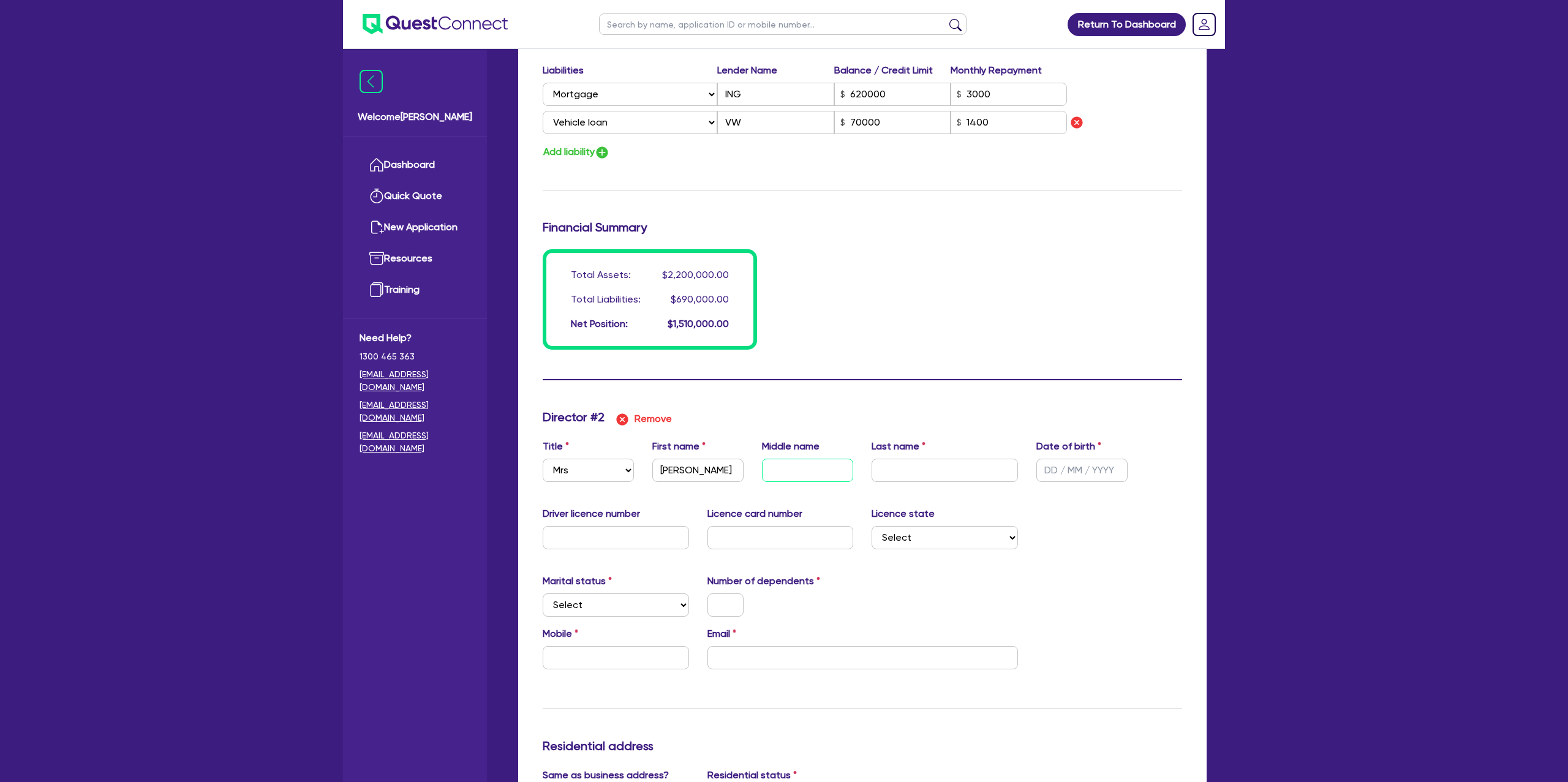
type input "620000"
type input "3000"
type input "70000"
type input "1400"
type input "I"
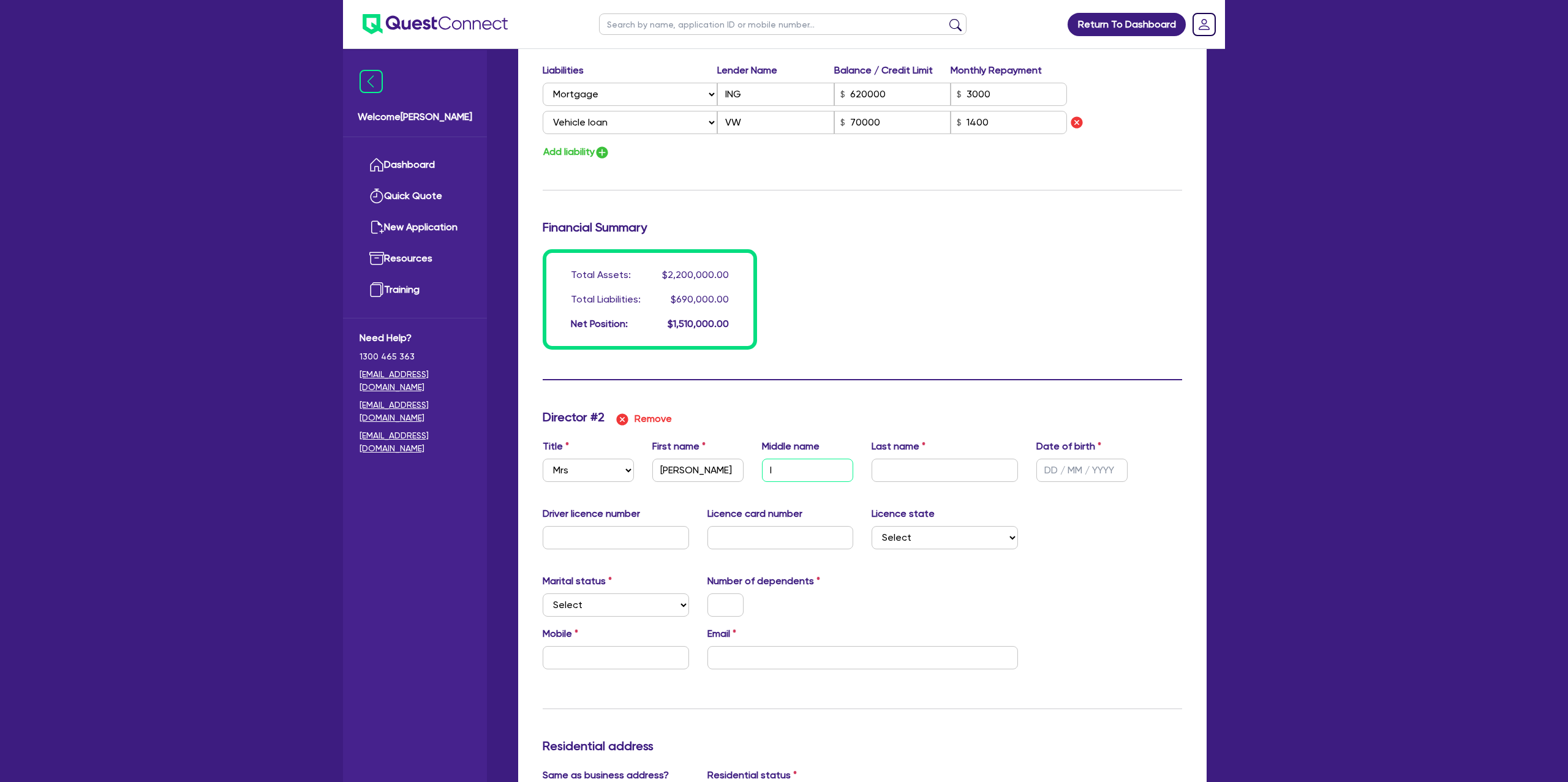
type input "2"
type input "0419991546"
click at [906, 461] on input "text" at bounding box center [945, 470] width 147 height 23
drag, startPoint x: 961, startPoint y: 277, endPoint x: 951, endPoint y: 341, distance: 64.8
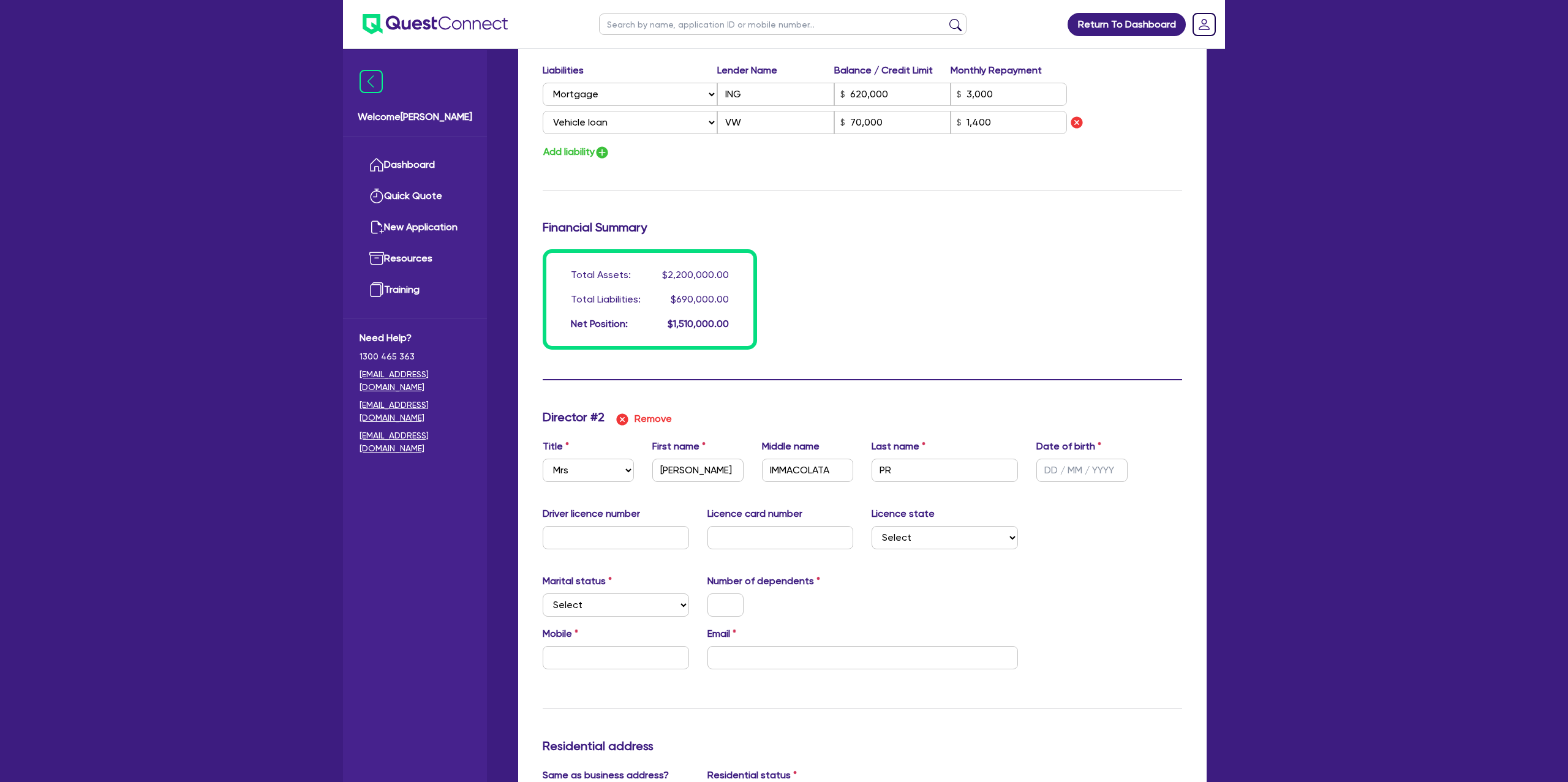
click at [959, 281] on div "Total Assets: $2,200,000.00 Total Liabilities: $690,000.00 Net Position: $1,510…" at bounding box center [862, 300] width 657 height 101
click at [921, 475] on input "PR NBBNBBBV" at bounding box center [945, 470] width 147 height 23
click at [889, 466] on input "PR NBBNBBBV" at bounding box center [945, 471] width 147 height 23
click at [1053, 470] on input "text" at bounding box center [1082, 471] width 91 height 23
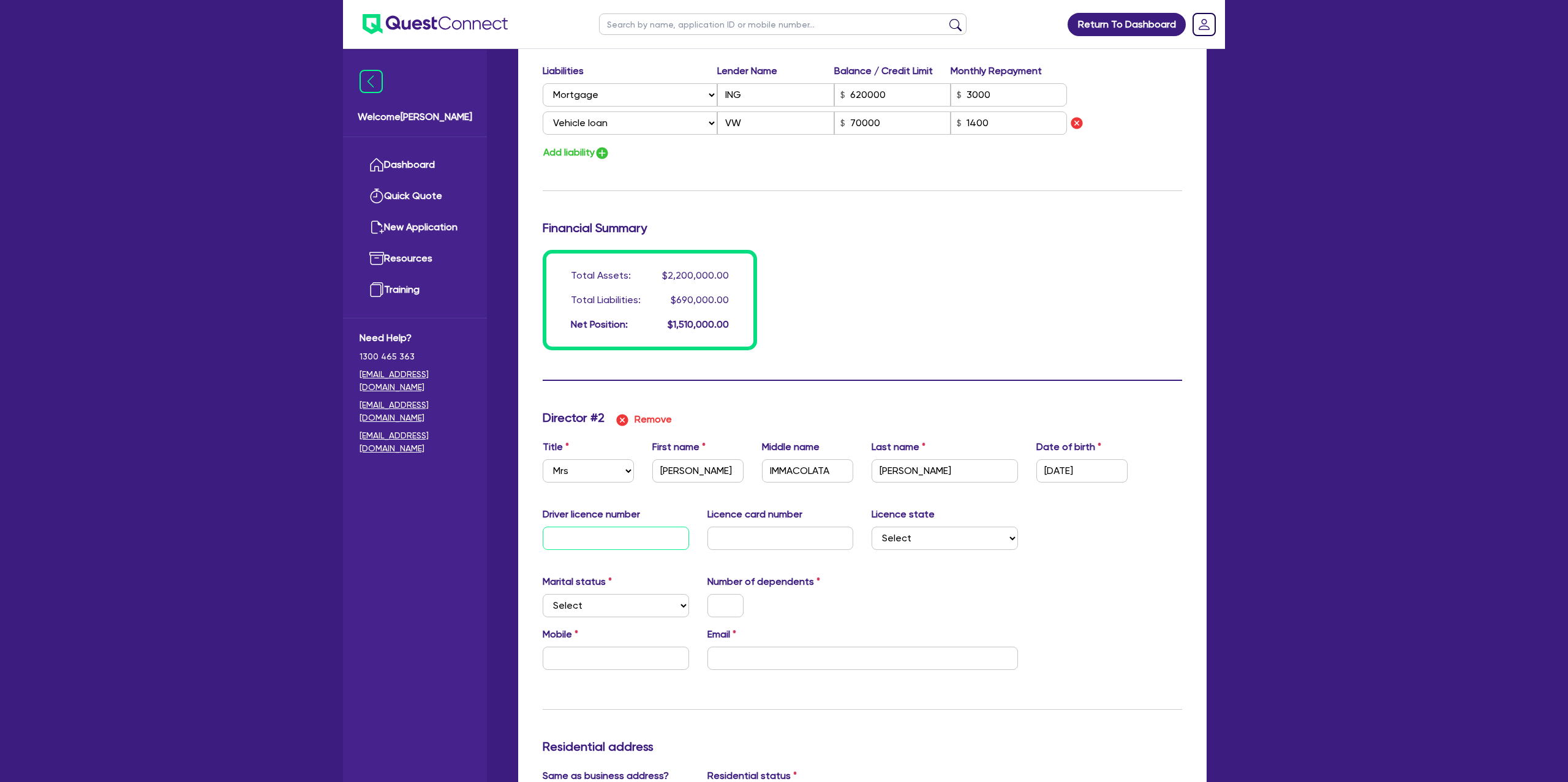
click at [572, 532] on input "text" at bounding box center [616, 538] width 147 height 23
click at [750, 537] on input "text" at bounding box center [780, 538] width 147 height 23
drag, startPoint x: 1066, startPoint y: 583, endPoint x: 1059, endPoint y: 581, distance: 7.3
click at [1066, 583] on div "Marital status Select [DEMOGRAPHIC_DATA] Married De Facto / Partner Number of d…" at bounding box center [862, 600] width 657 height 52
click at [928, 541] on select "Select [GEOGRAPHIC_DATA] [GEOGRAPHIC_DATA] [GEOGRAPHIC_DATA] [GEOGRAPHIC_DATA] …" at bounding box center [945, 538] width 147 height 23
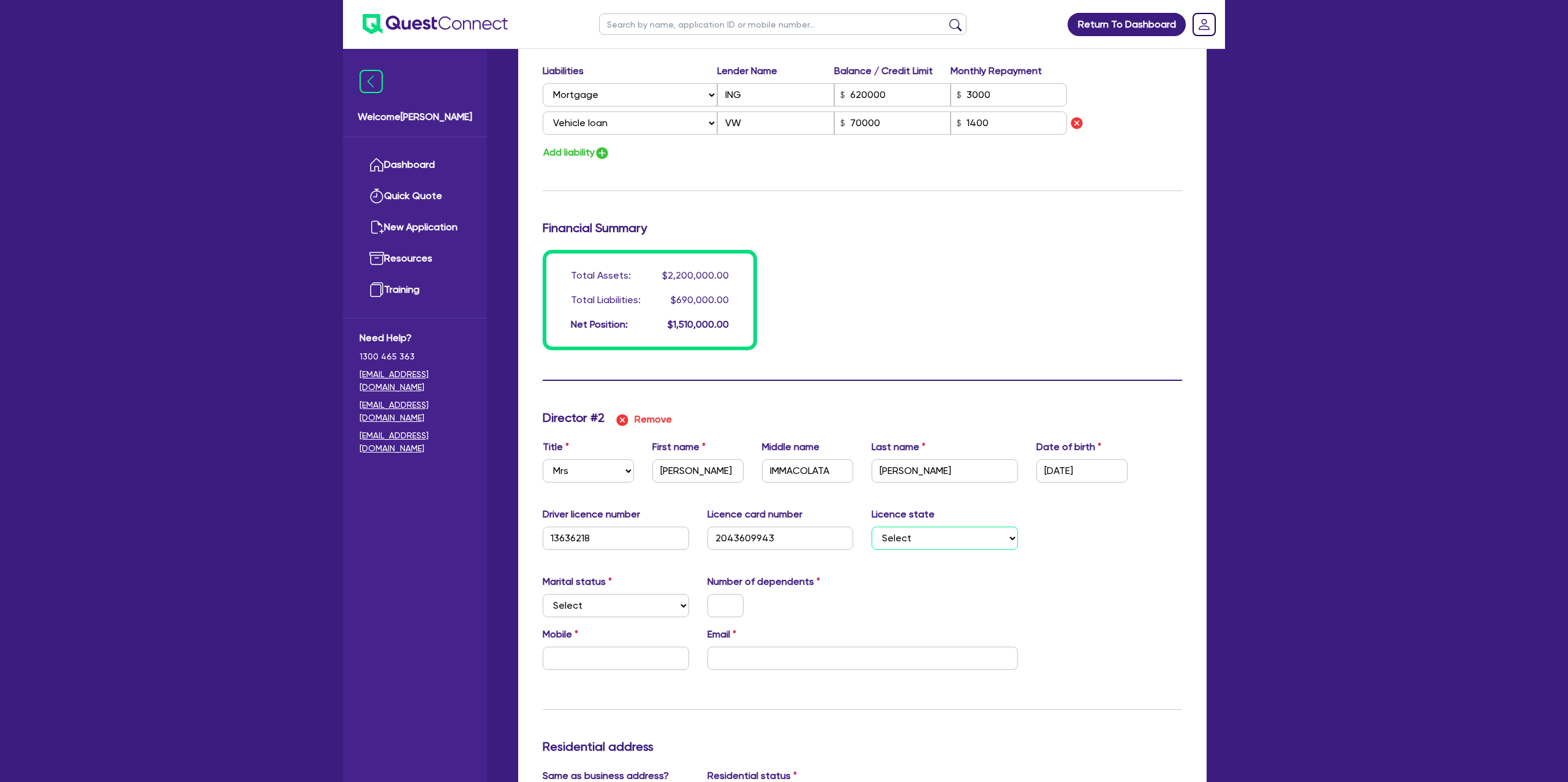
click at [872, 526] on select "Select [GEOGRAPHIC_DATA] [GEOGRAPHIC_DATA] [GEOGRAPHIC_DATA] [GEOGRAPHIC_DATA] …" at bounding box center [945, 538] width 147 height 23
click at [632, 601] on select "Select Single Married De Facto / Partner" at bounding box center [616, 605] width 147 height 23
click at [542, 594] on select "Select Single Married De Facto / Partner" at bounding box center [616, 605] width 147 height 23
drag, startPoint x: 748, startPoint y: 596, endPoint x: 726, endPoint y: 601, distance: 22.6
click at [746, 596] on div at bounding box center [725, 605] width 54 height 23
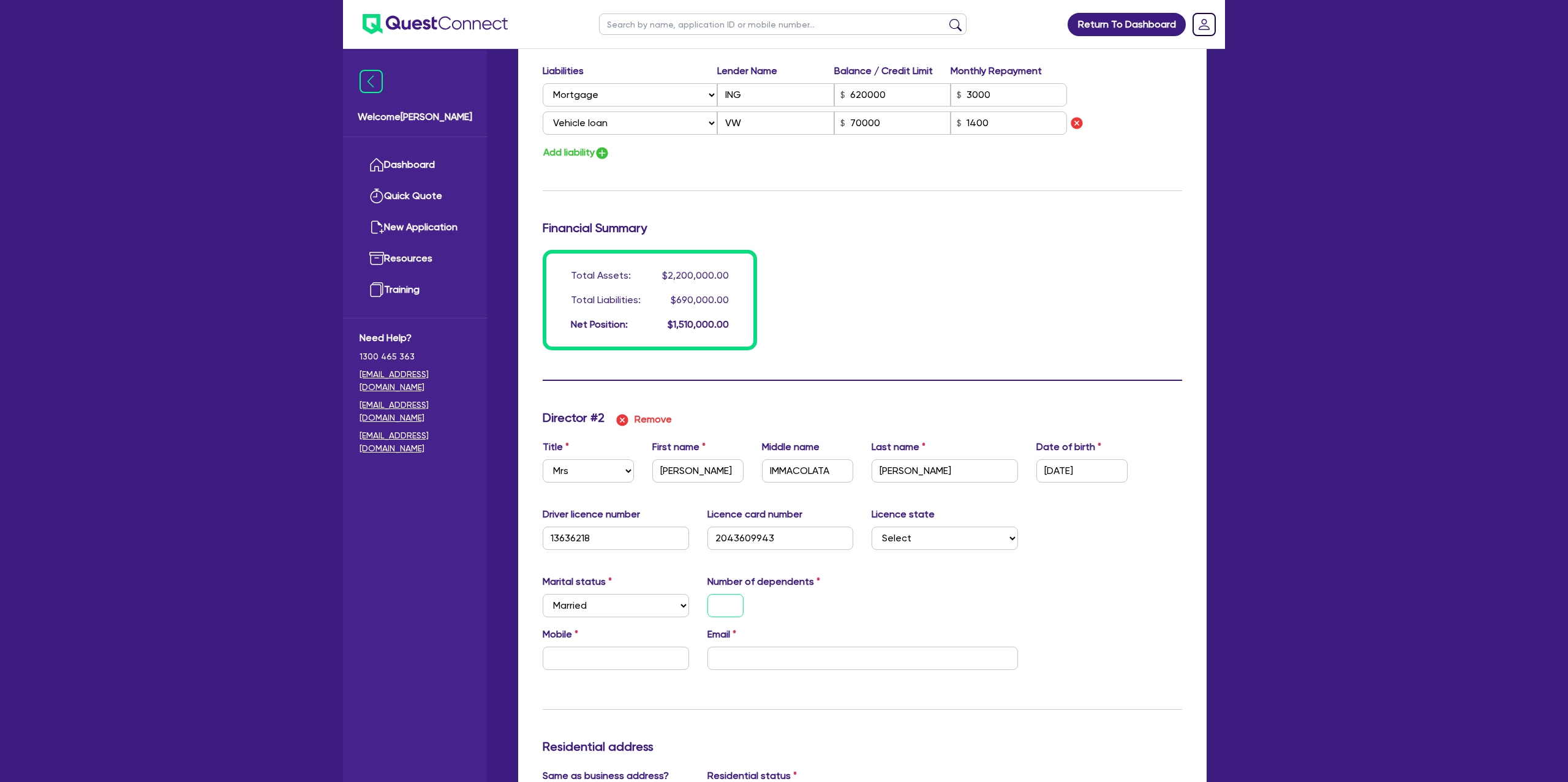
click at [726, 601] on input "text" at bounding box center [725, 605] width 36 height 23
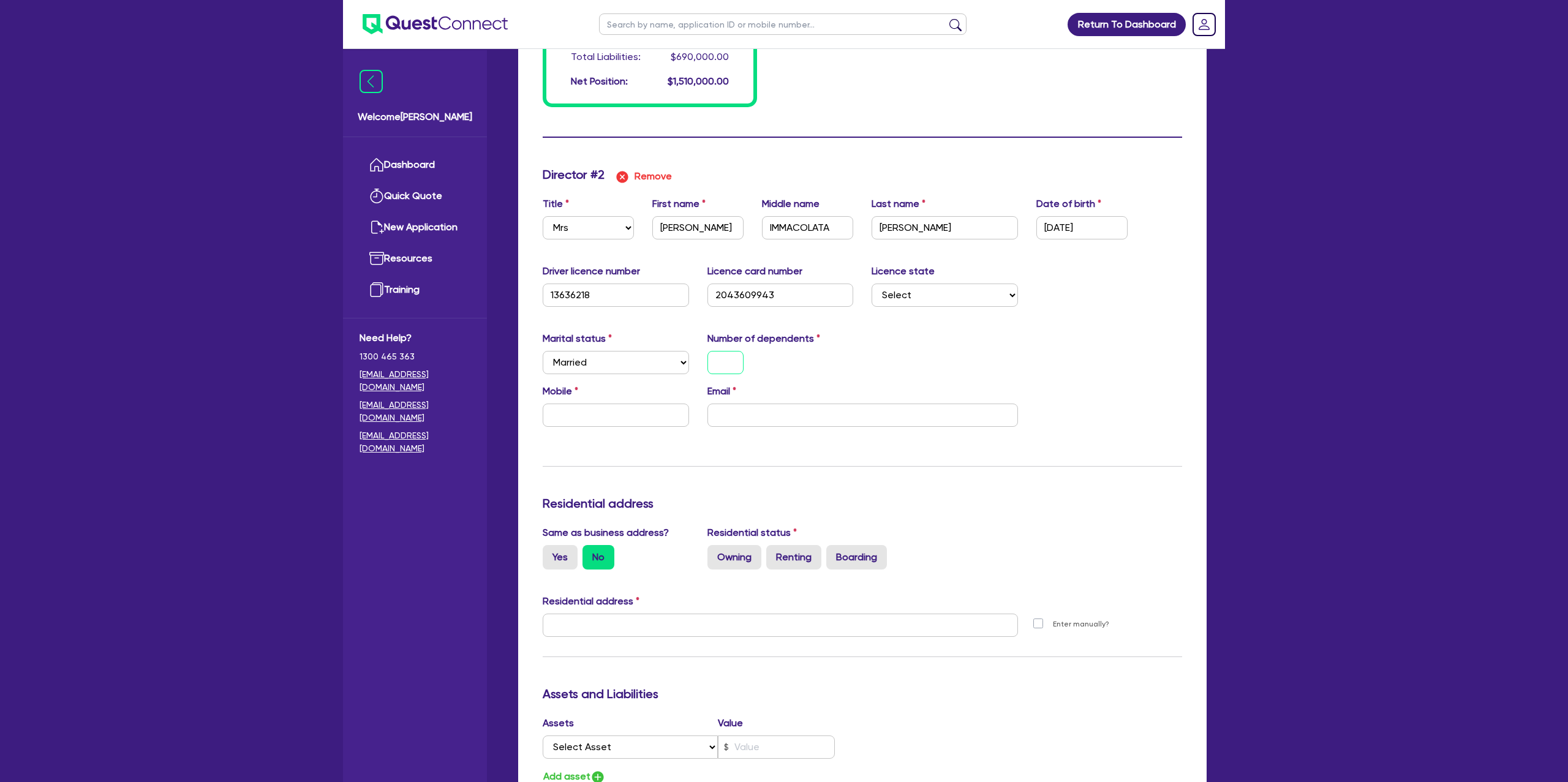
scroll to position [1104, 0]
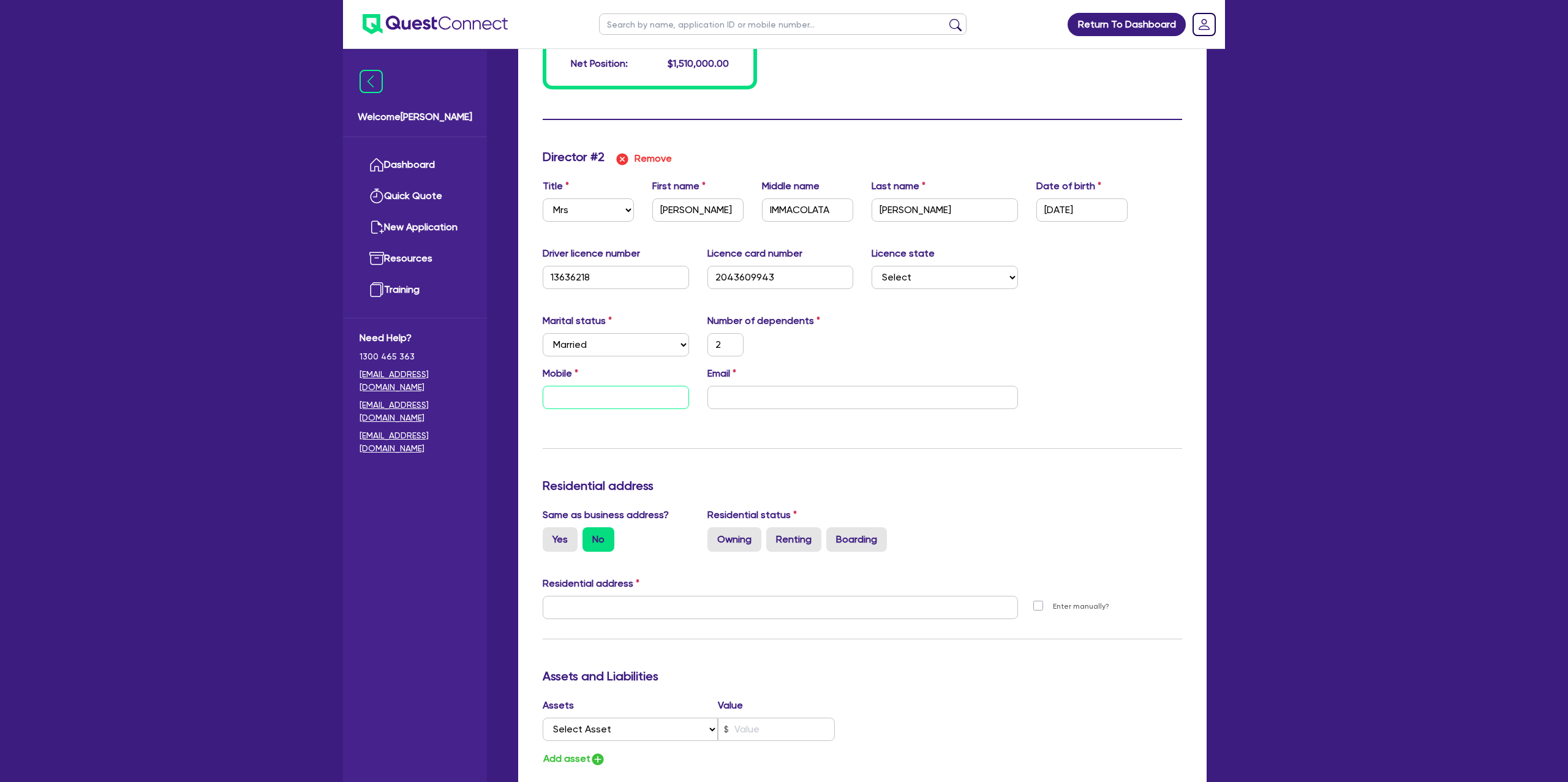
click at [604, 401] on input "text" at bounding box center [616, 397] width 147 height 23
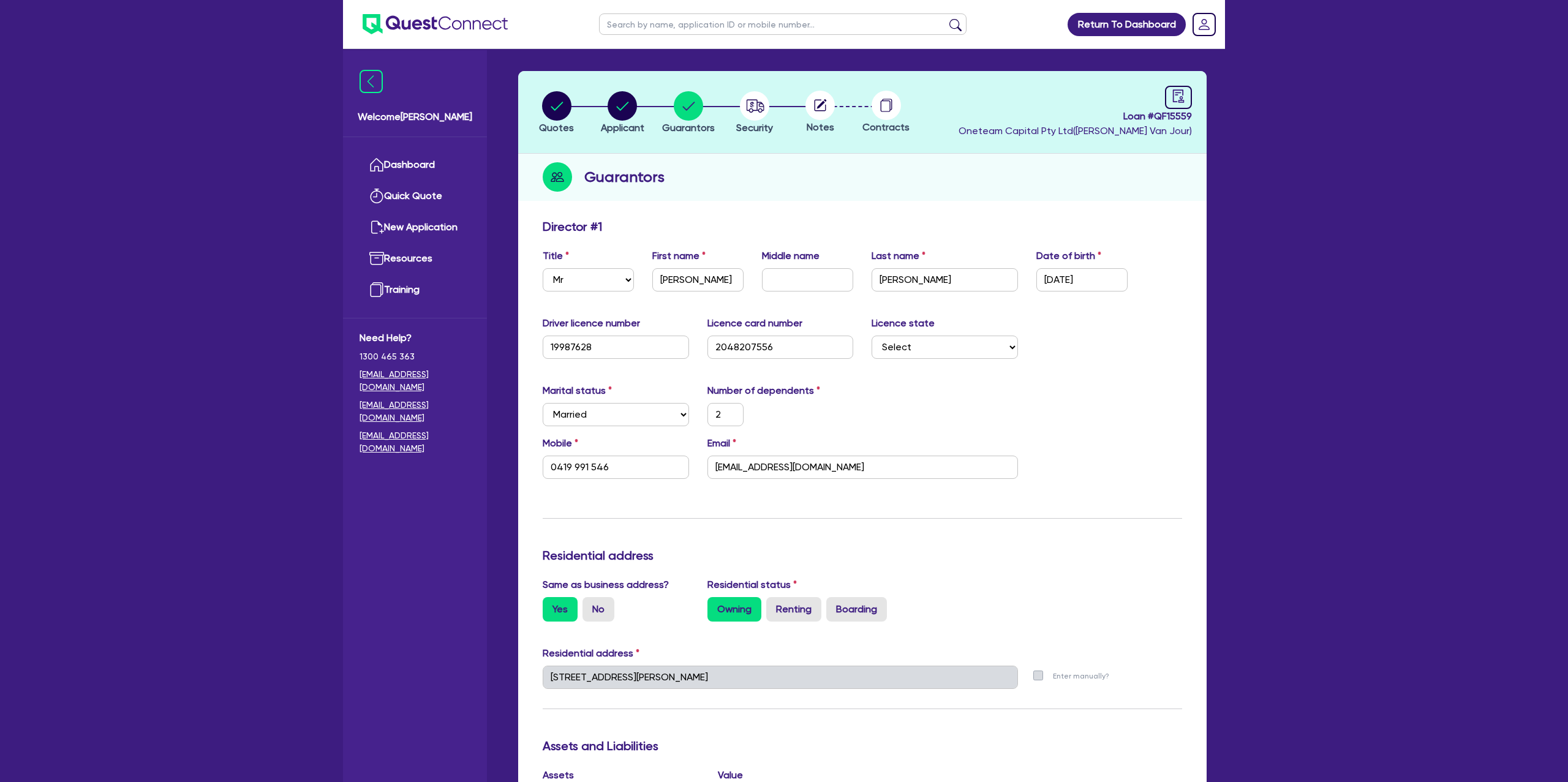
scroll to position [35, 0]
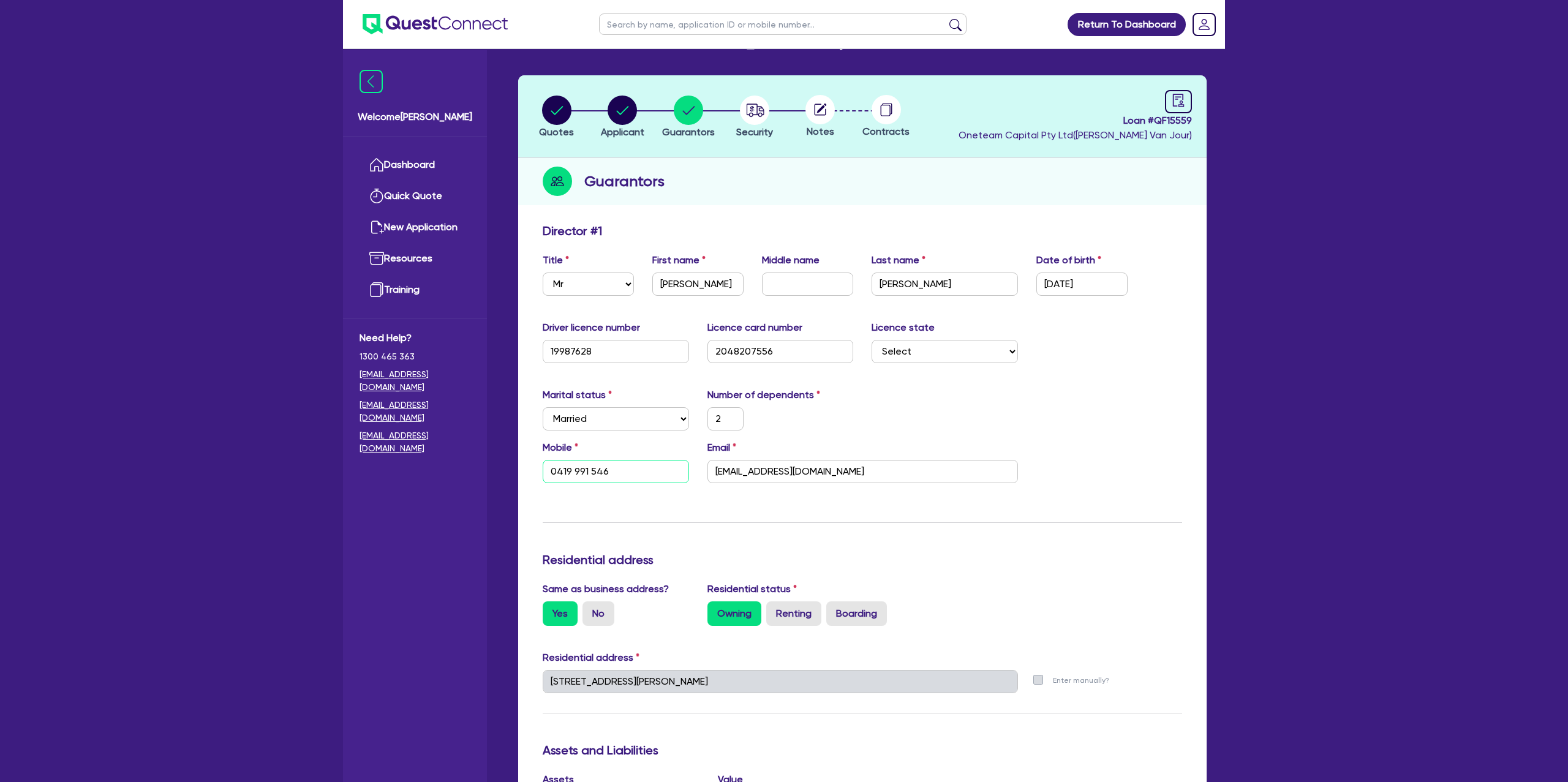
click at [566, 471] on input "0419 991 546" at bounding box center [616, 471] width 147 height 23
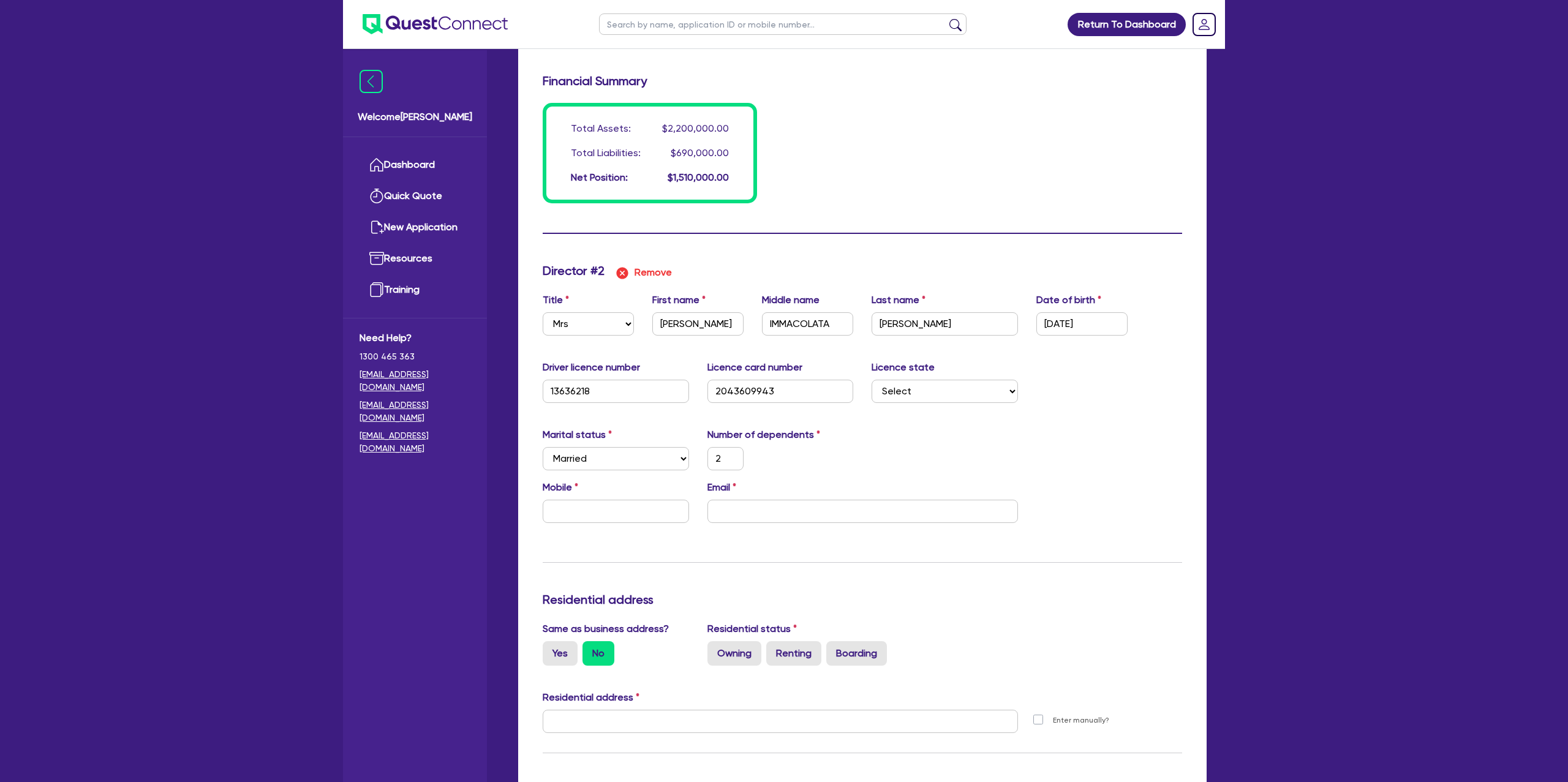
scroll to position [1016, 0]
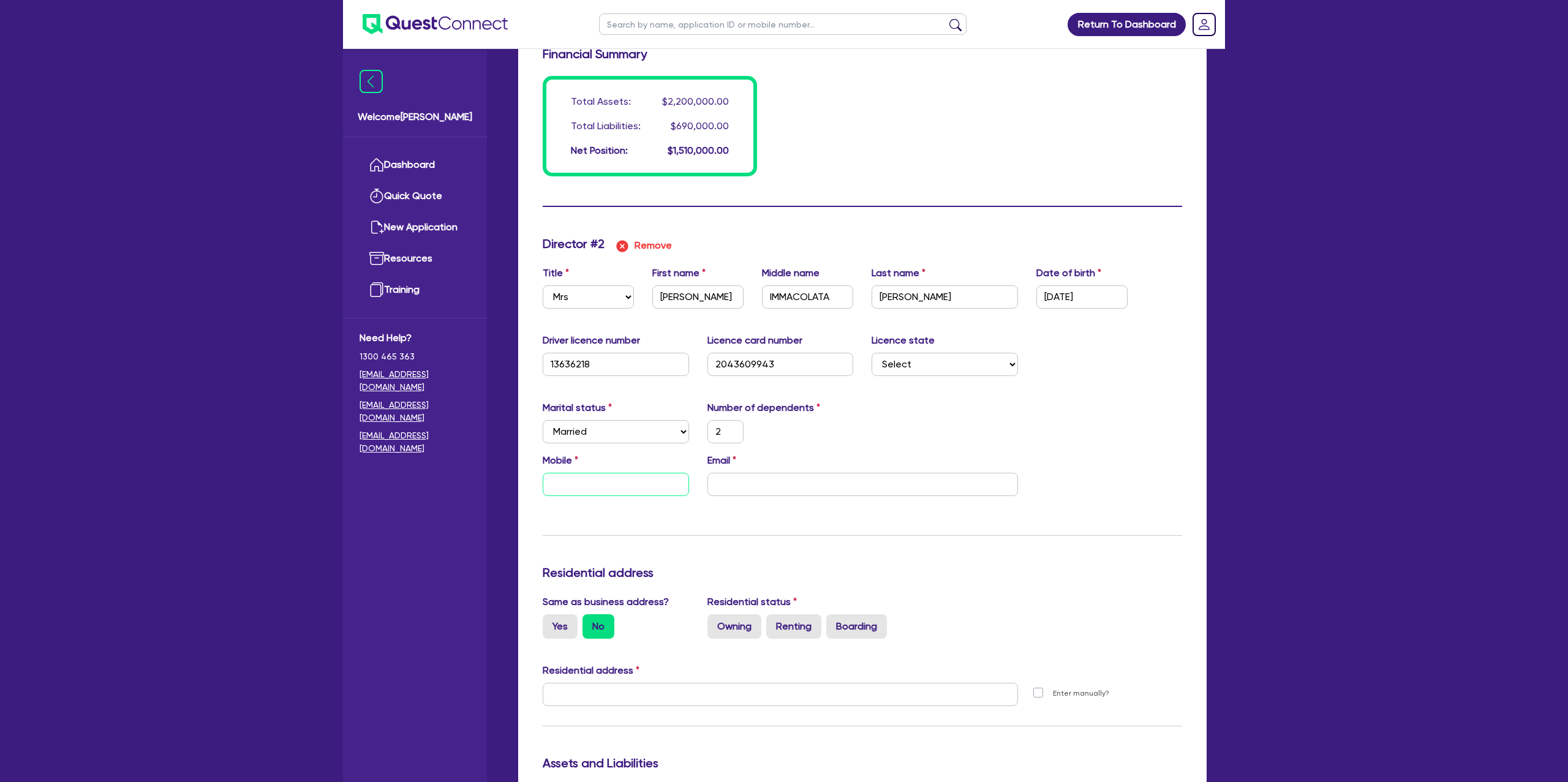
click at [566, 480] on input "text" at bounding box center [616, 484] width 147 height 23
paste input "0419 991 546"
click at [739, 519] on div "Update residential status for Director #2 Boarding is only acceptable when the …" at bounding box center [862, 689] width 639 height 906
click at [738, 486] on input "email" at bounding box center [862, 484] width 310 height 23
paste input "[EMAIL_ADDRESS][DOMAIN_NAME]"
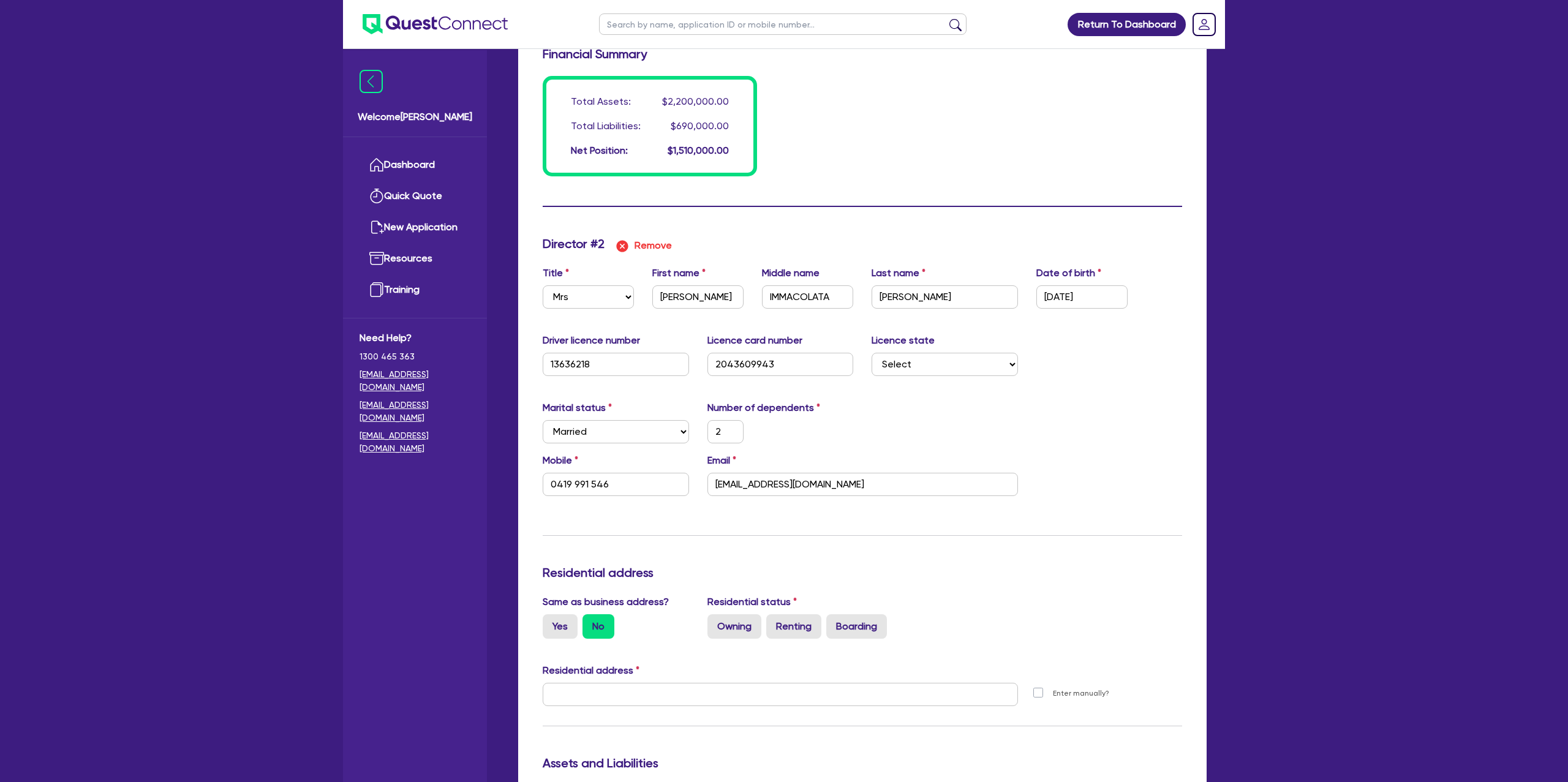
click at [971, 434] on div "Marital status Select [DEMOGRAPHIC_DATA] Married De Facto / Partner Number of d…" at bounding box center [862, 426] width 657 height 52
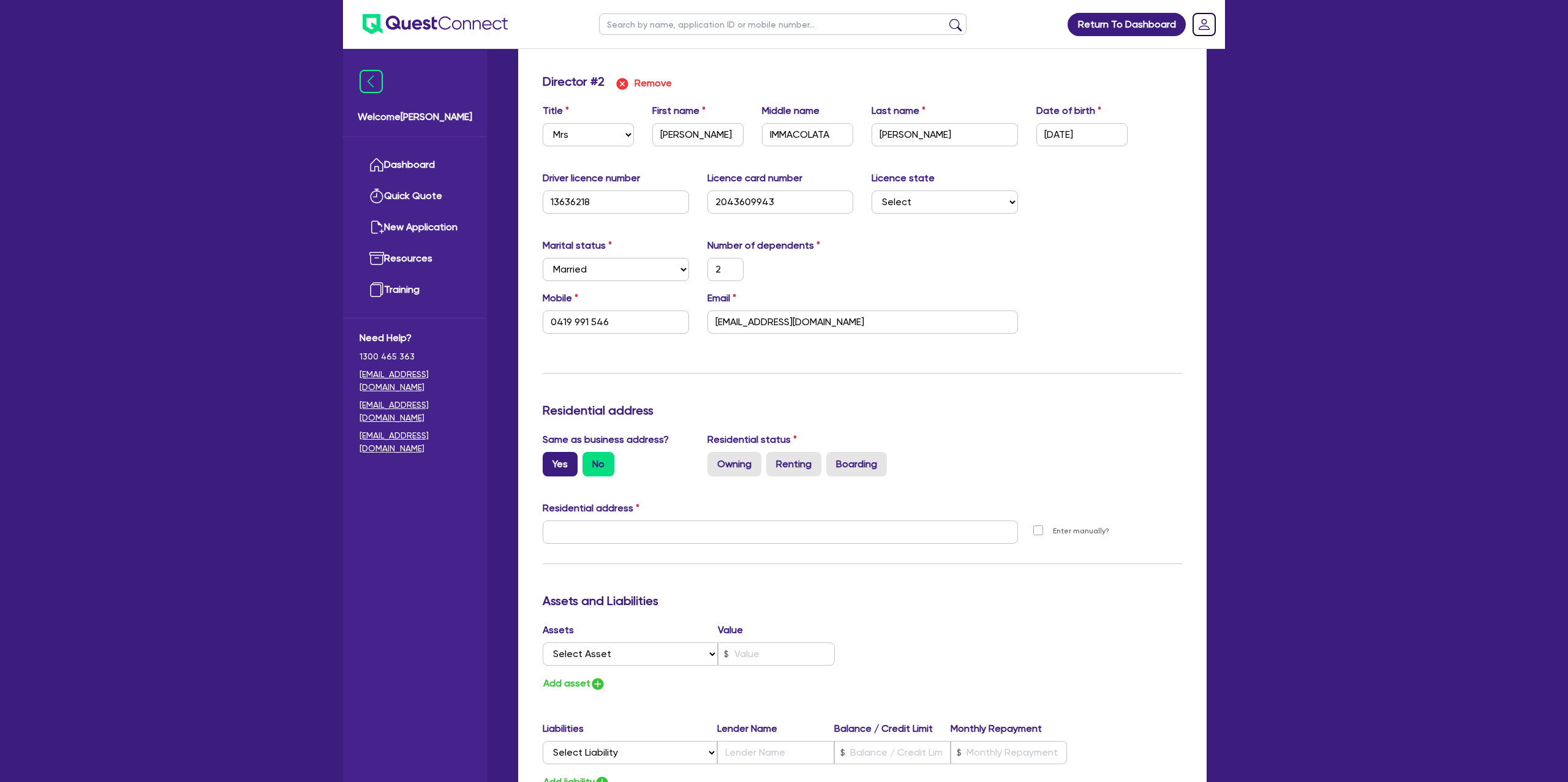
scroll to position [1181, 0]
click at [545, 460] on label "Yes" at bounding box center [559, 462] width 35 height 25
click at [545, 458] on input "Yes" at bounding box center [546, 454] width 8 height 8
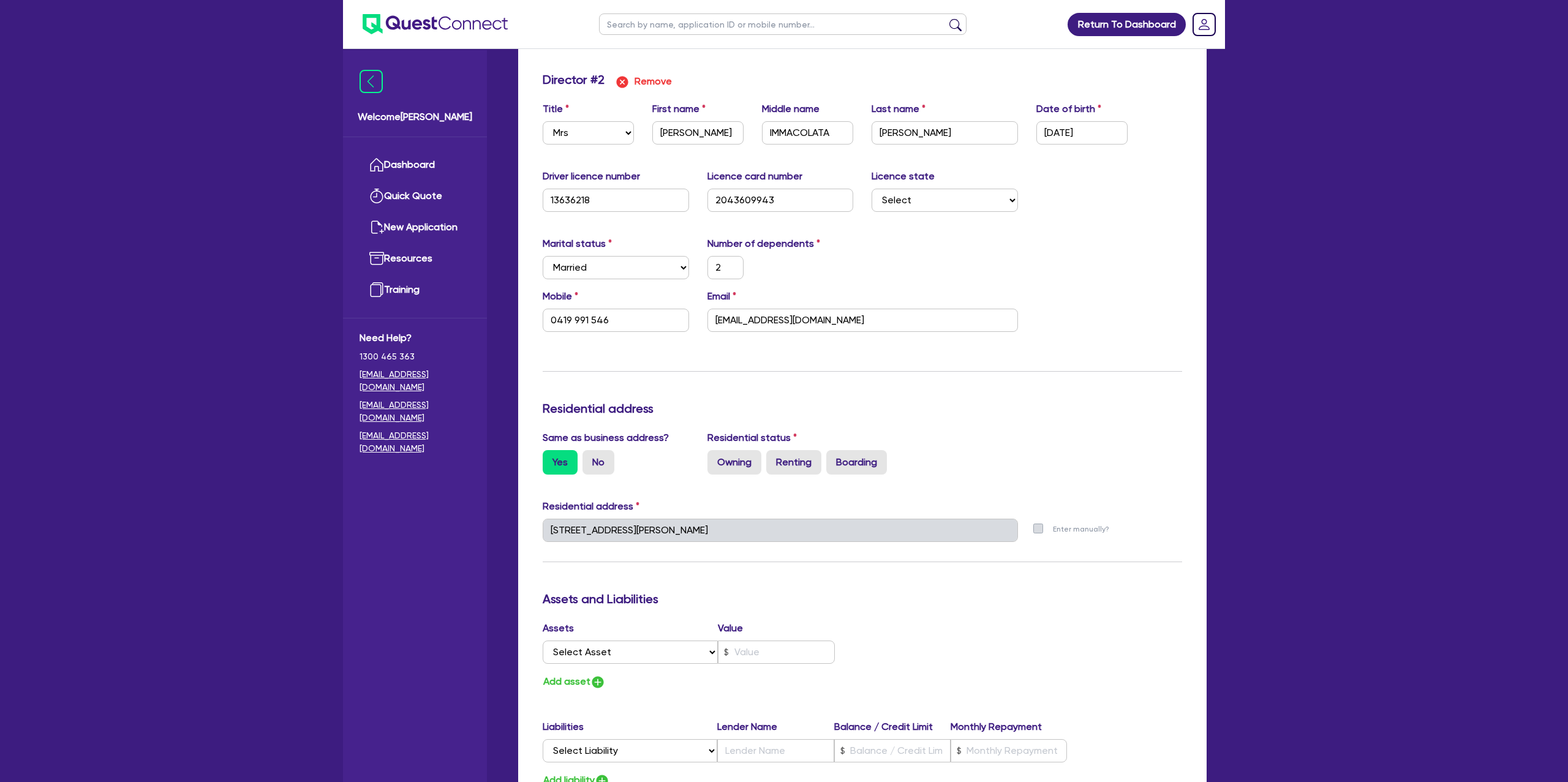
scroll to position [1255, 0]
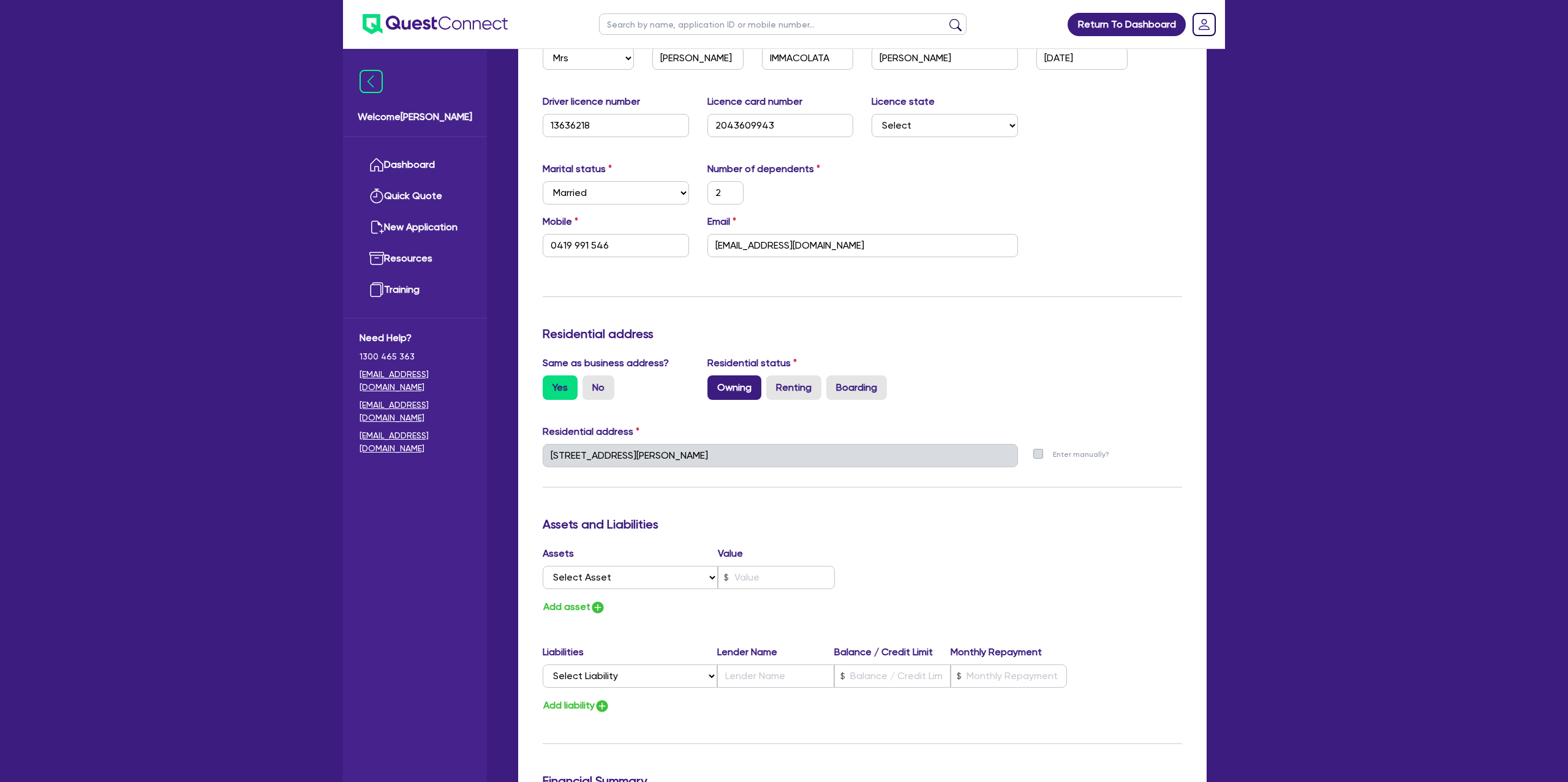
drag, startPoint x: 726, startPoint y: 398, endPoint x: 733, endPoint y: 396, distance: 7.3
click at [726, 398] on label "Owning" at bounding box center [734, 388] width 54 height 25
click at [715, 383] on input "Owning" at bounding box center [711, 380] width 8 height 8
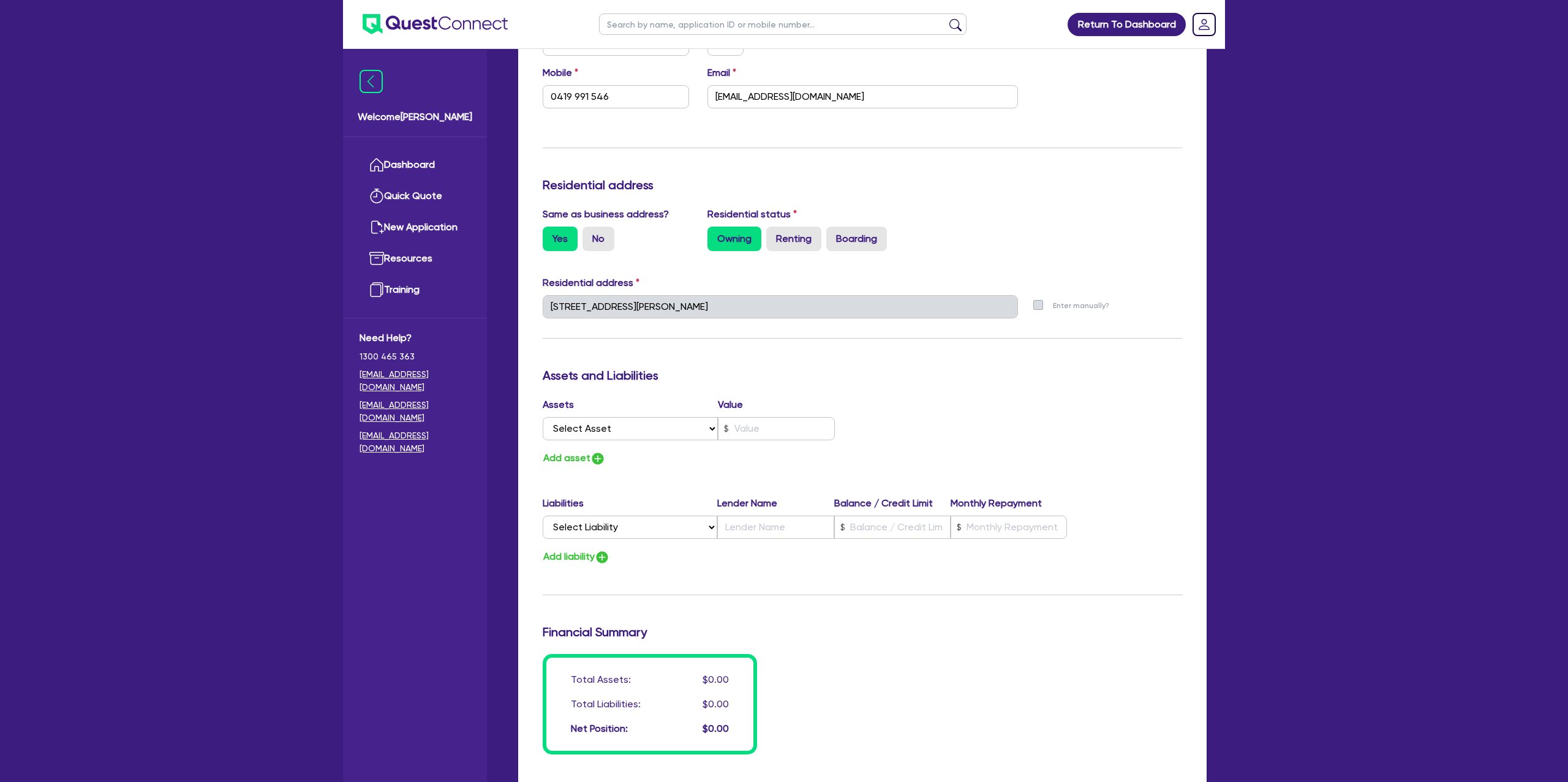
scroll to position [1558, 0]
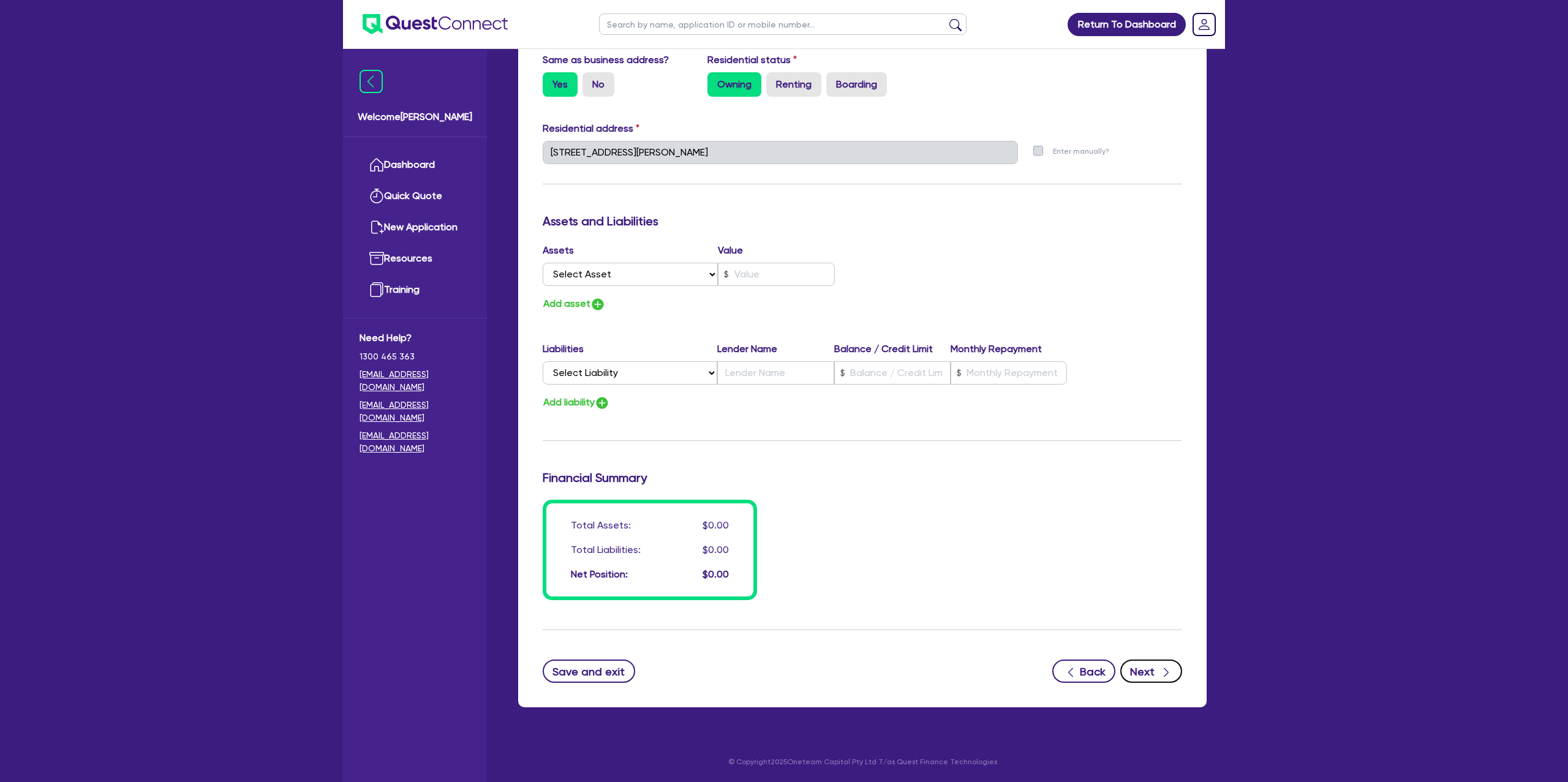
click at [1147, 672] on button "Next" at bounding box center [1150, 671] width 62 height 23
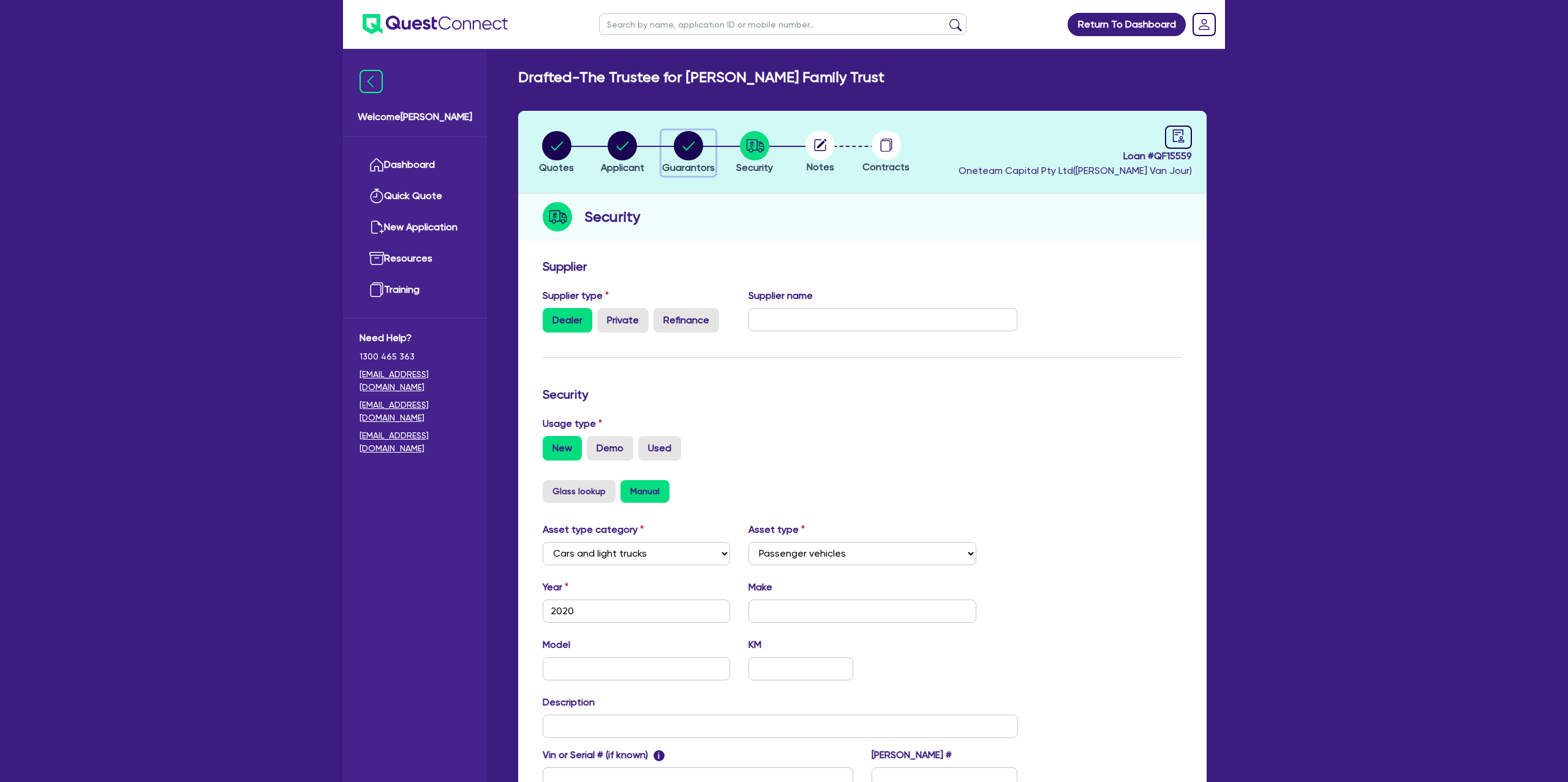
click at [705, 147] on div "button" at bounding box center [688, 146] width 52 height 29
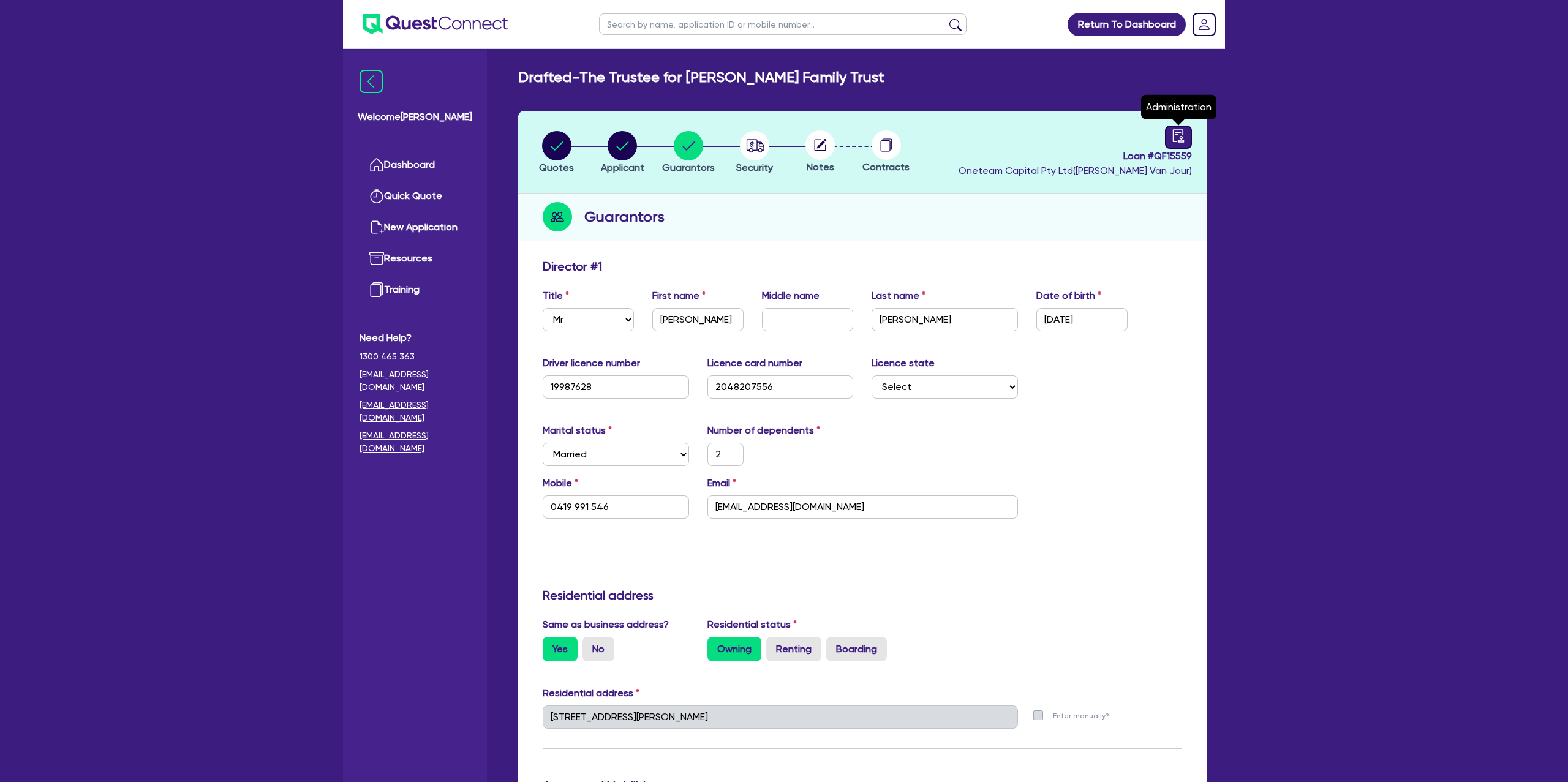
click at [1182, 135] on icon "audit" at bounding box center [1178, 136] width 13 height 13
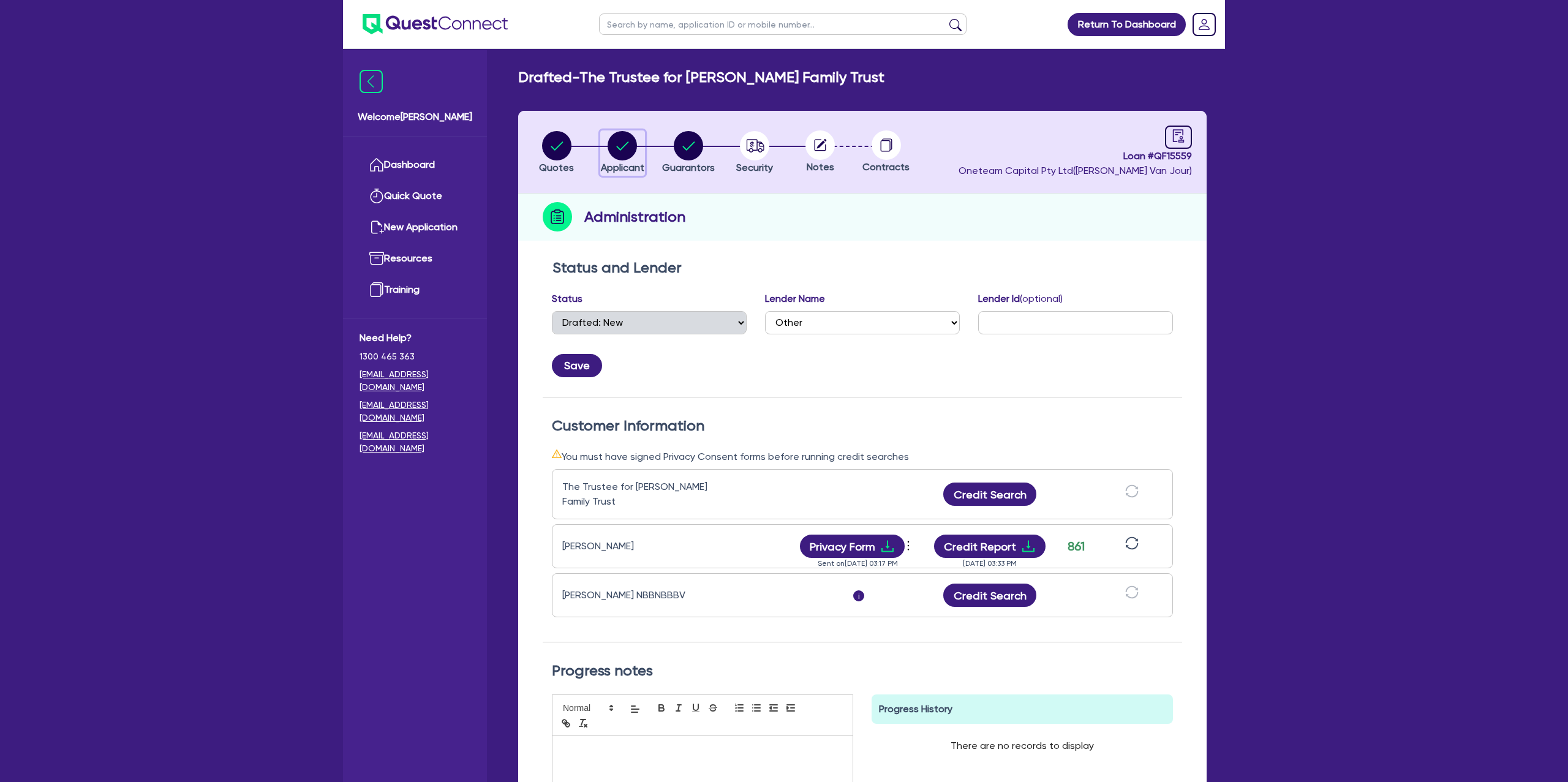
click at [622, 135] on circle "button" at bounding box center [621, 146] width 29 height 29
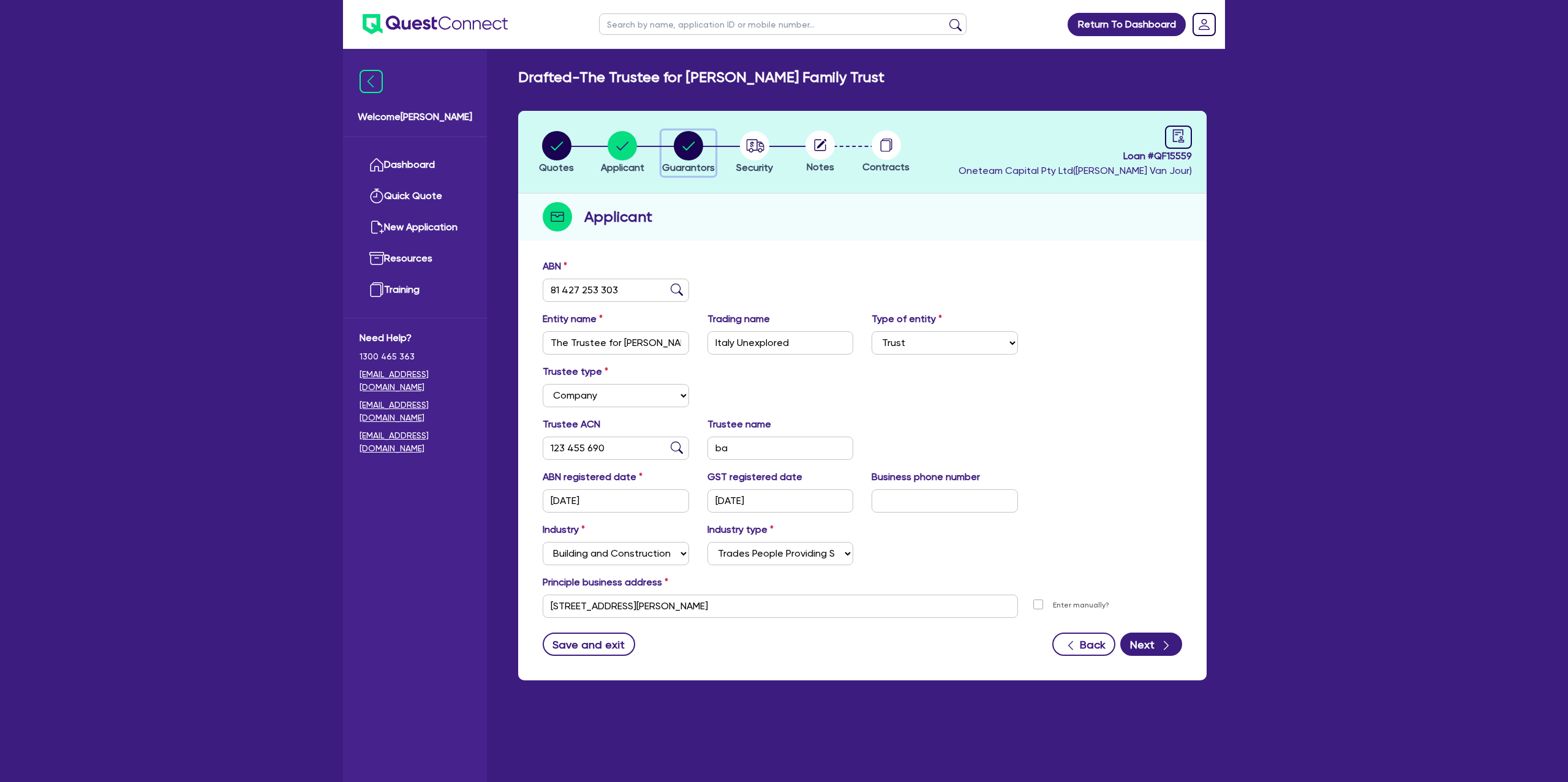
click at [687, 142] on circle "button" at bounding box center [688, 146] width 29 height 29
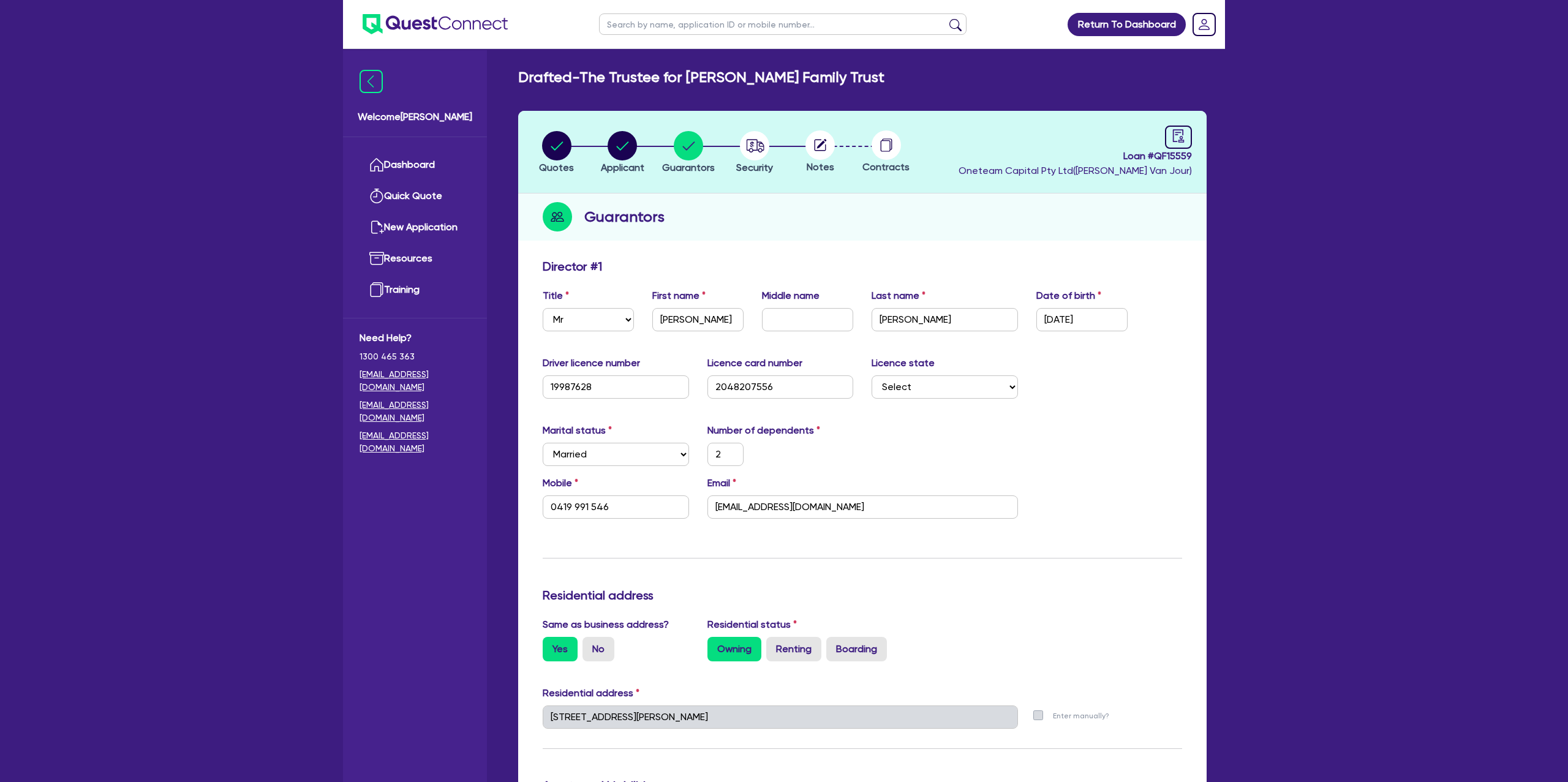
click at [1137, 415] on div "Update residential status for Director #1 Boarding is only acceptable when the …" at bounding box center [862, 725] width 639 height 933
click at [958, 320] on input "[PERSON_NAME]" at bounding box center [945, 320] width 147 height 23
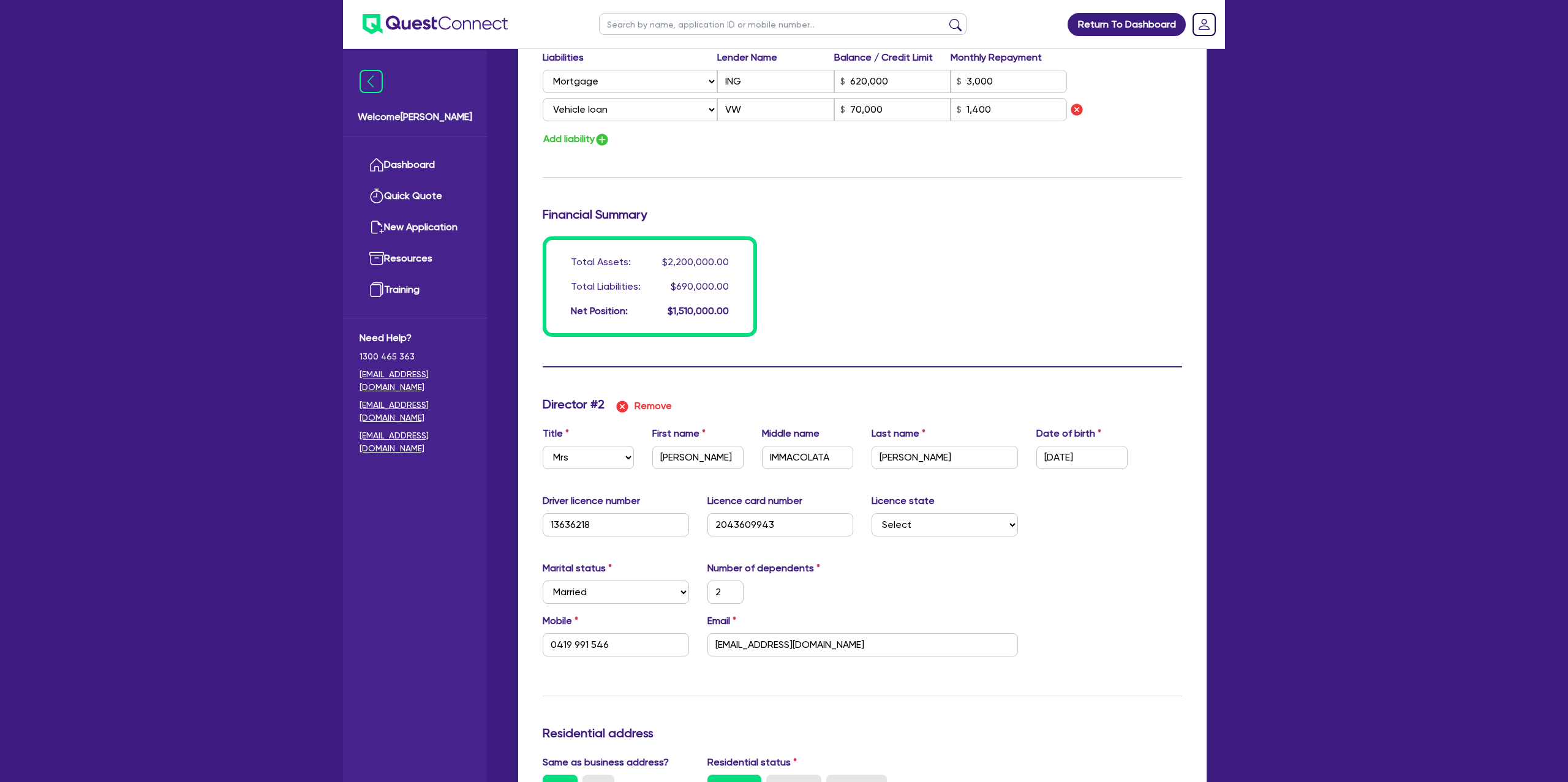
scroll to position [964, 0]
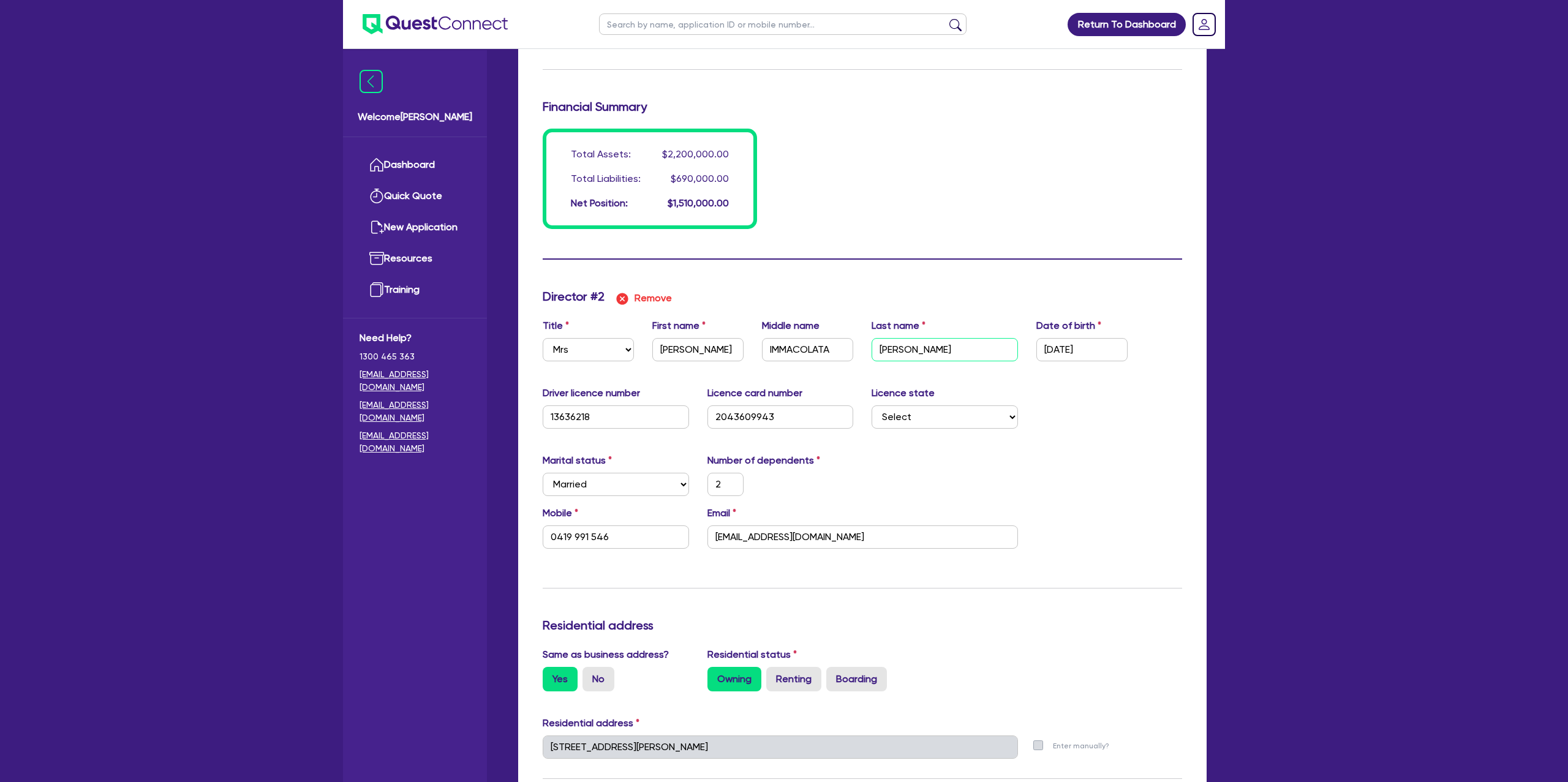
click at [967, 346] on input "[PERSON_NAME] NBBNBBBV" at bounding box center [945, 349] width 147 height 23
click at [993, 342] on input "[PERSON_NAME] NBBNBBBV" at bounding box center [945, 349] width 147 height 23
click at [944, 345] on input "[PERSON_NAME] NBBNBBBV" at bounding box center [945, 349] width 147 height 23
click at [1021, 173] on div "Total Assets: $2,200,000.00 Total Liabilities: $690,000.00 Net Position: $1,510…" at bounding box center [862, 179] width 657 height 101
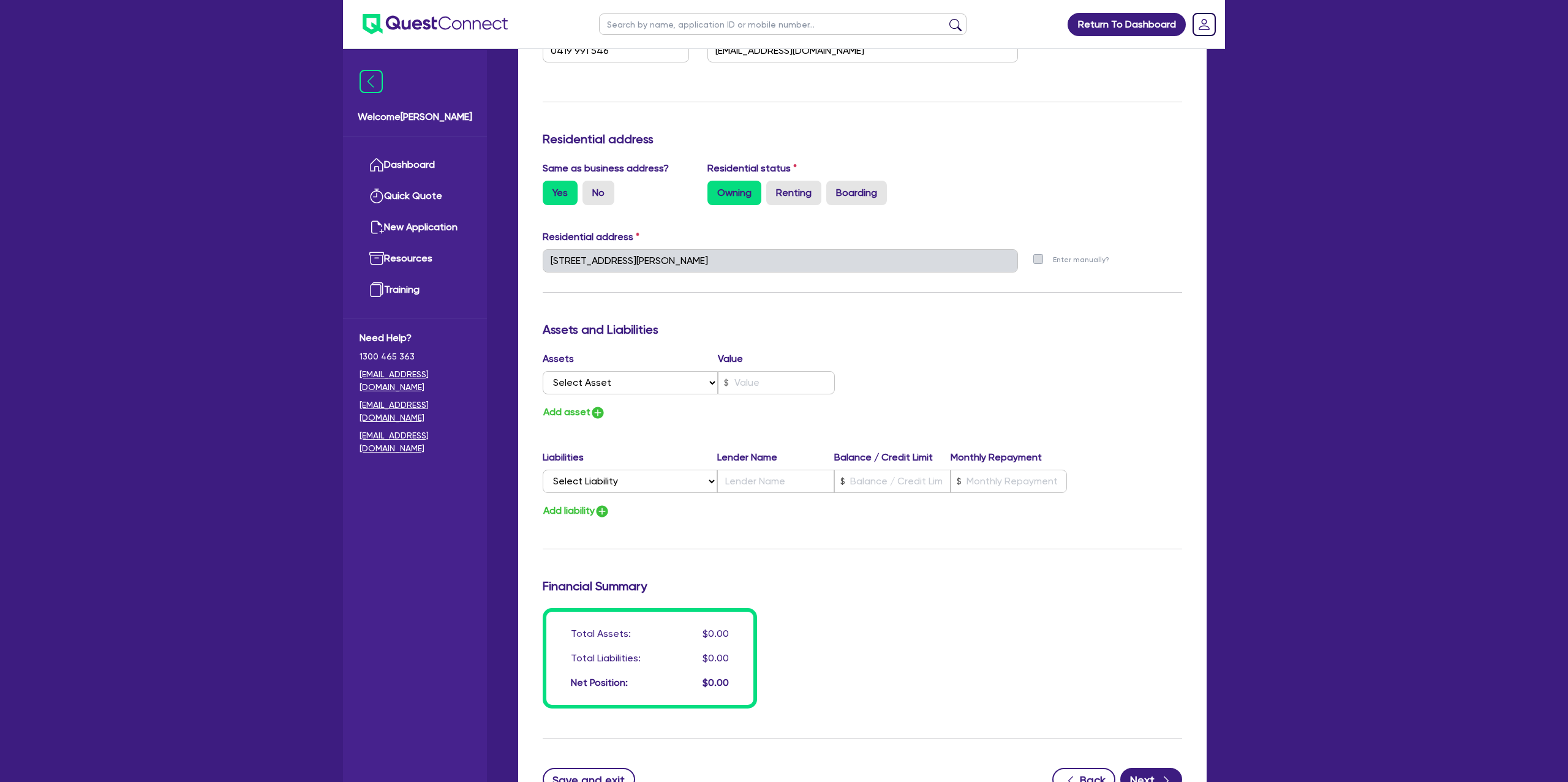
click at [1099, 202] on div "Same as business address? Yes No Residential status Owning Renting Boarding" at bounding box center [862, 187] width 657 height 54
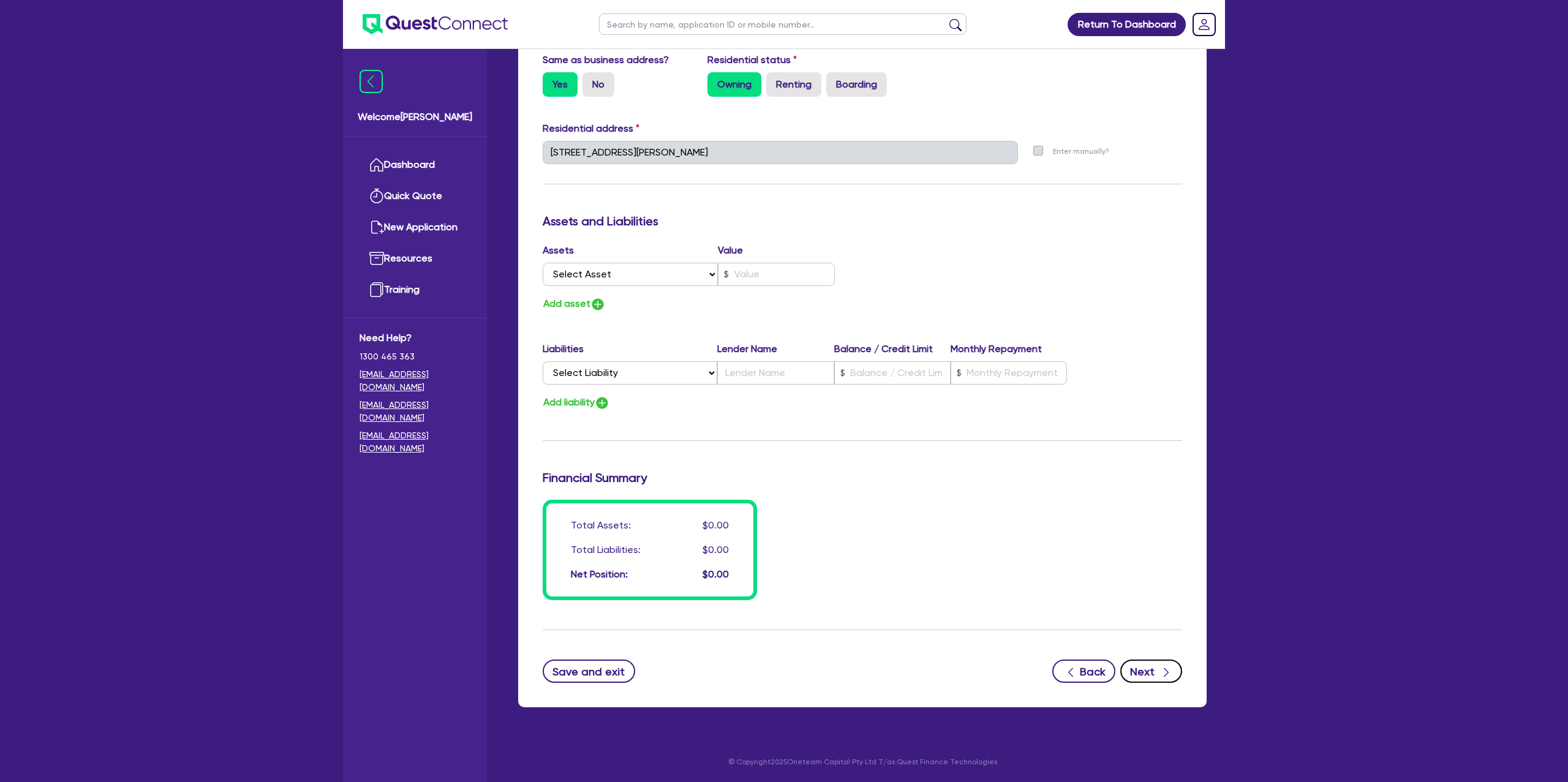
click at [1145, 666] on button "Next" at bounding box center [1150, 671] width 62 height 23
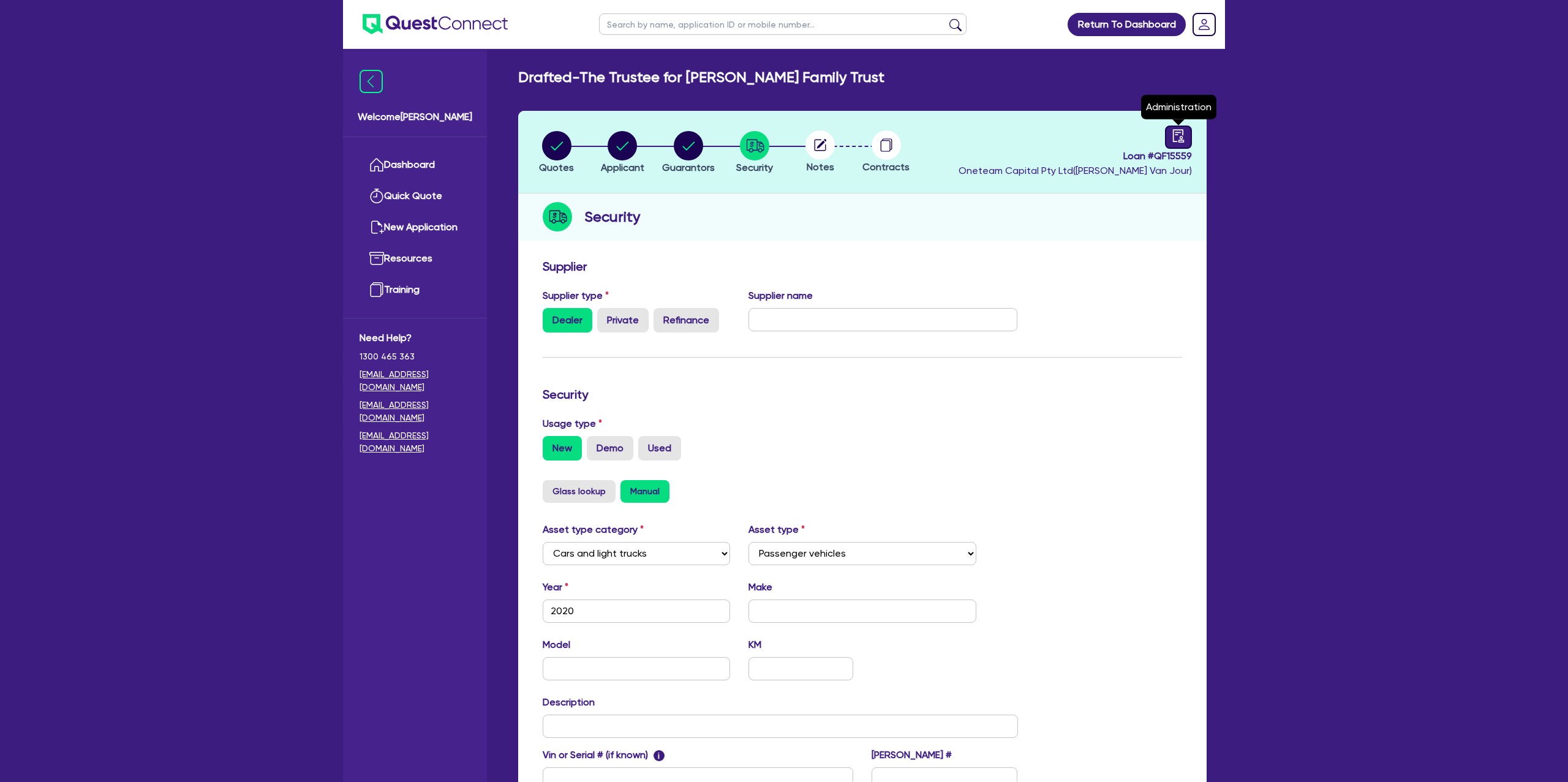
click at [1174, 137] on icon "audit" at bounding box center [1178, 136] width 13 height 13
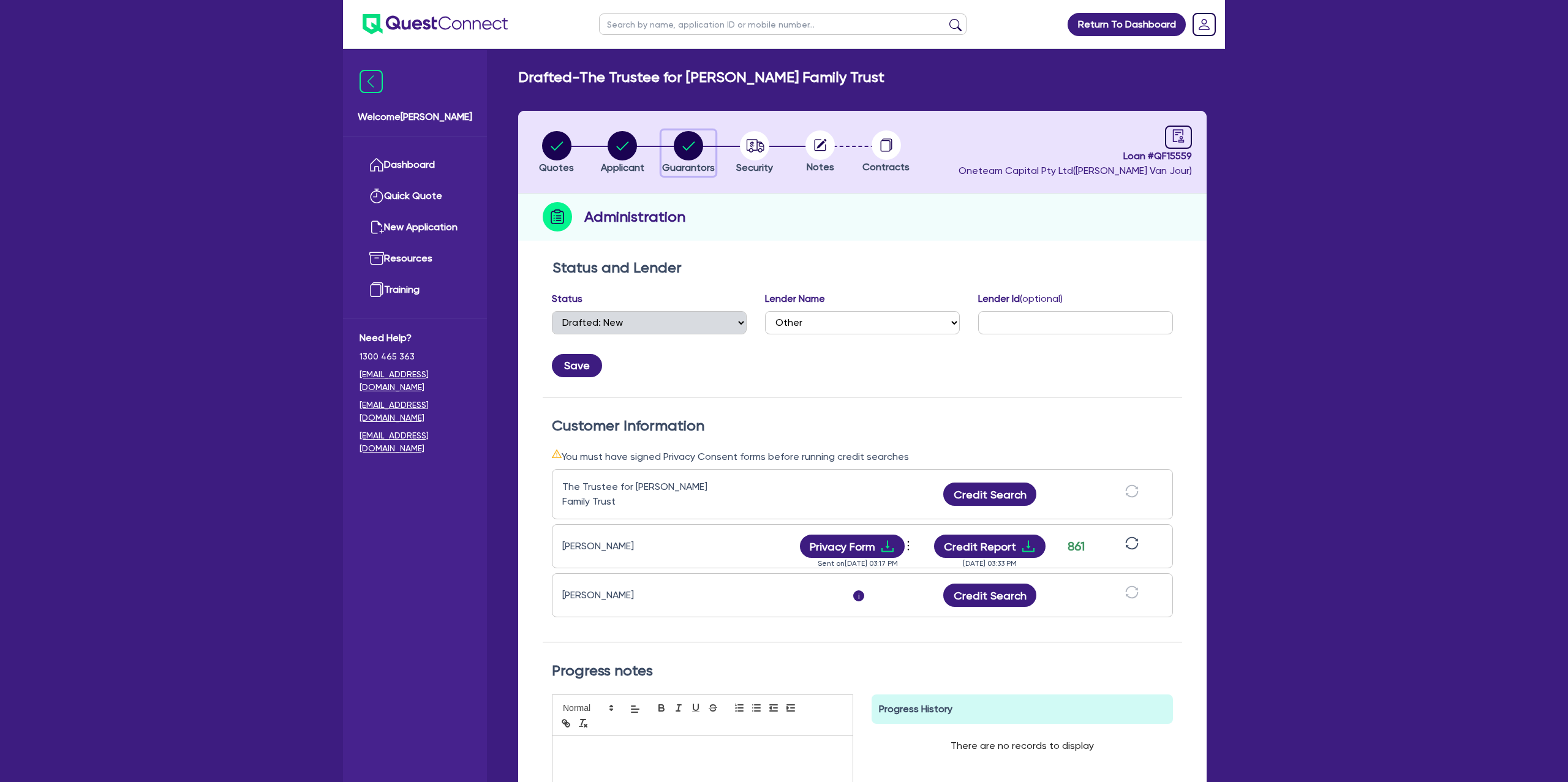
click at [681, 147] on circle "button" at bounding box center [688, 146] width 29 height 29
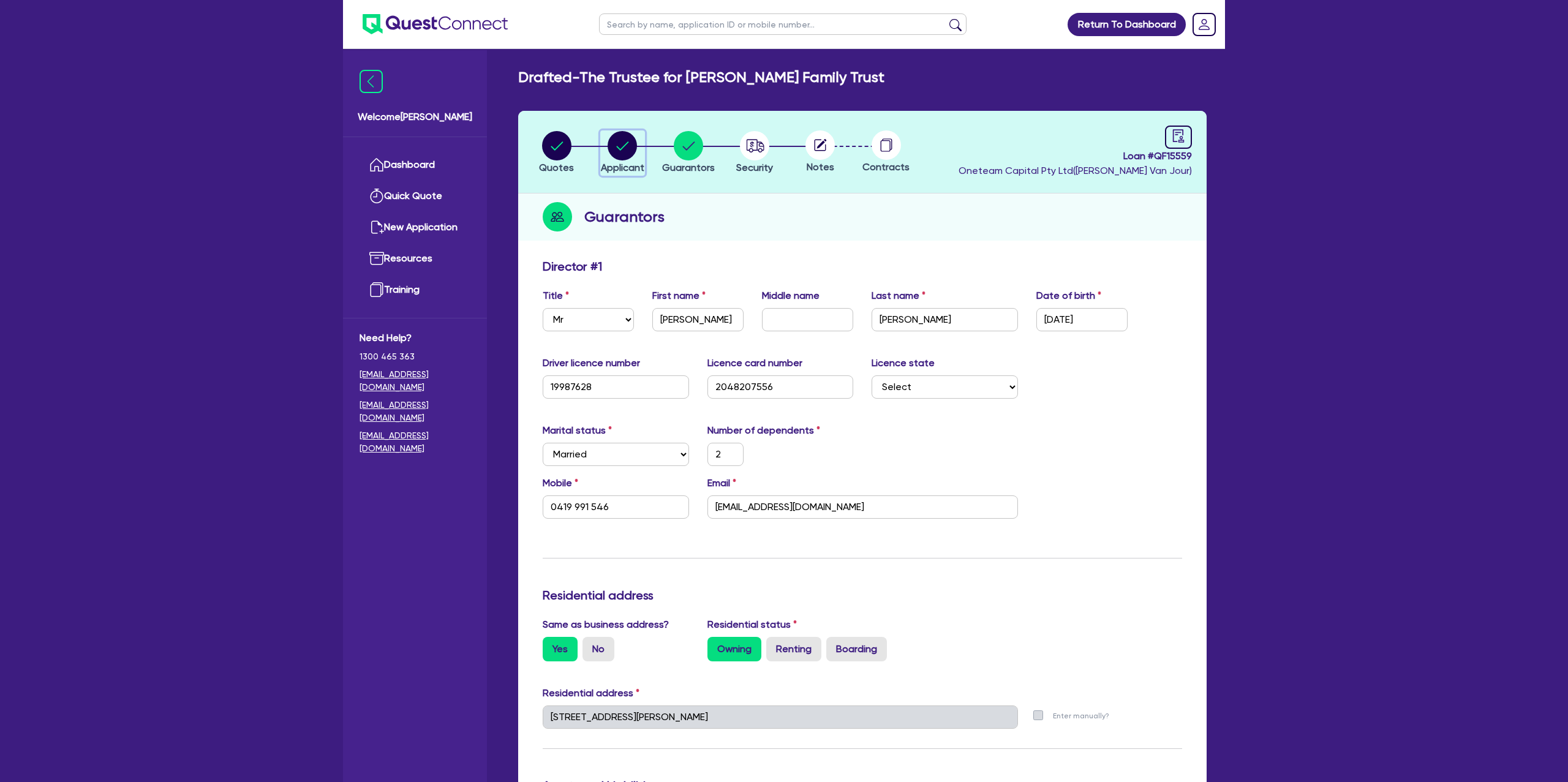
click at [611, 138] on circle "button" at bounding box center [621, 146] width 29 height 29
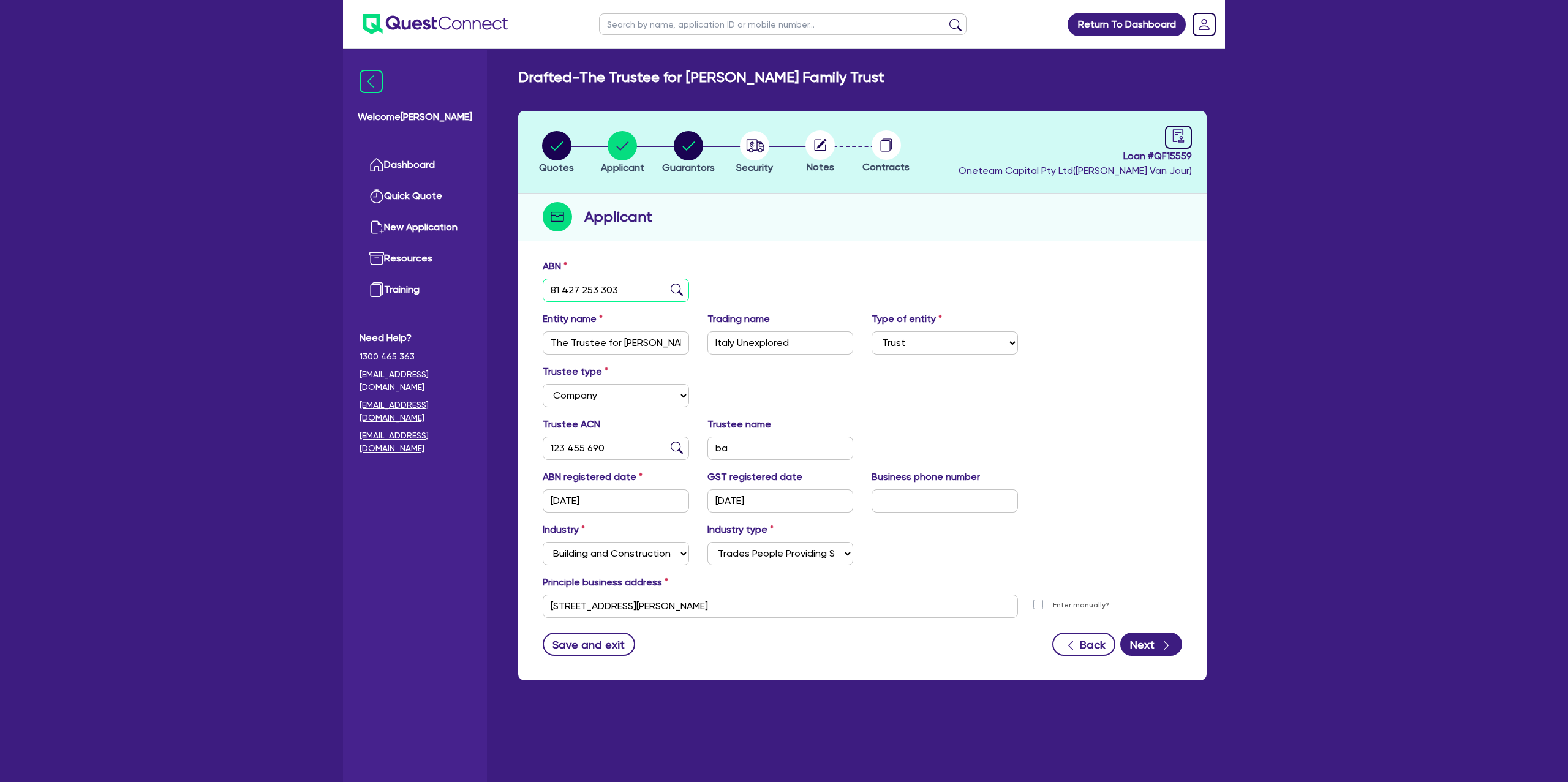
click at [582, 289] on input "81 427 253 303" at bounding box center [616, 290] width 147 height 23
click at [581, 289] on input "81 427 253 303" at bounding box center [616, 290] width 147 height 23
click at [893, 248] on div "Quotes Applicant [GEOGRAPHIC_DATA] Security Notes Contracts Loan # QF15559 Onet…" at bounding box center [861, 395] width 688 height 570
click at [1179, 135] on icon "audit" at bounding box center [1178, 136] width 13 height 13
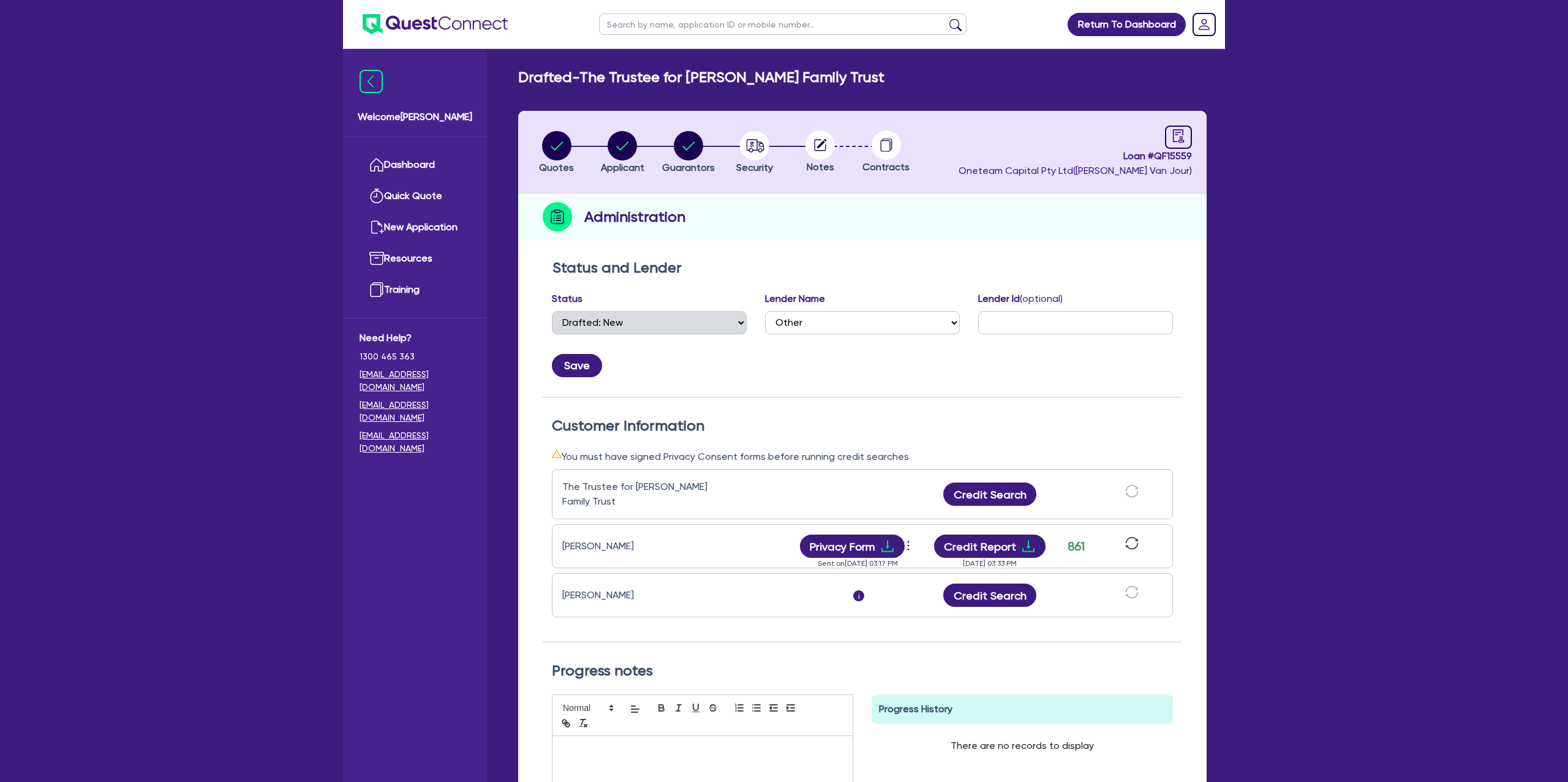
drag, startPoint x: 828, startPoint y: 611, endPoint x: 892, endPoint y: 641, distance: 70.7
click at [829, 613] on div "[PERSON_NAME] i Credit Search" at bounding box center [862, 595] width 621 height 44
click at [1140, 544] on button at bounding box center [1131, 546] width 21 height 22
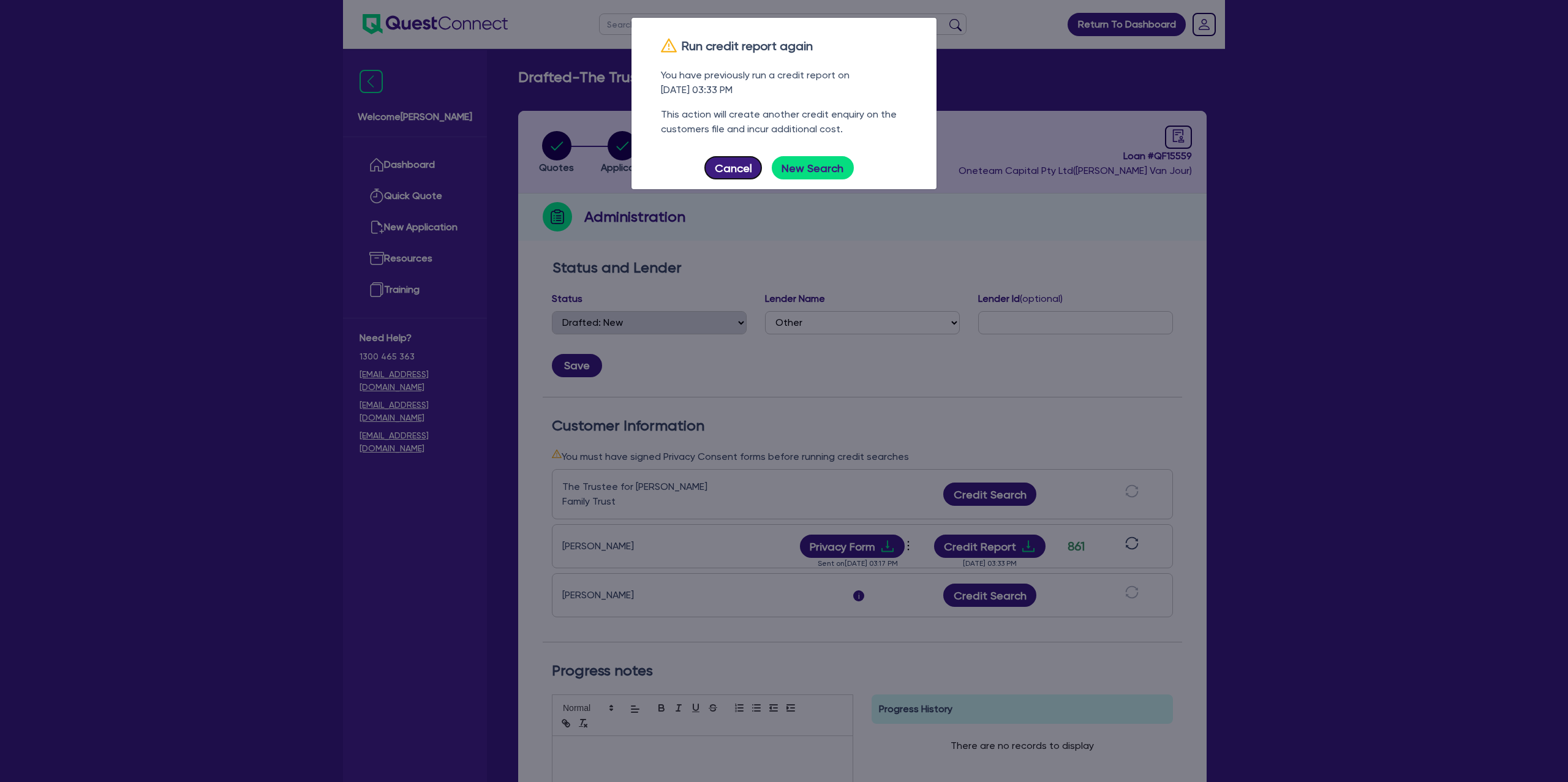
click at [751, 173] on button "Cancel" at bounding box center [733, 167] width 57 height 23
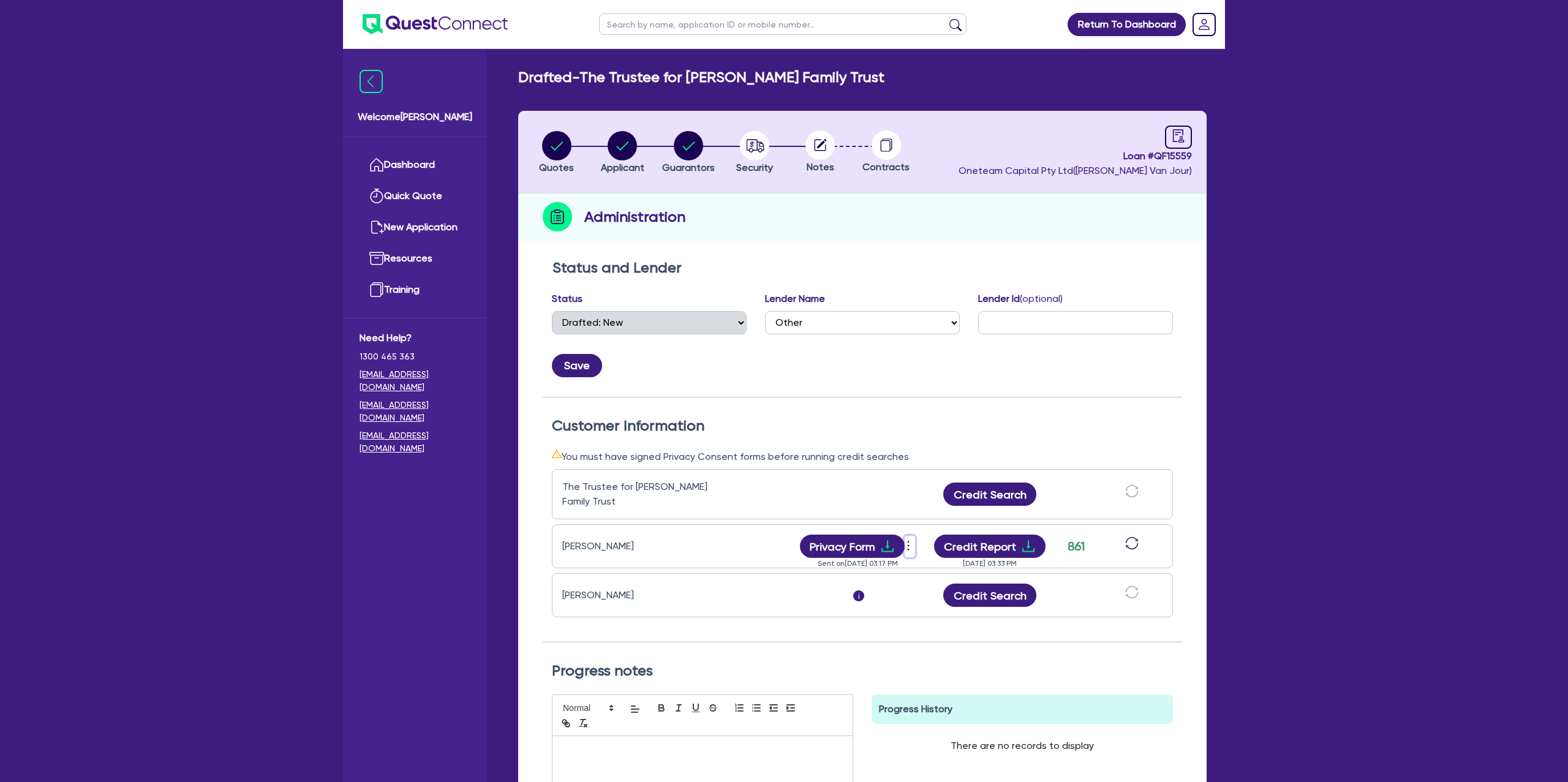
click at [909, 544] on icon "more" at bounding box center [908, 545] width 12 height 18
click at [953, 553] on link "Send new privacy form" at bounding box center [975, 555] width 118 height 18
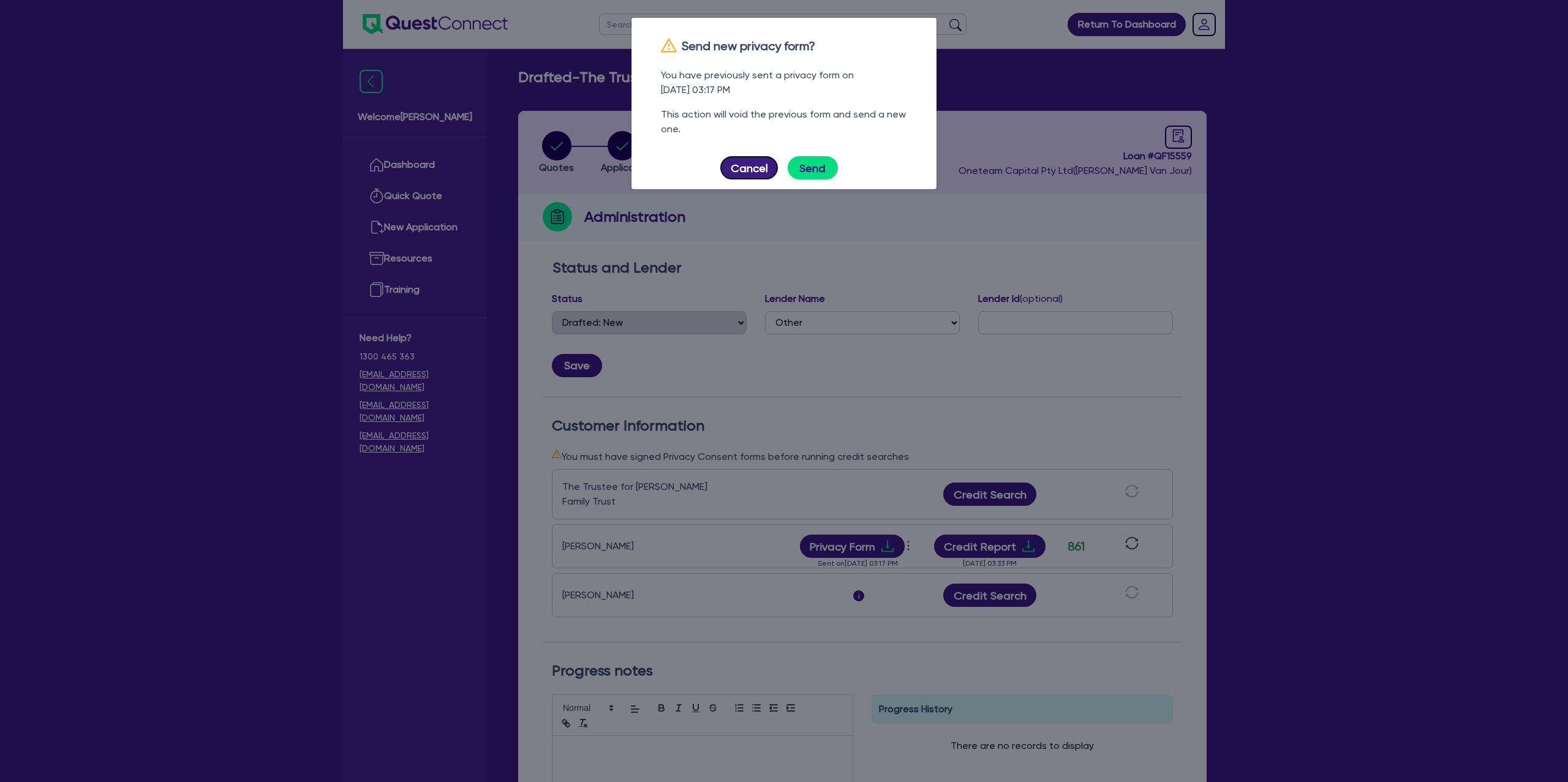
click at [748, 169] on button "Cancel" at bounding box center [749, 167] width 57 height 23
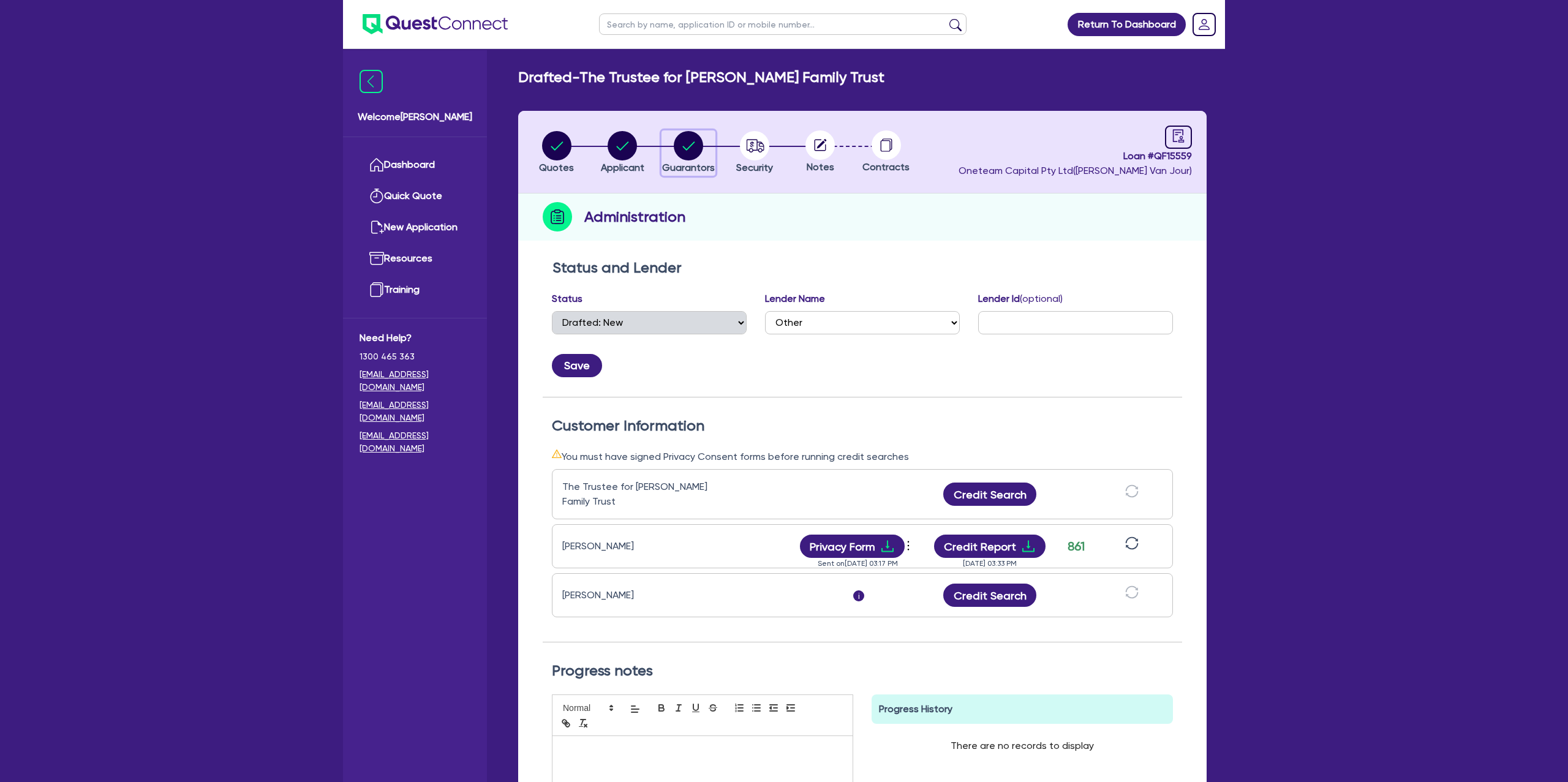
click at [679, 146] on circle "button" at bounding box center [688, 146] width 29 height 29
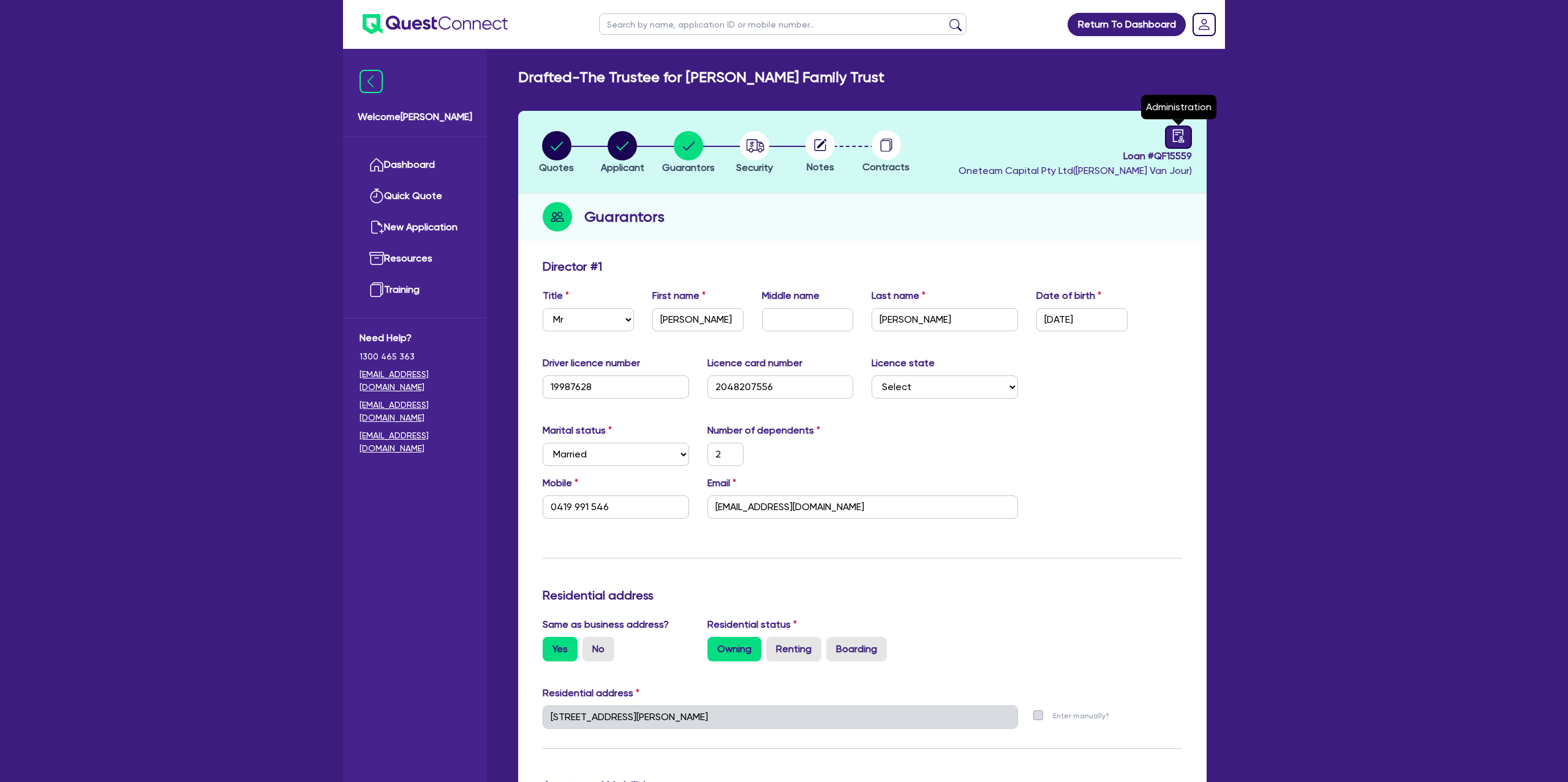
click at [1169, 139] on div at bounding box center [1178, 137] width 27 height 23
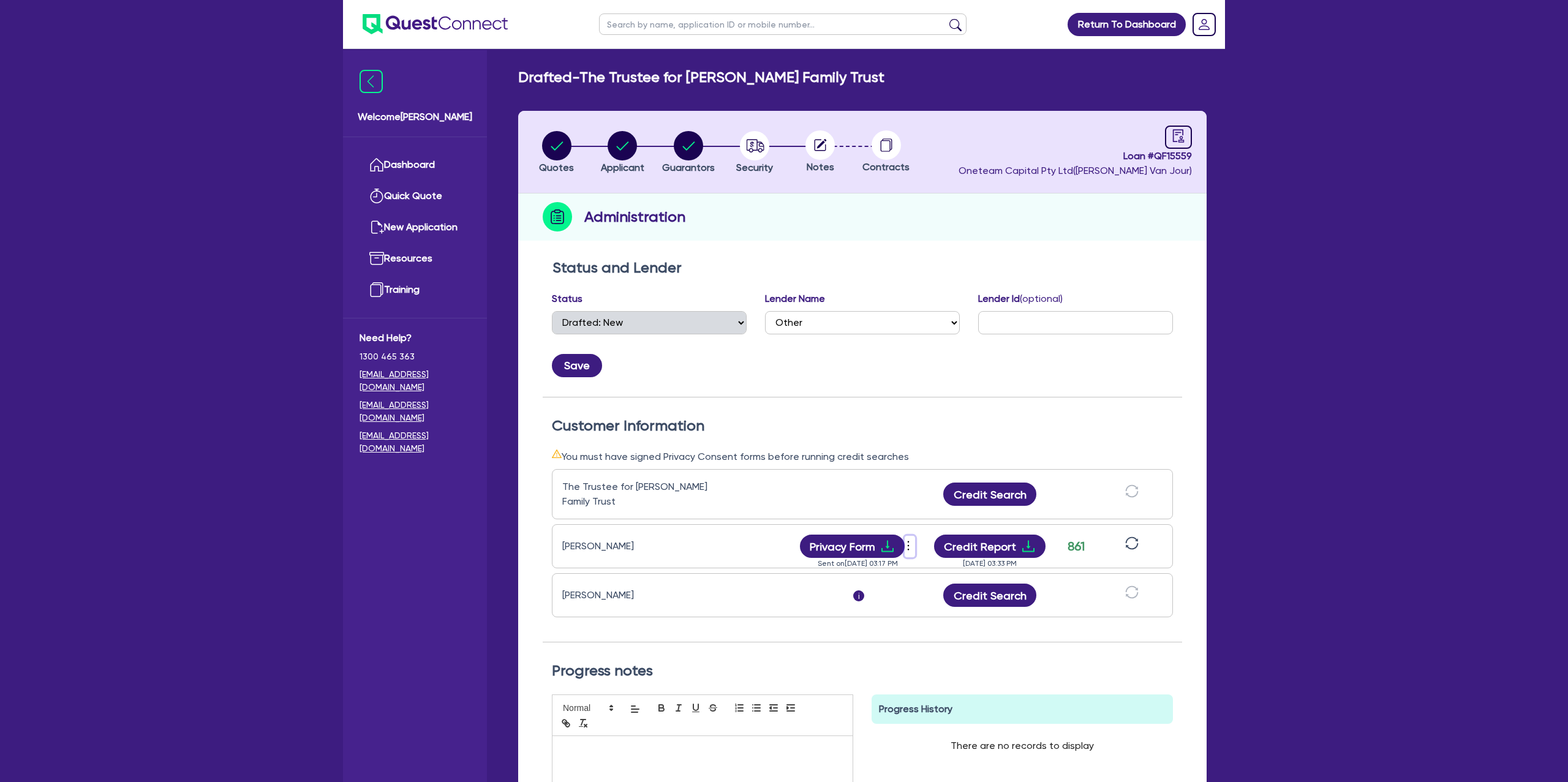
click at [911, 545] on icon "more" at bounding box center [908, 545] width 12 height 18
click at [942, 553] on link "Send new privacy form" at bounding box center [975, 555] width 118 height 18
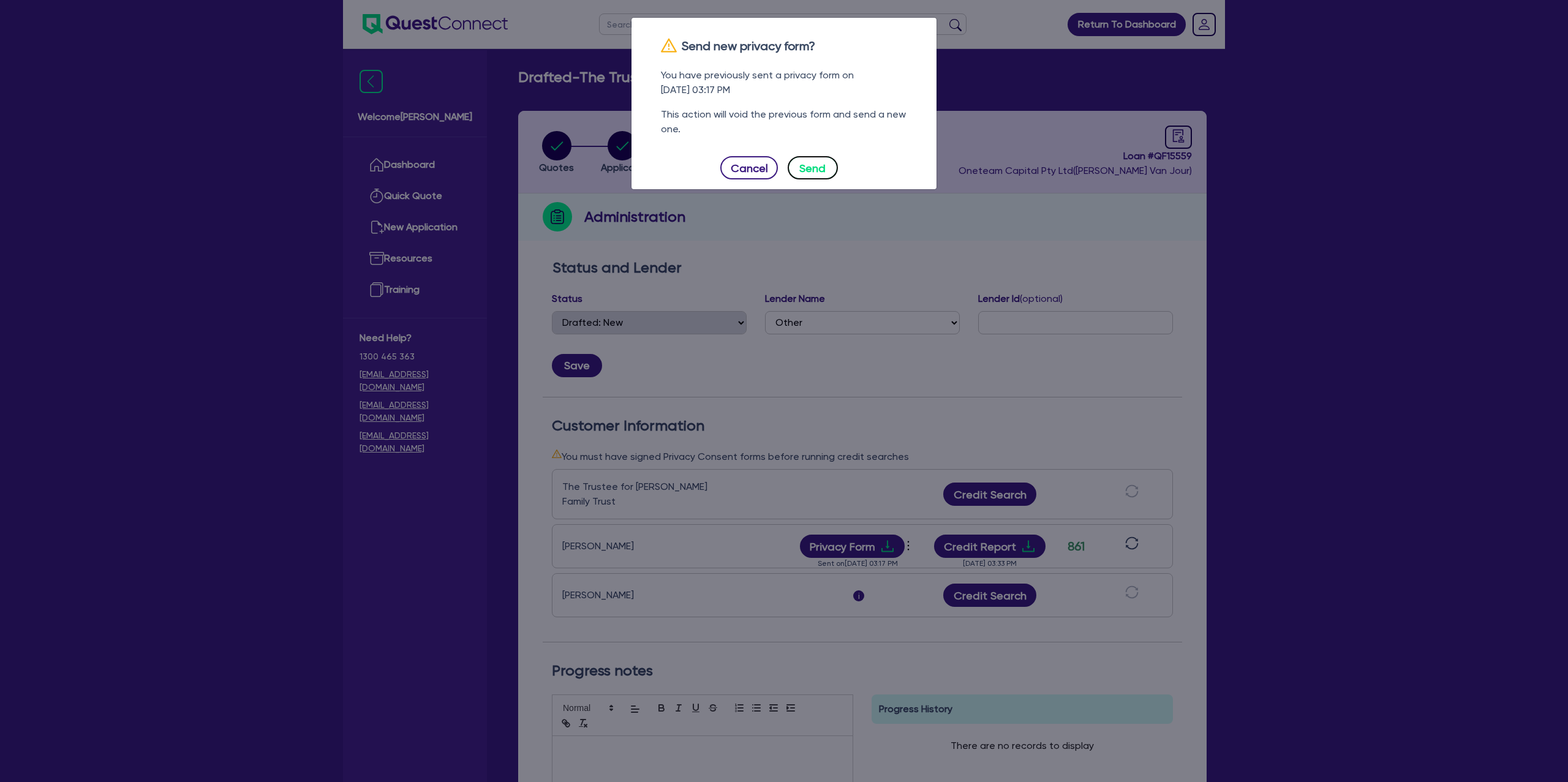
drag, startPoint x: 802, startPoint y: 161, endPoint x: 810, endPoint y: 159, distance: 8.2
click at [807, 160] on button "Send" at bounding box center [813, 167] width 50 height 23
